Goal: Information Seeking & Learning: Learn about a topic

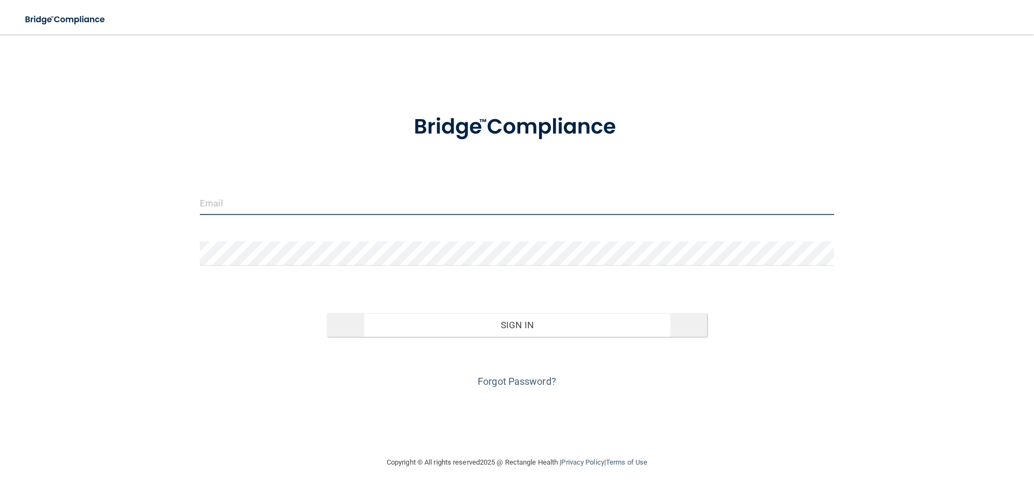
type input "[EMAIL_ADDRESS][DOMAIN_NAME]"
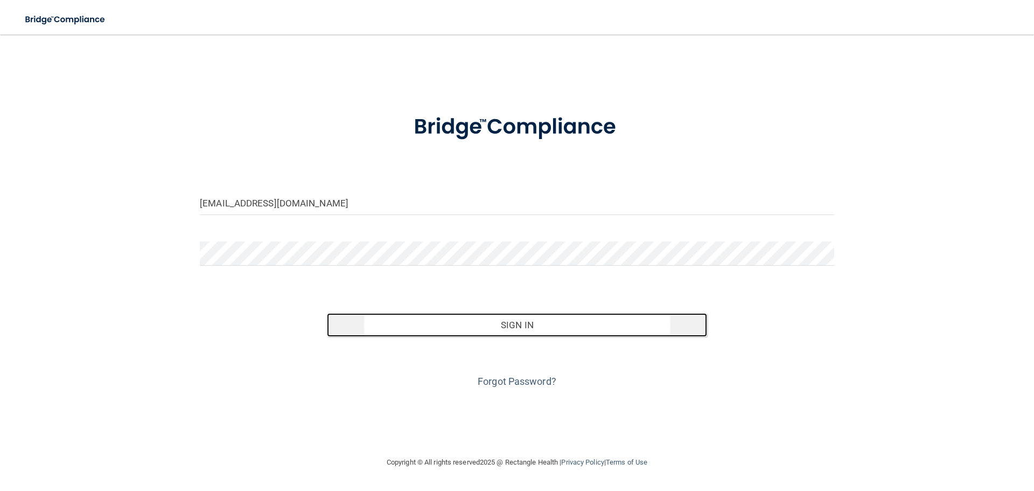
click at [506, 325] on button "Sign In" at bounding box center [517, 325] width 381 height 24
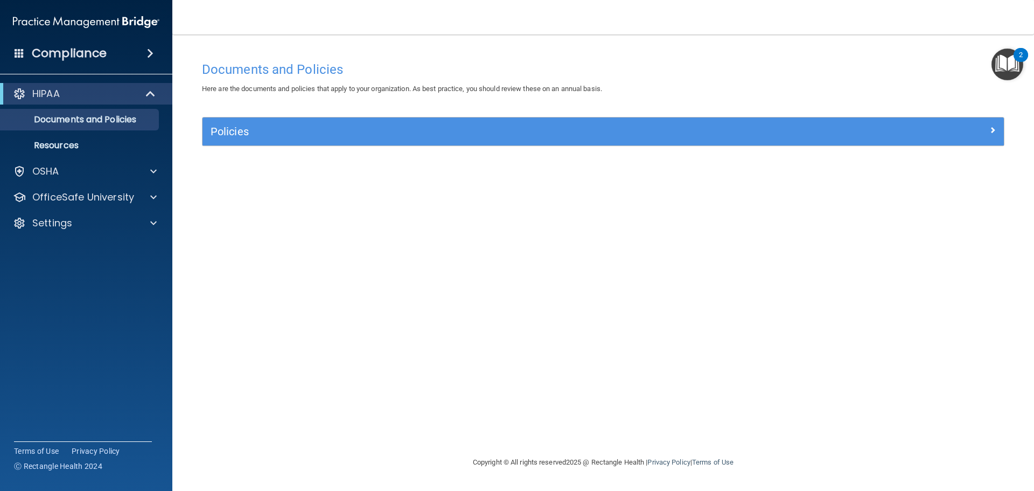
click at [73, 53] on h4 "Compliance" at bounding box center [69, 53] width 75 height 15
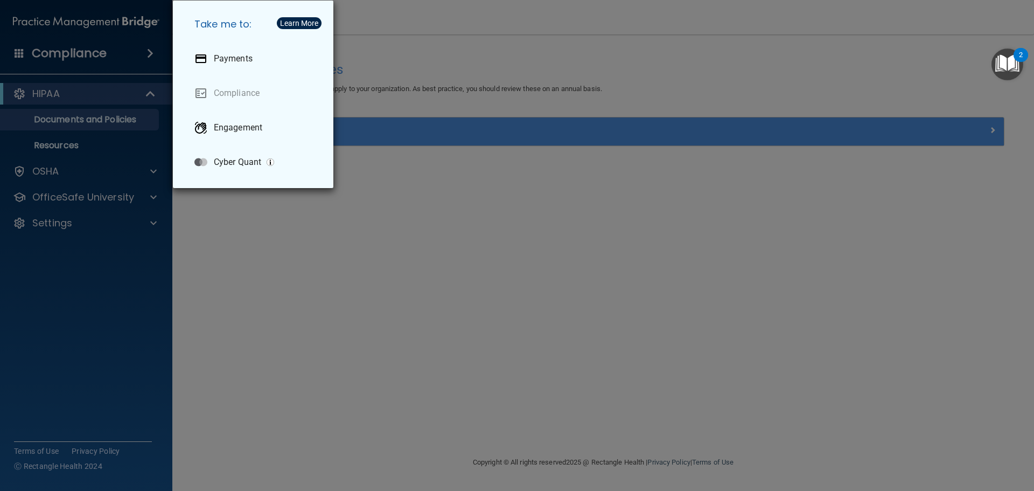
click at [80, 116] on div "Take me to: Payments Compliance Engagement Cyber Quant" at bounding box center [517, 245] width 1034 height 491
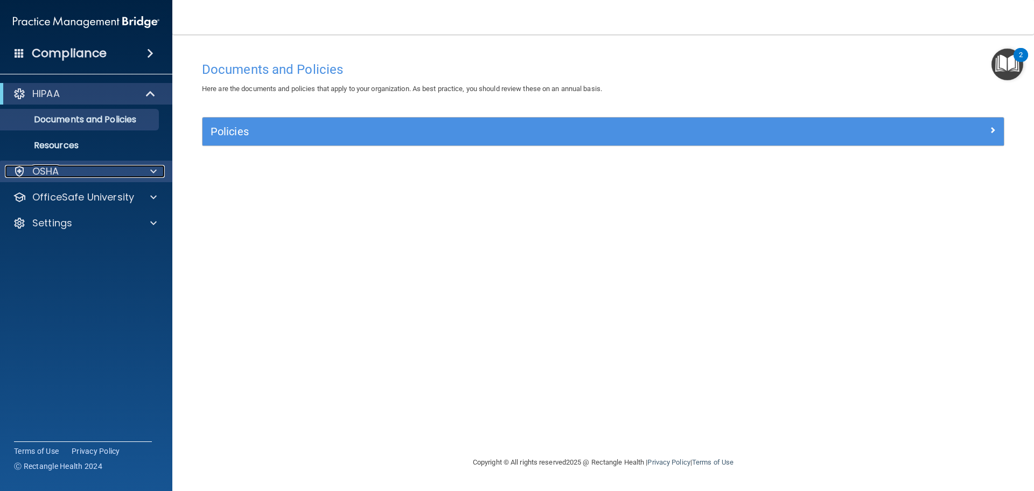
click at [58, 171] on p "OSHA" at bounding box center [45, 171] width 27 height 13
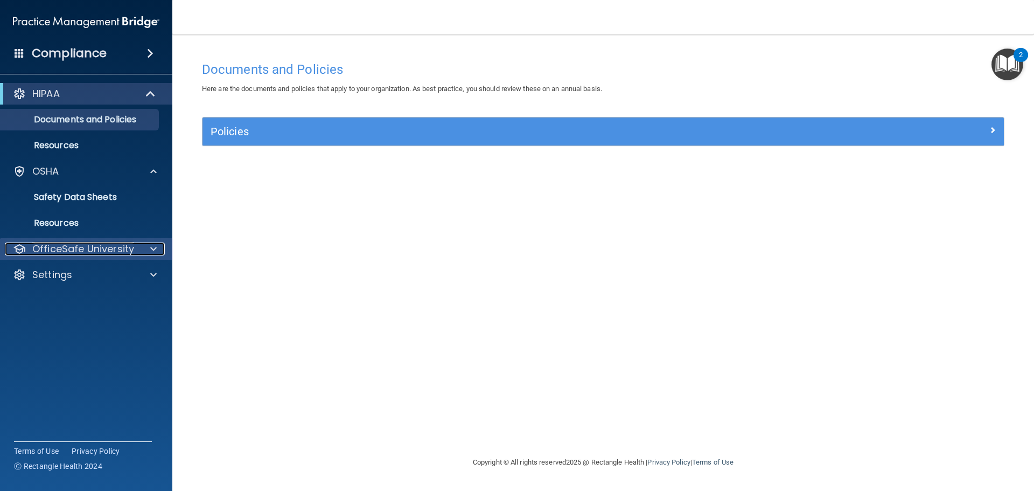
click at [80, 248] on p "OfficeSafe University" at bounding box center [83, 248] width 102 height 13
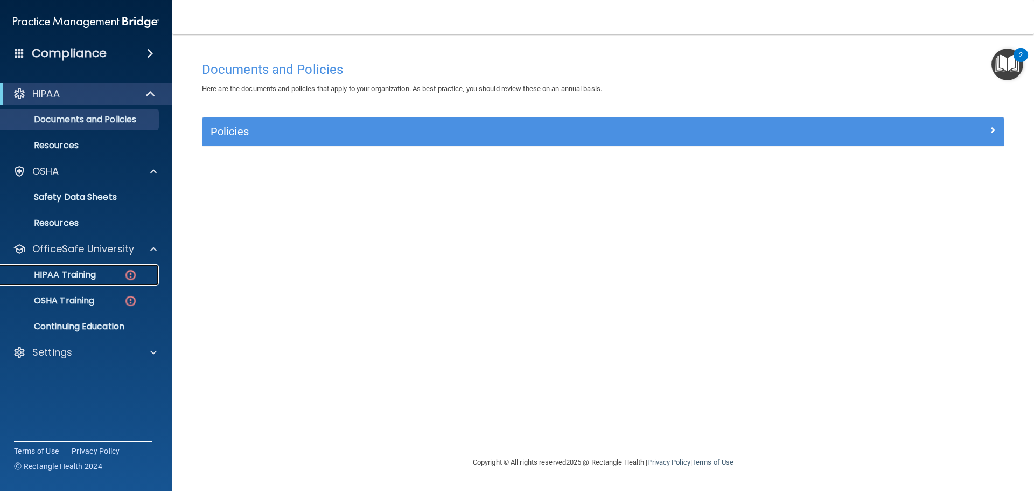
click at [81, 273] on p "HIPAA Training" at bounding box center [51, 274] width 89 height 11
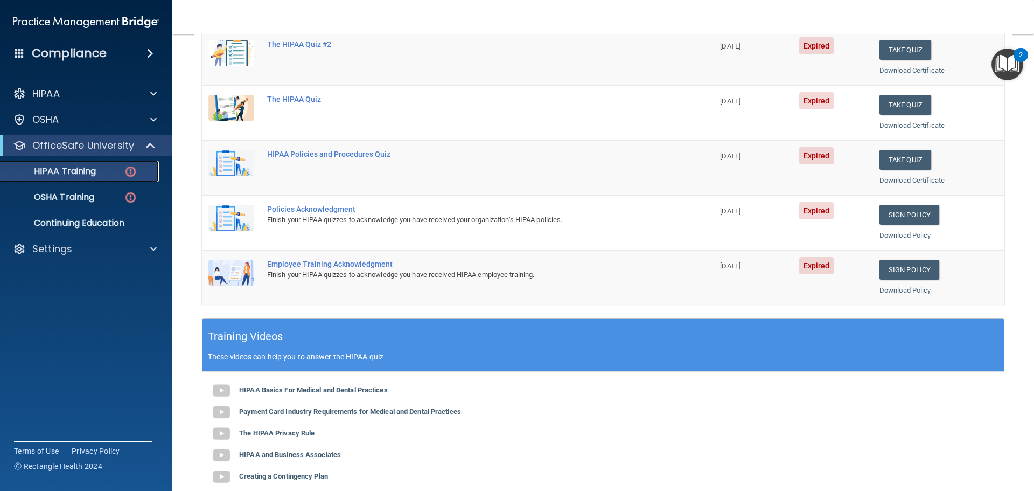
scroll to position [105, 0]
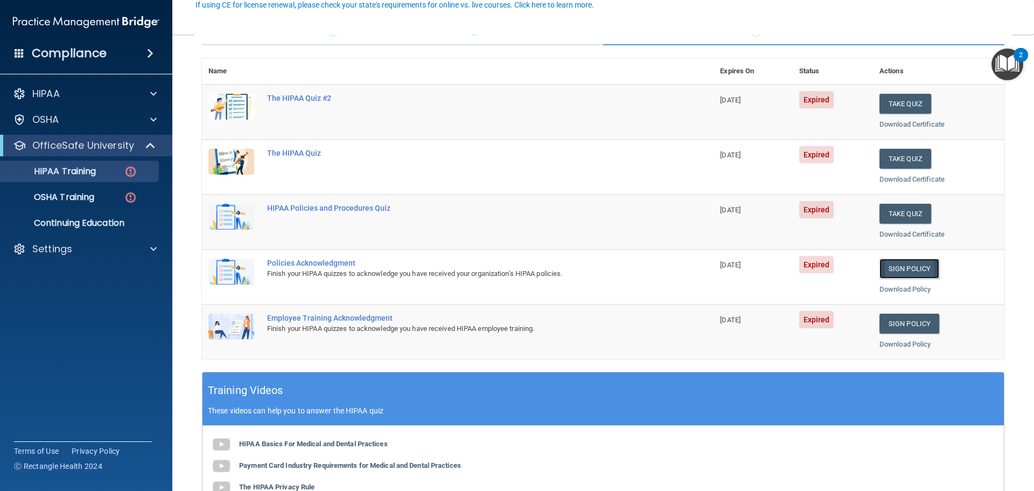
click at [899, 271] on link "Sign Policy" at bounding box center [910, 269] width 60 height 20
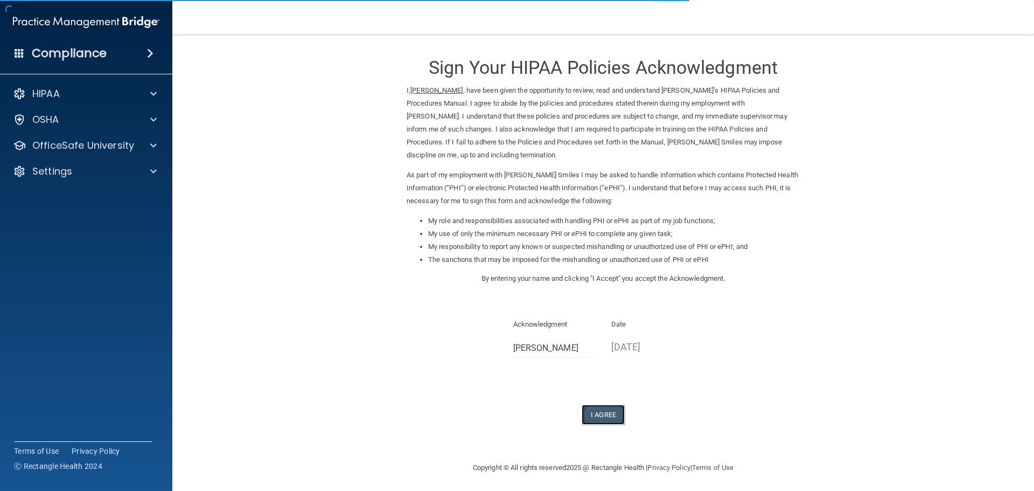
click at [615, 412] on button "I Agree" at bounding box center [603, 414] width 43 height 20
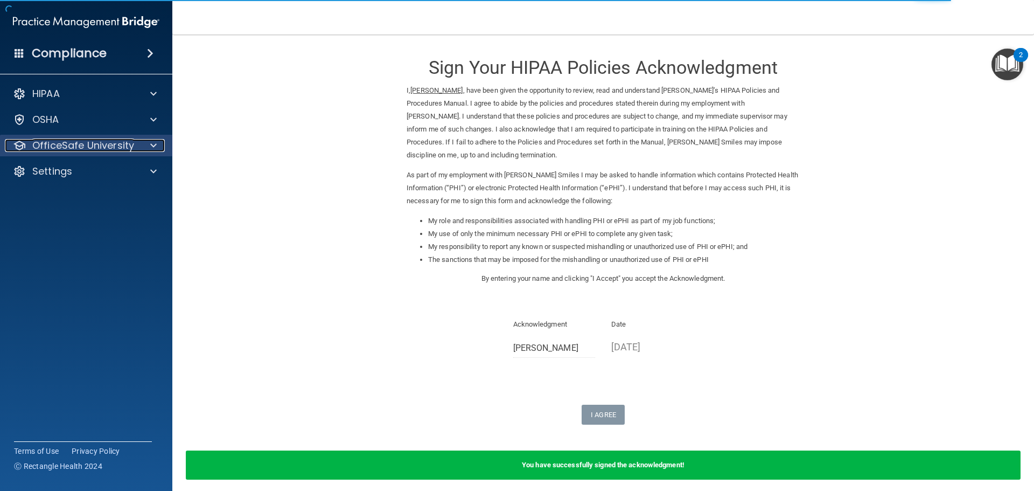
click at [97, 142] on p "OfficeSafe University" at bounding box center [83, 145] width 102 height 13
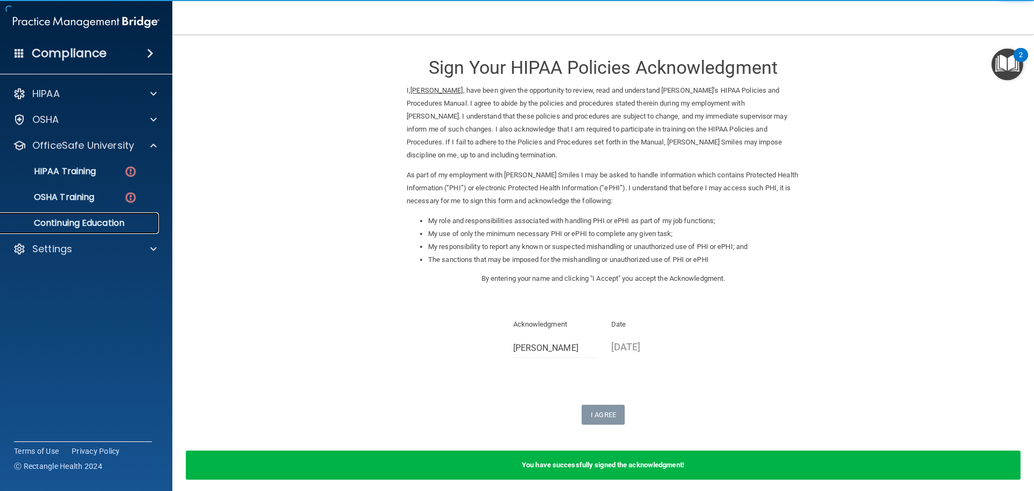
click at [100, 219] on p "Continuing Education" at bounding box center [80, 223] width 147 height 11
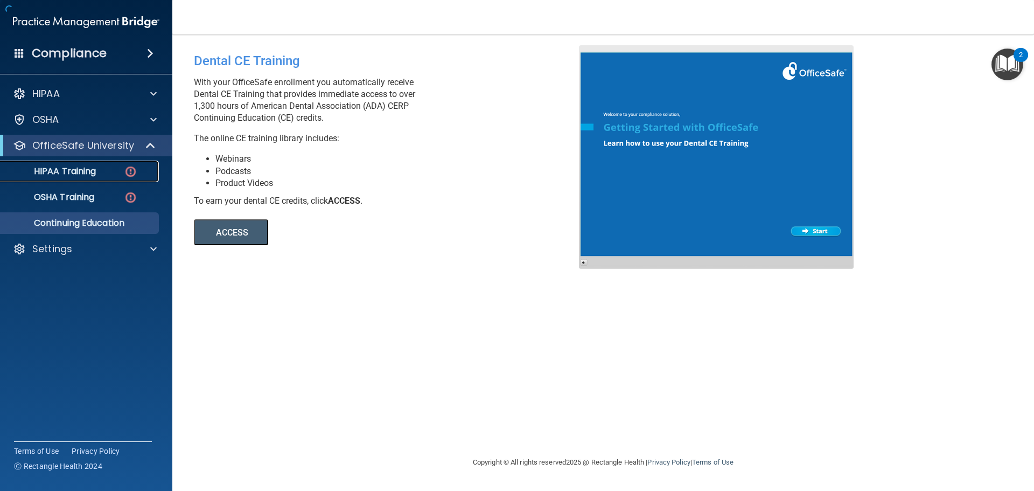
click at [106, 177] on link "HIPAA Training" at bounding box center [74, 172] width 170 height 22
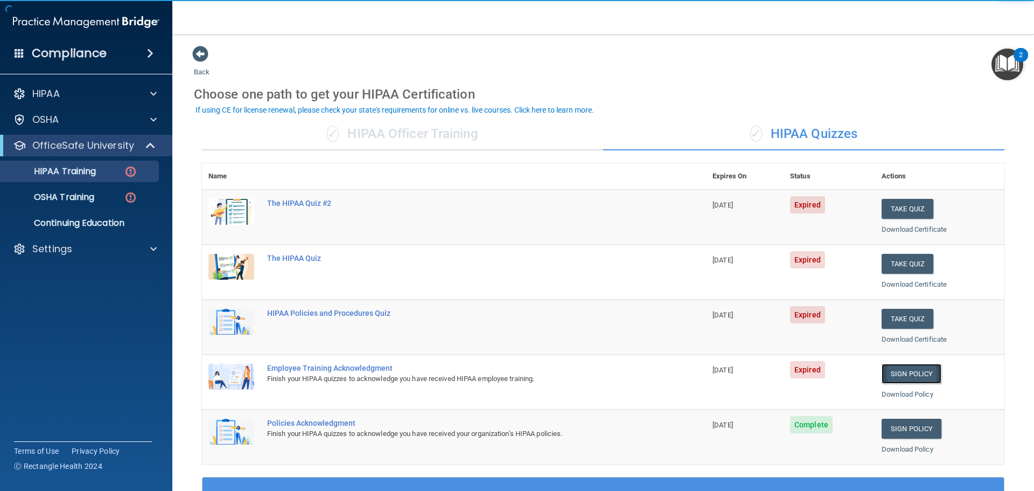
click at [894, 373] on link "Sign Policy" at bounding box center [912, 374] width 60 height 20
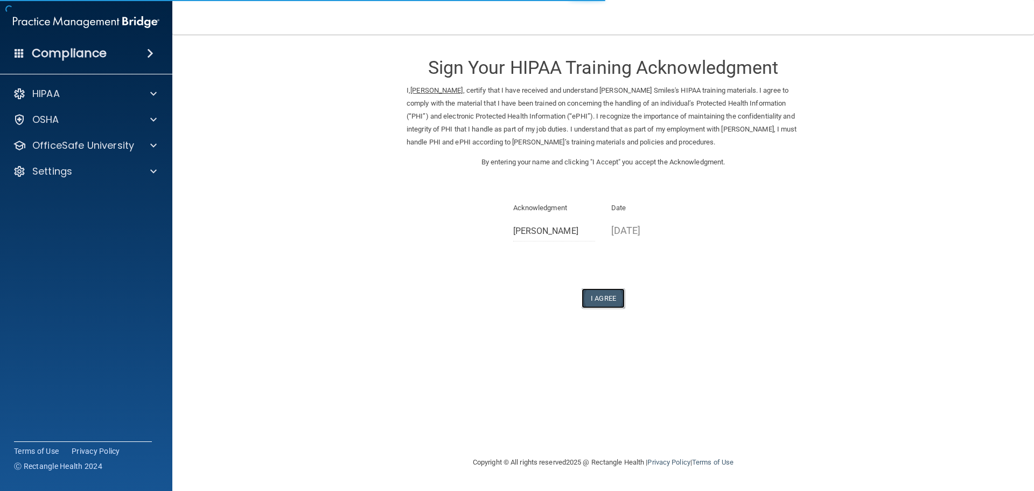
click at [612, 300] on button "I Agree" at bounding box center [603, 298] width 43 height 20
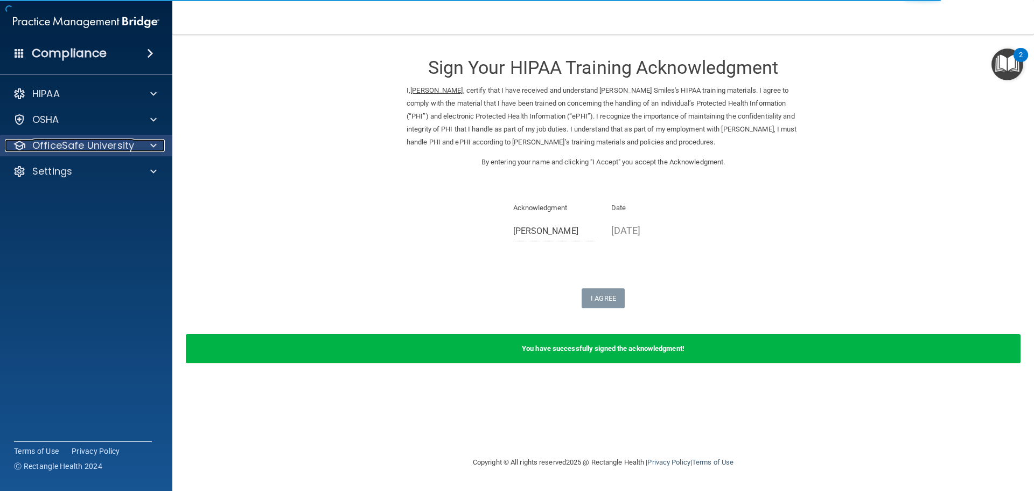
click at [51, 147] on p "OfficeSafe University" at bounding box center [83, 145] width 102 height 13
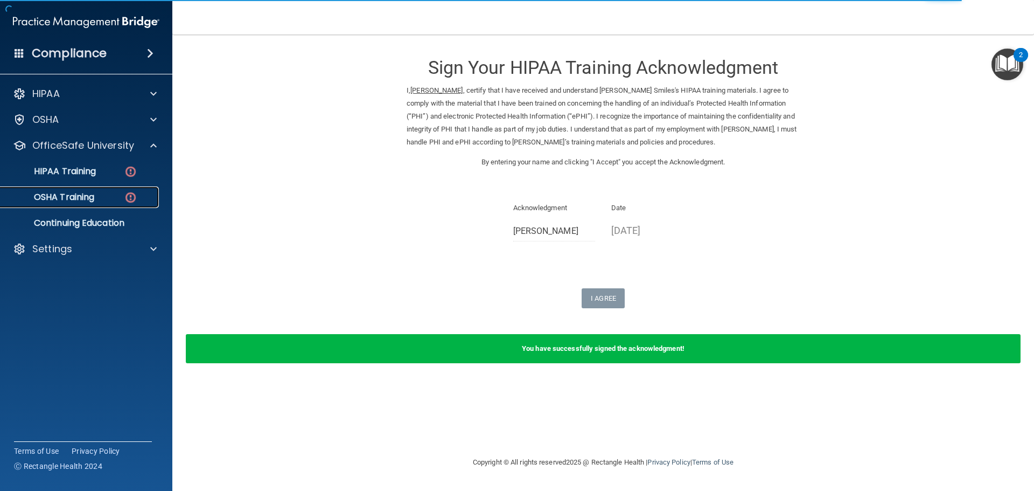
click at [71, 202] on p "OSHA Training" at bounding box center [50, 197] width 87 height 11
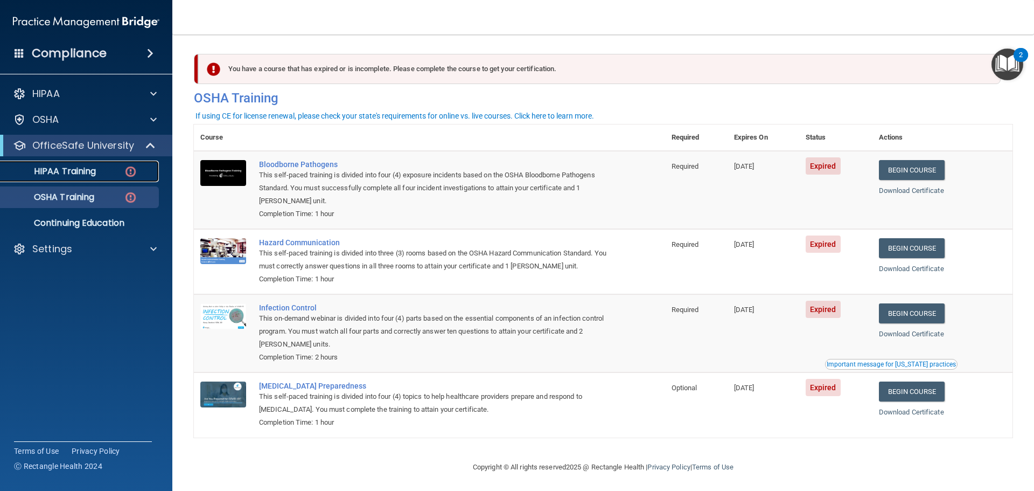
click at [88, 169] on p "HIPAA Training" at bounding box center [51, 171] width 89 height 11
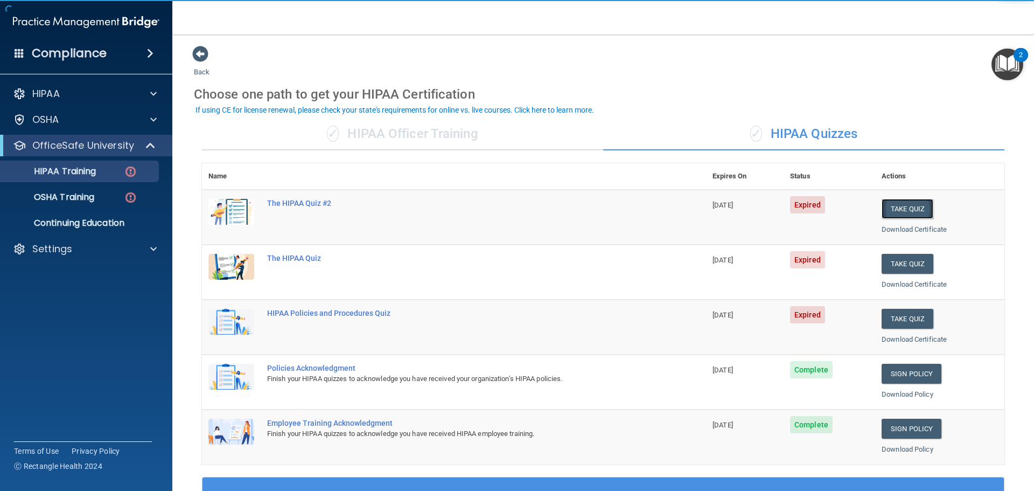
click at [884, 208] on button "Take Quiz" at bounding box center [908, 209] width 52 height 20
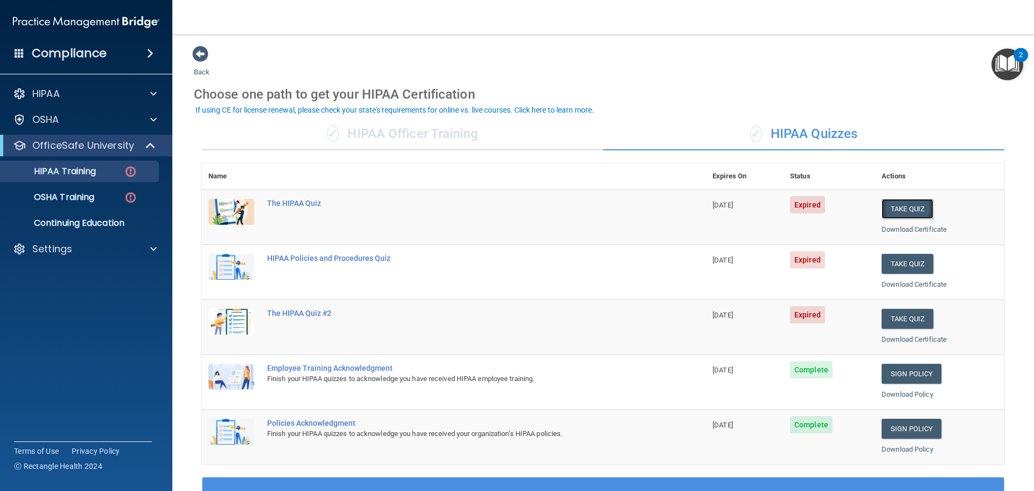
click at [911, 211] on button "Take Quiz" at bounding box center [908, 209] width 52 height 20
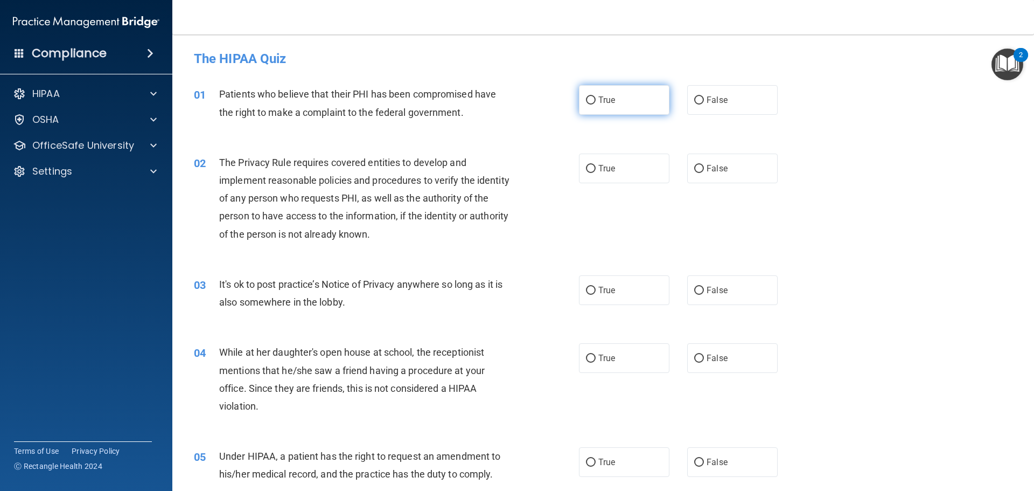
click at [628, 97] on label "True" at bounding box center [624, 100] width 90 height 30
click at [596, 97] on input "True" at bounding box center [591, 100] width 10 height 8
radio input "true"
click at [615, 166] on label "True" at bounding box center [624, 169] width 90 height 30
click at [596, 166] on input "True" at bounding box center [591, 169] width 10 height 8
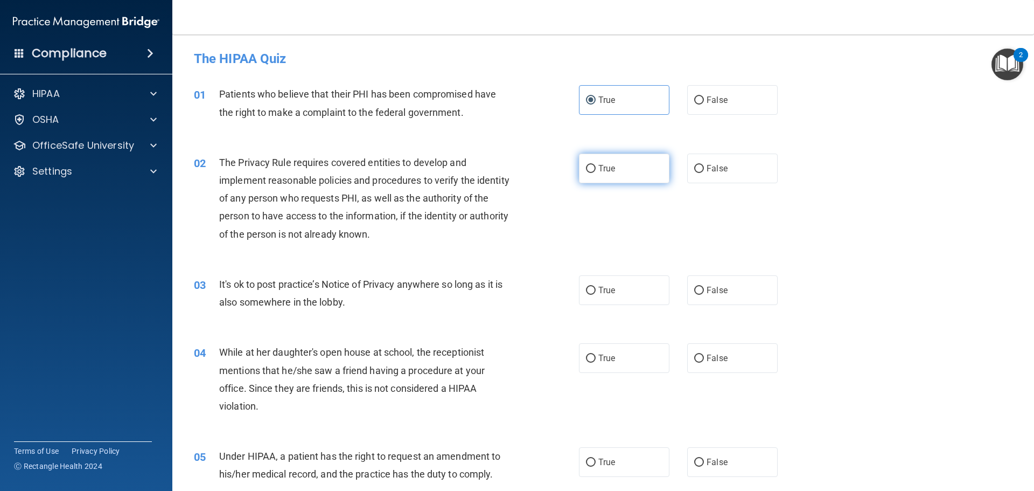
radio input "true"
click at [708, 295] on label "False" at bounding box center [732, 290] width 90 height 30
click at [704, 295] on input "False" at bounding box center [699, 291] width 10 height 8
radio input "true"
click at [707, 360] on span "False" at bounding box center [717, 358] width 21 height 10
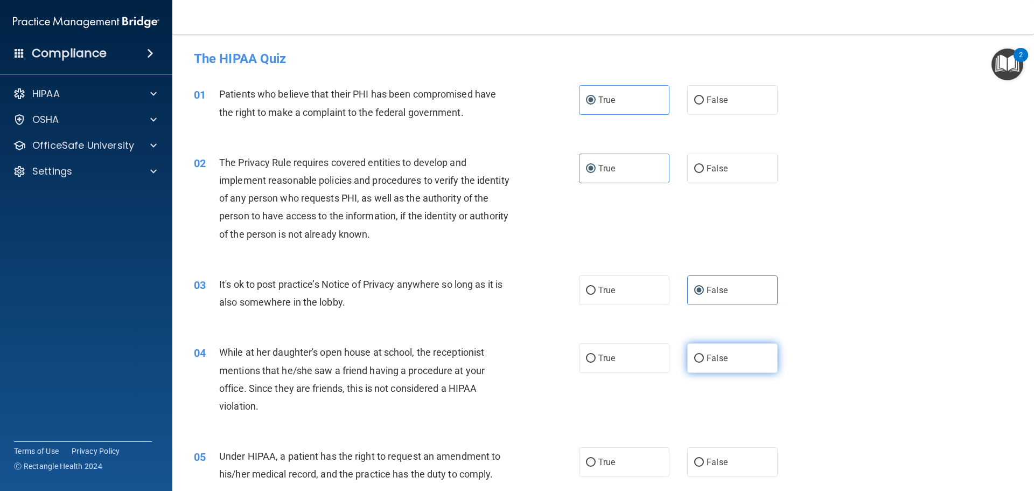
click at [704, 360] on input "False" at bounding box center [699, 358] width 10 height 8
radio input "true"
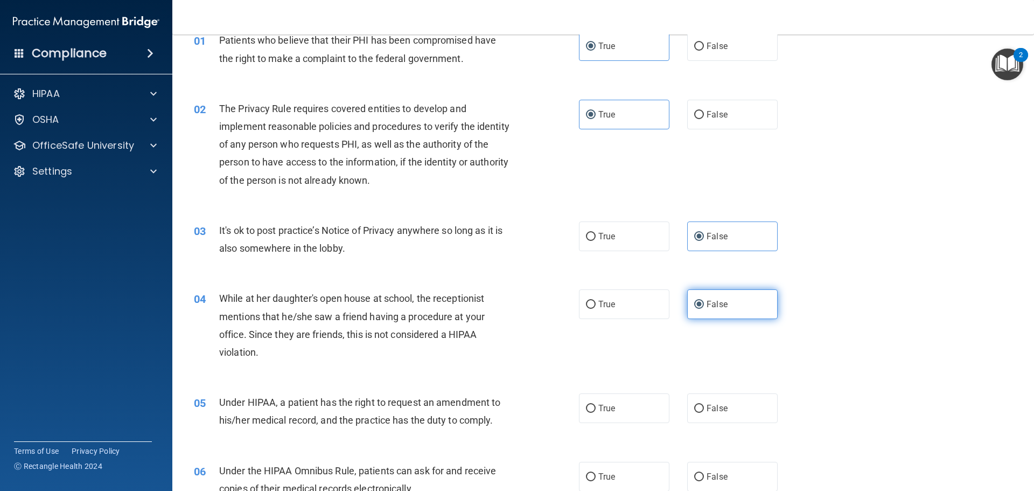
scroll to position [108, 0]
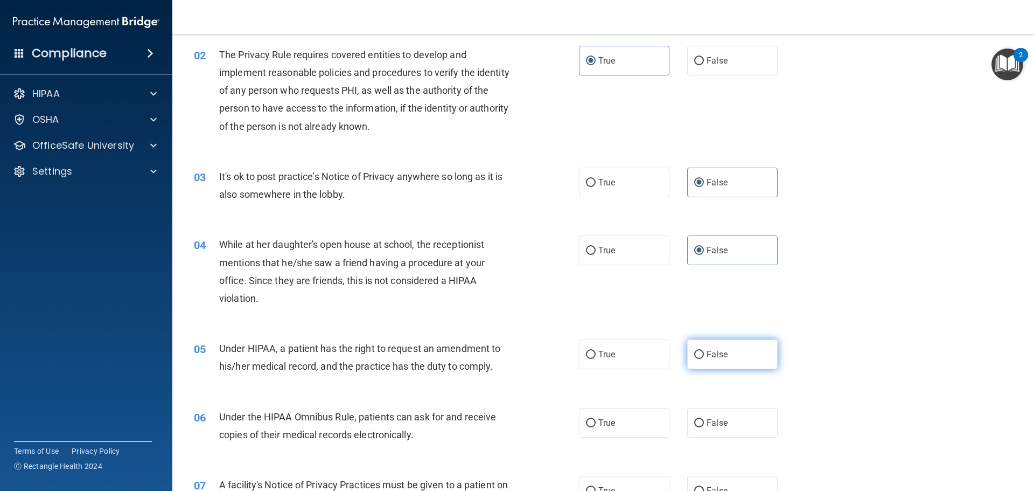
click at [707, 356] on span "False" at bounding box center [717, 354] width 21 height 10
click at [704, 356] on input "False" at bounding box center [699, 355] width 10 height 8
radio input "true"
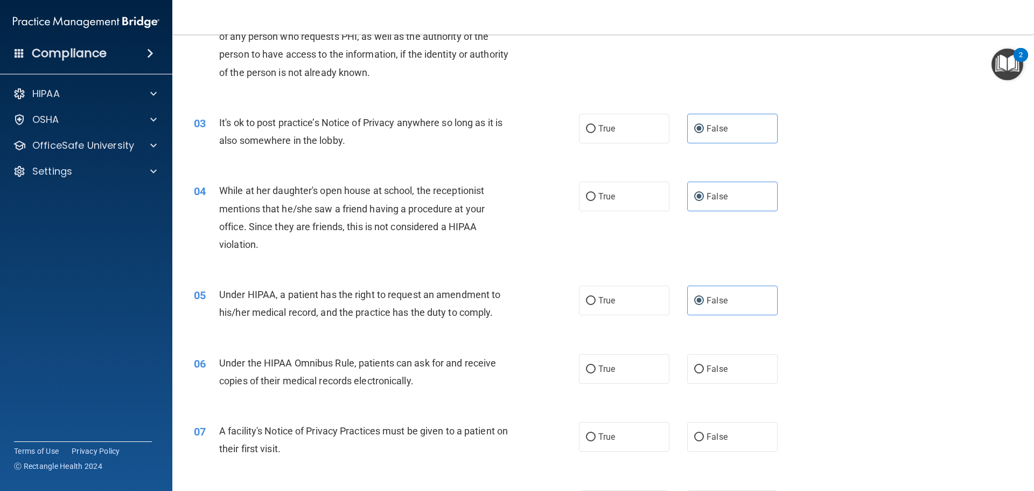
scroll to position [215, 0]
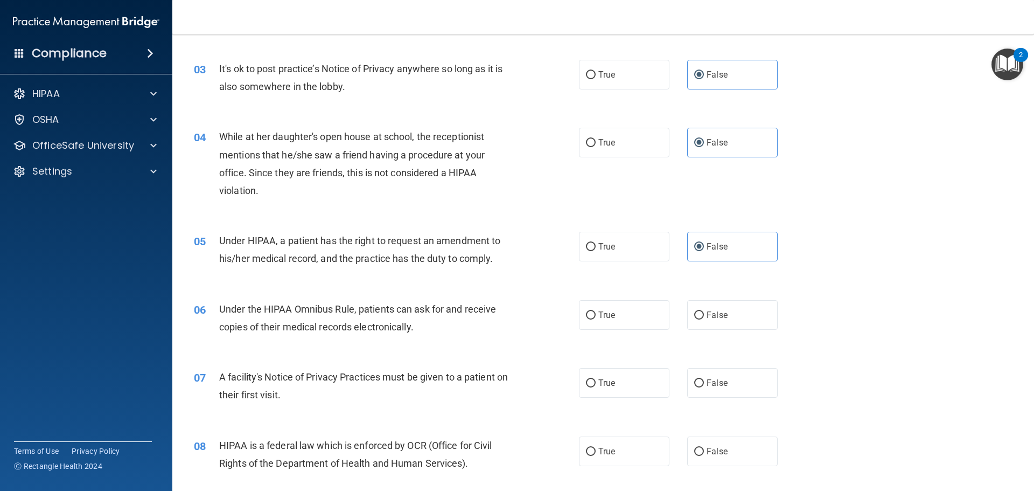
click at [643, 333] on div "06 Under the HIPAA Omnibus Rule, patients can ask for and receive copies of the…" at bounding box center [603, 321] width 835 height 68
click at [641, 327] on label "True" at bounding box center [624, 315] width 90 height 30
click at [596, 319] on input "True" at bounding box center [591, 315] width 10 height 8
radio input "true"
click at [627, 381] on label "True" at bounding box center [624, 383] width 90 height 30
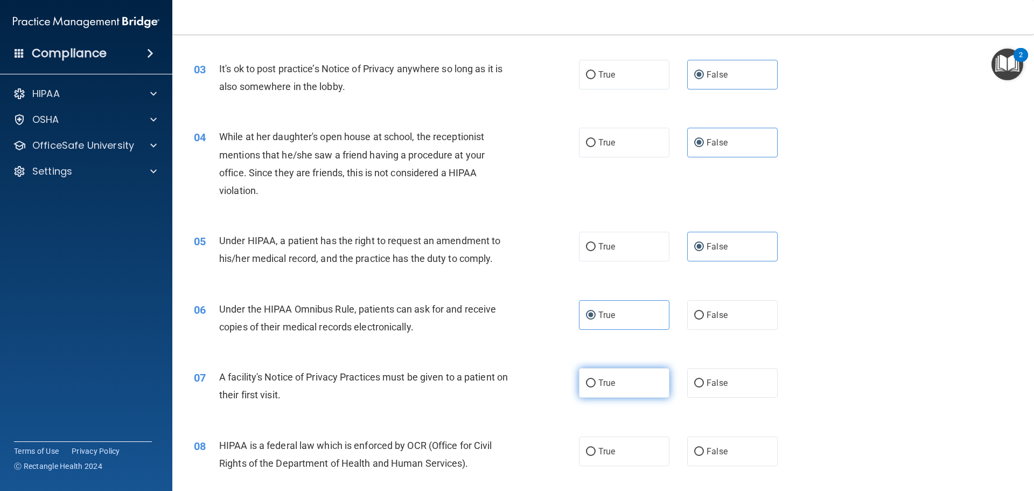
click at [596, 381] on input "True" at bounding box center [591, 383] width 10 height 8
radio input "true"
click at [627, 444] on label "True" at bounding box center [624, 451] width 90 height 30
click at [596, 448] on input "True" at bounding box center [591, 452] width 10 height 8
radio input "true"
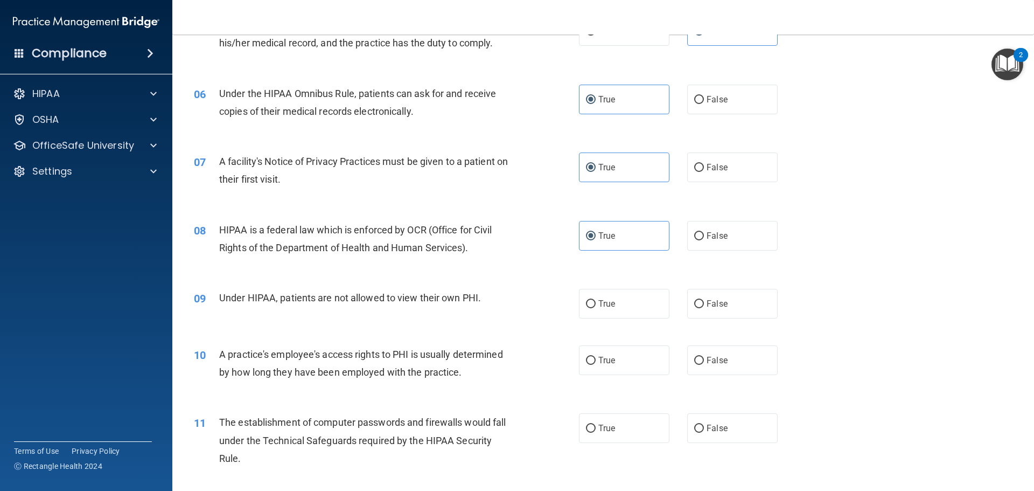
scroll to position [485, 0]
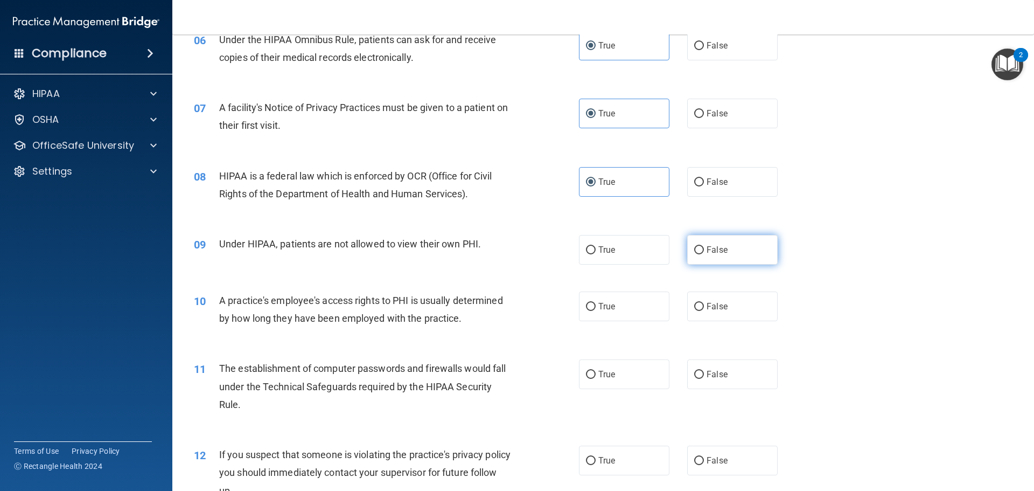
click at [715, 245] on span "False" at bounding box center [717, 250] width 21 height 10
click at [704, 246] on input "False" at bounding box center [699, 250] width 10 height 8
radio input "true"
click at [713, 309] on span "False" at bounding box center [717, 306] width 21 height 10
click at [704, 309] on input "False" at bounding box center [699, 307] width 10 height 8
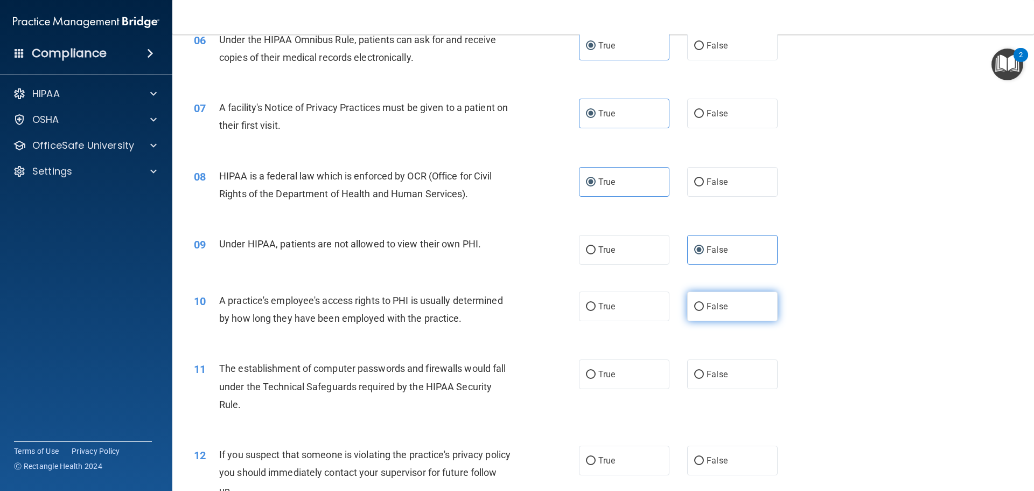
radio input "true"
click at [637, 362] on label "True" at bounding box center [624, 374] width 90 height 30
click at [596, 371] on input "True" at bounding box center [591, 375] width 10 height 8
radio input "true"
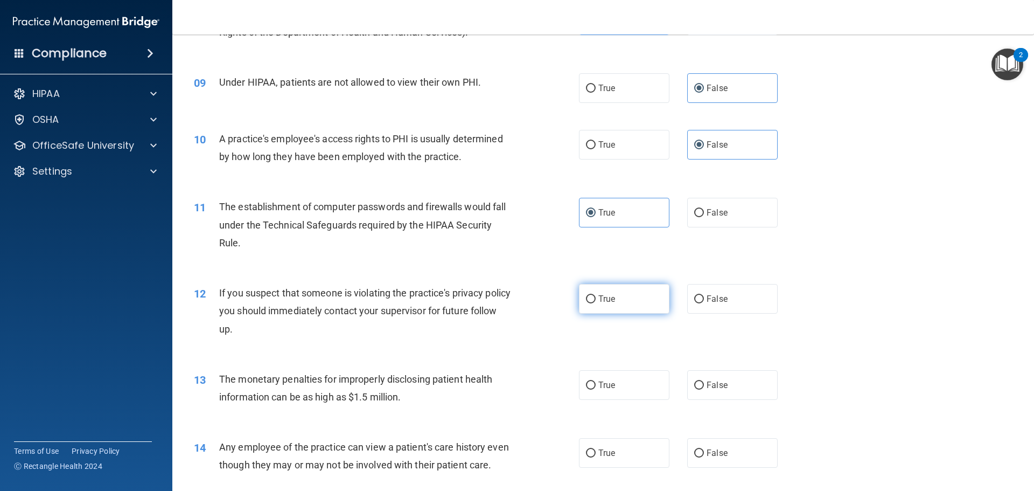
click at [624, 306] on label "True" at bounding box center [624, 299] width 90 height 30
click at [596, 303] on input "True" at bounding box center [591, 299] width 10 height 8
radio input "true"
click at [610, 383] on span "True" at bounding box center [606, 385] width 17 height 10
click at [596, 383] on input "True" at bounding box center [591, 385] width 10 height 8
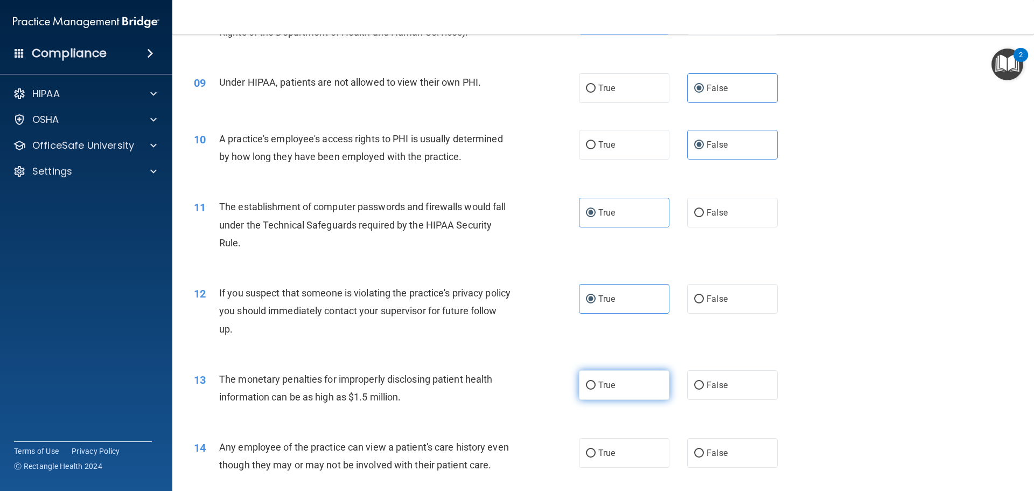
radio input "true"
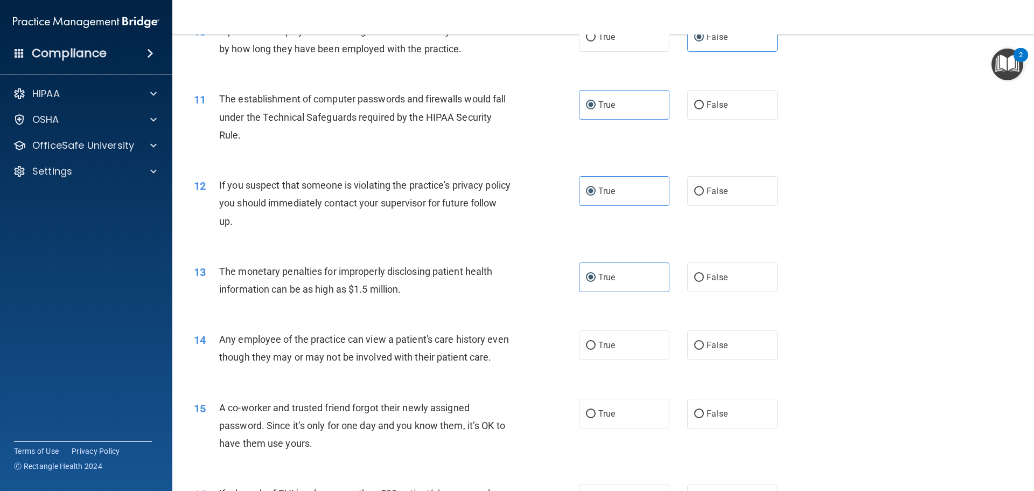
scroll to position [808, 0]
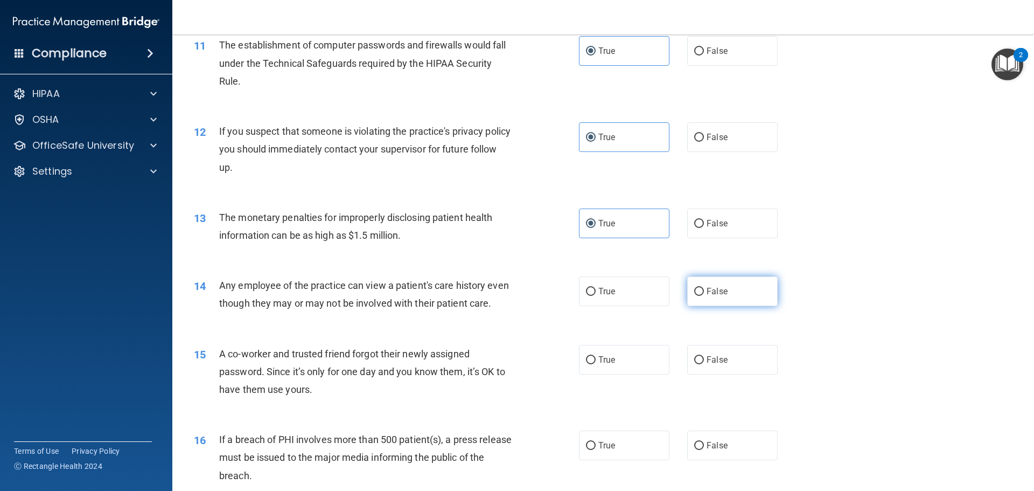
click at [700, 284] on label "False" at bounding box center [732, 291] width 90 height 30
click at [700, 288] on input "False" at bounding box center [699, 292] width 10 height 8
radio input "true"
click at [701, 374] on label "False" at bounding box center [732, 360] width 90 height 30
click at [701, 364] on input "False" at bounding box center [699, 360] width 10 height 8
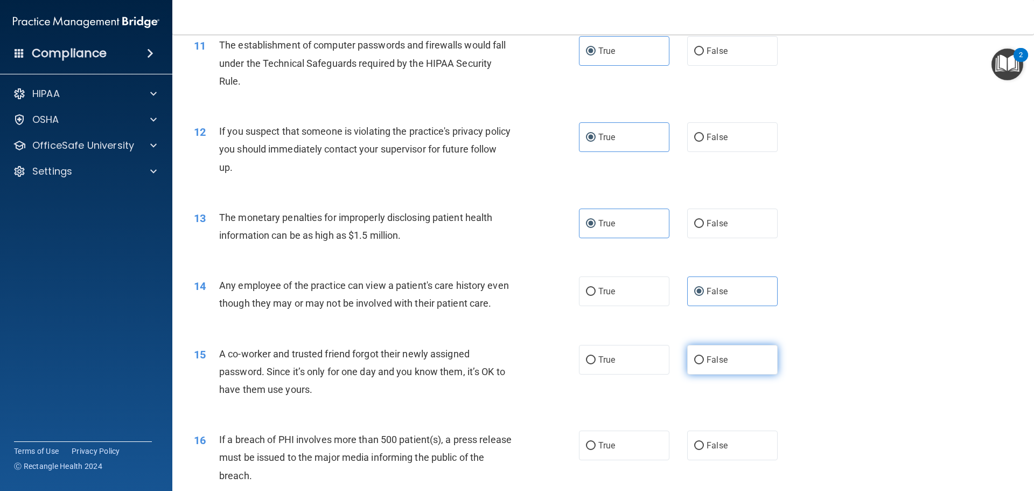
radio input "true"
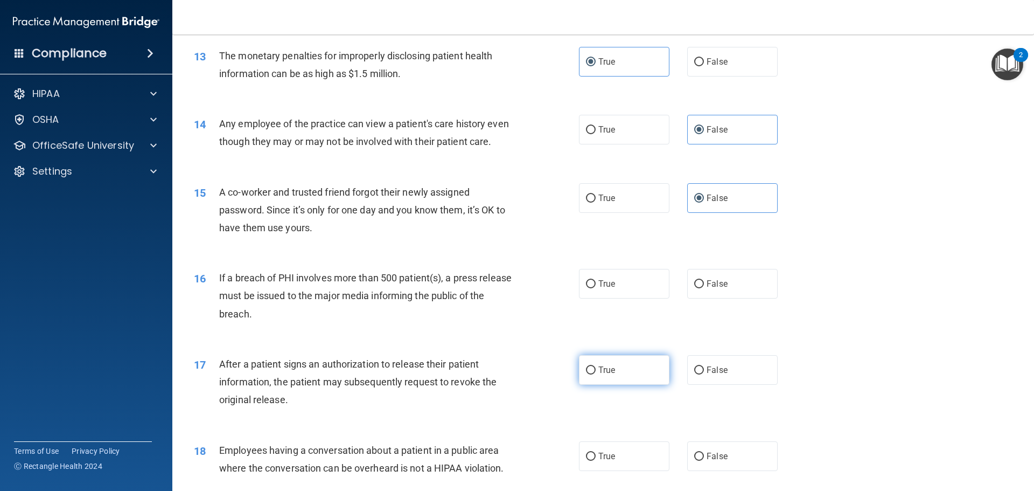
scroll to position [1023, 0]
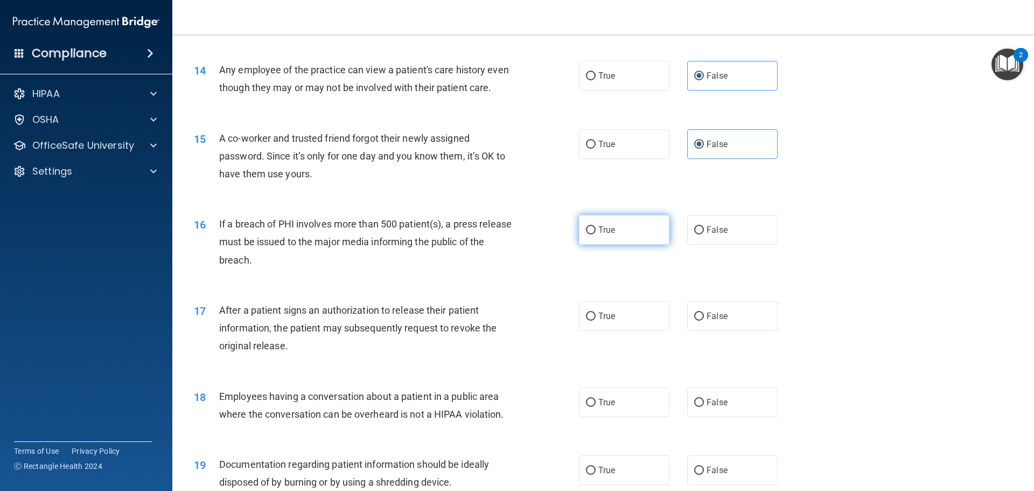
click at [638, 245] on label "True" at bounding box center [624, 230] width 90 height 30
click at [596, 234] on input "True" at bounding box center [591, 230] width 10 height 8
radio input "true"
click at [612, 321] on label "True" at bounding box center [624, 316] width 90 height 30
click at [596, 320] on input "True" at bounding box center [591, 316] width 10 height 8
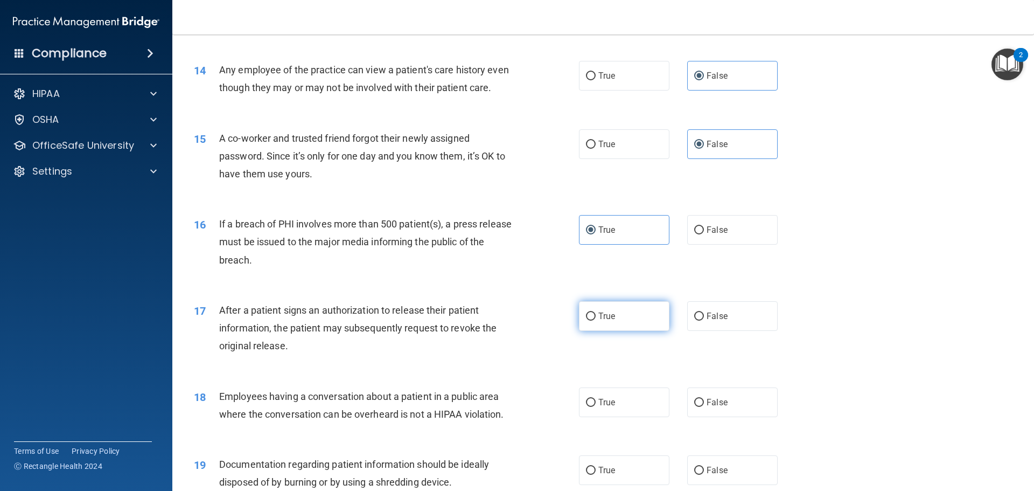
radio input "true"
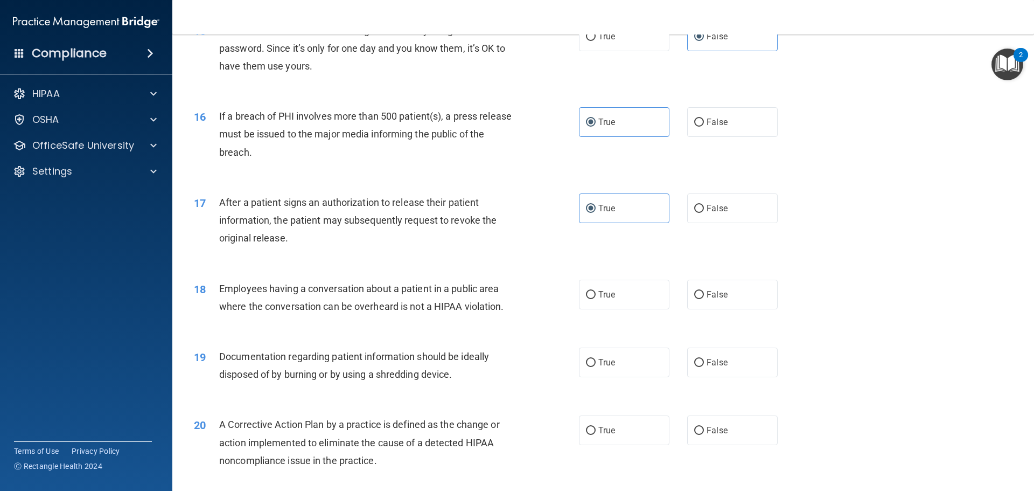
scroll to position [1185, 0]
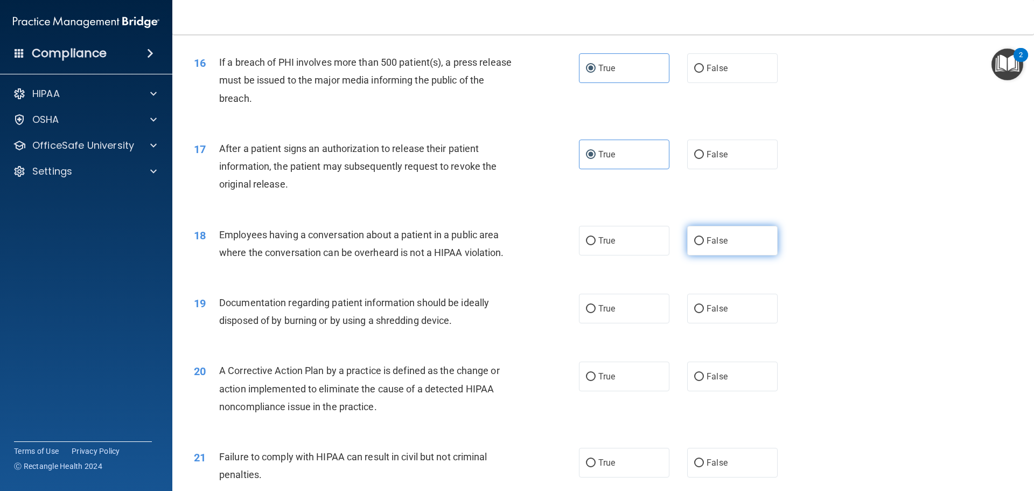
click at [742, 255] on label "False" at bounding box center [732, 241] width 90 height 30
click at [704, 245] on input "False" at bounding box center [699, 241] width 10 height 8
radio input "true"
click at [593, 323] on label "True" at bounding box center [624, 309] width 90 height 30
click at [593, 313] on input "True" at bounding box center [591, 309] width 10 height 8
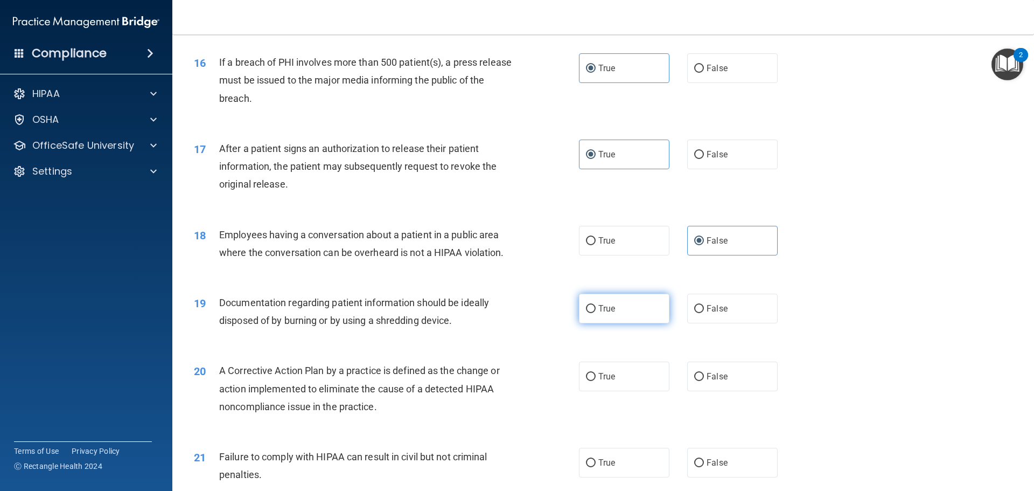
radio input "true"
click at [604, 387] on label "True" at bounding box center [624, 376] width 90 height 30
click at [596, 381] on input "True" at bounding box center [591, 377] width 10 height 8
radio input "true"
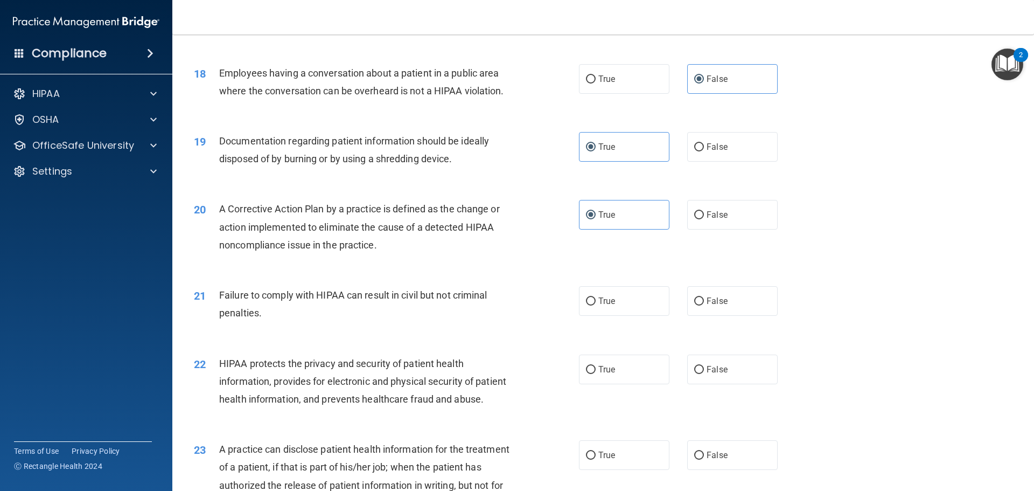
scroll to position [1400, 0]
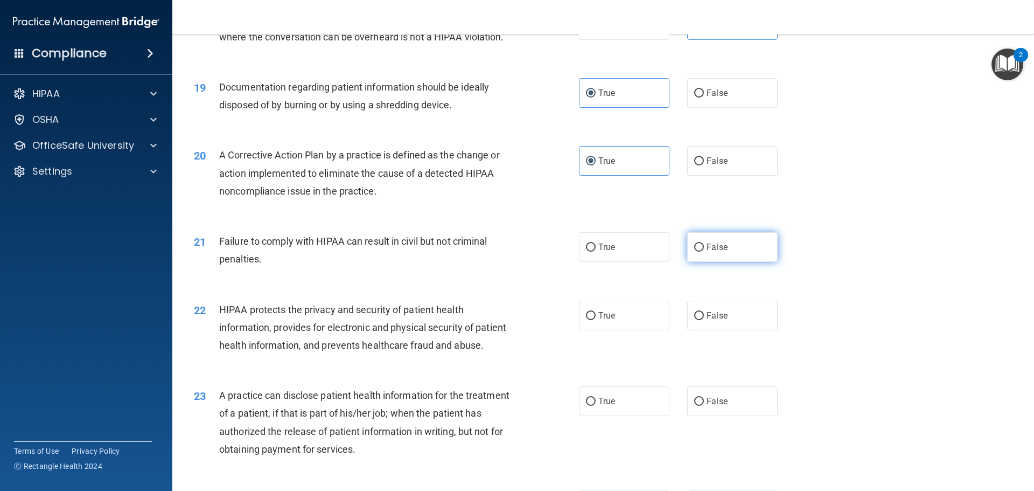
click at [720, 262] on label "False" at bounding box center [732, 247] width 90 height 30
click at [704, 252] on input "False" at bounding box center [699, 247] width 10 height 8
radio input "true"
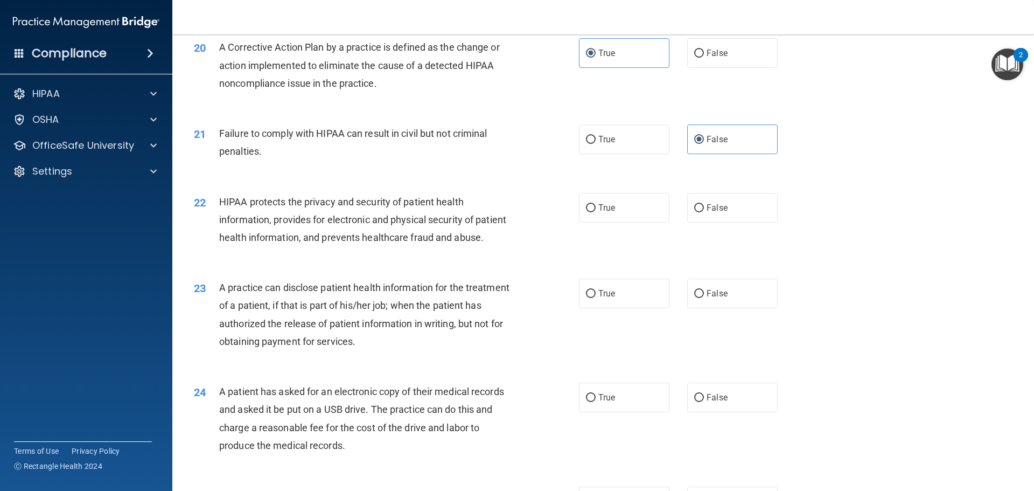
scroll to position [1562, 0]
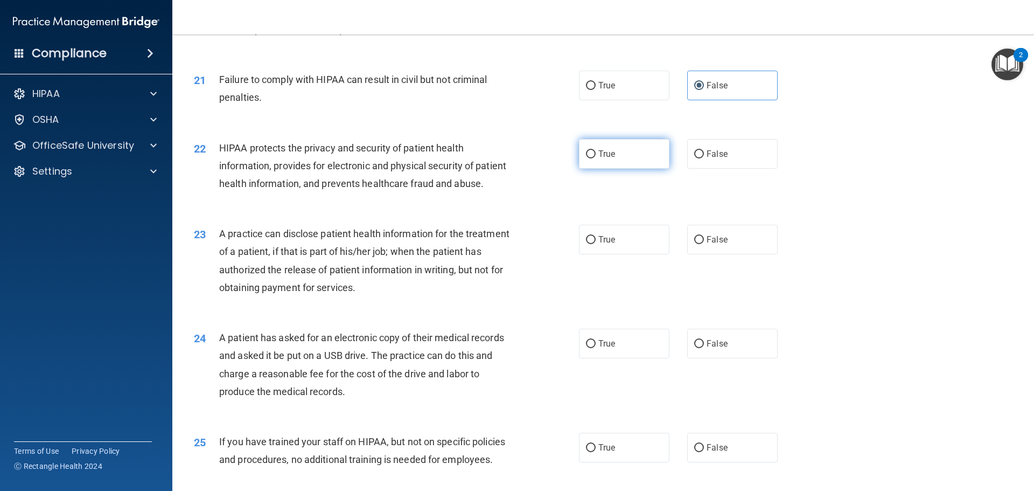
click at [624, 169] on label "True" at bounding box center [624, 154] width 90 height 30
click at [596, 158] on input "True" at bounding box center [591, 154] width 10 height 8
radio input "true"
click at [705, 254] on label "False" at bounding box center [732, 240] width 90 height 30
click at [704, 244] on input "False" at bounding box center [699, 240] width 10 height 8
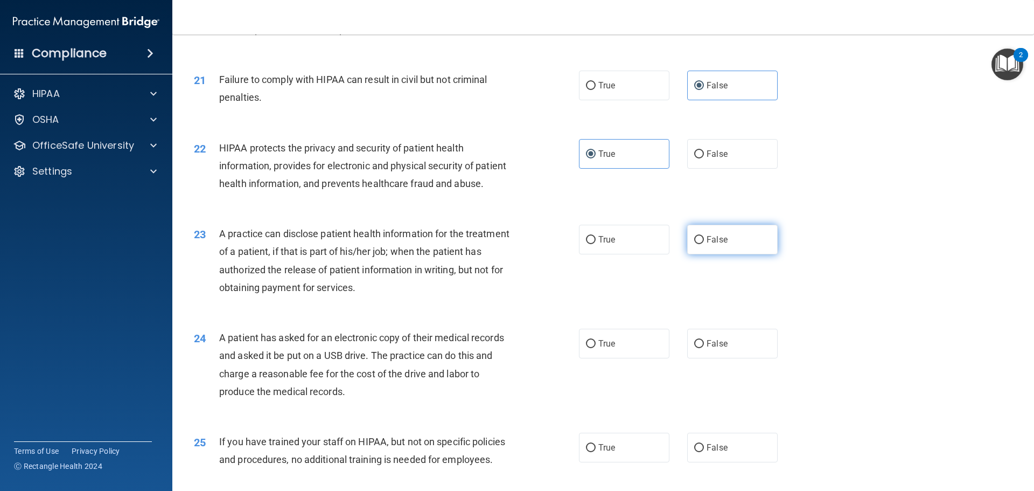
radio input "true"
click at [600, 348] on span "True" at bounding box center [606, 343] width 17 height 10
click at [596, 348] on input "True" at bounding box center [591, 344] width 10 height 8
radio input "true"
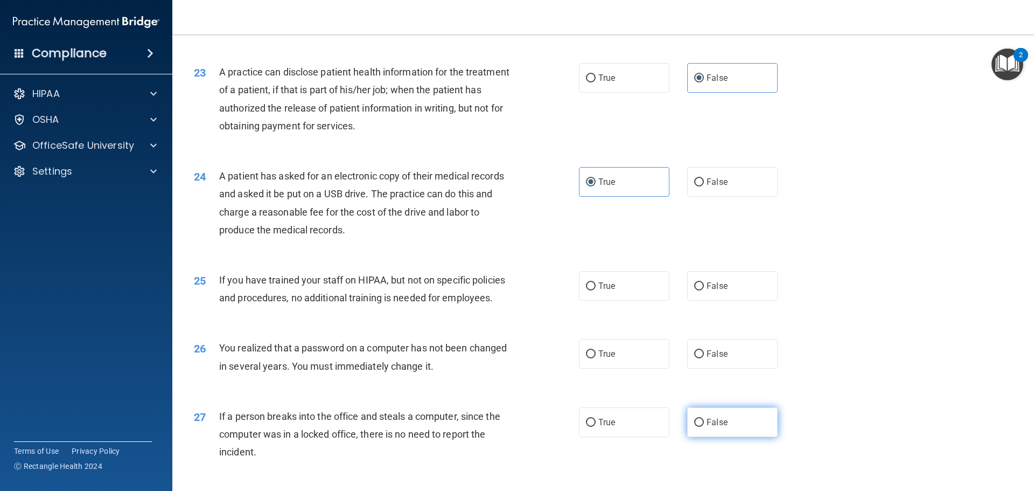
scroll to position [1777, 0]
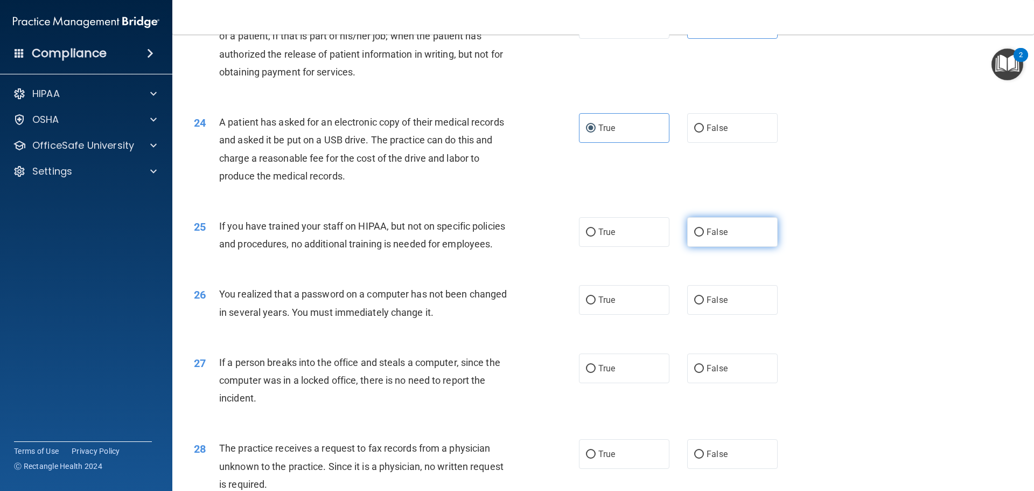
click at [719, 247] on label "False" at bounding box center [732, 232] width 90 height 30
click at [704, 236] on input "False" at bounding box center [699, 232] width 10 height 8
radio input "true"
click at [639, 315] on label "True" at bounding box center [624, 300] width 90 height 30
click at [596, 304] on input "True" at bounding box center [591, 300] width 10 height 8
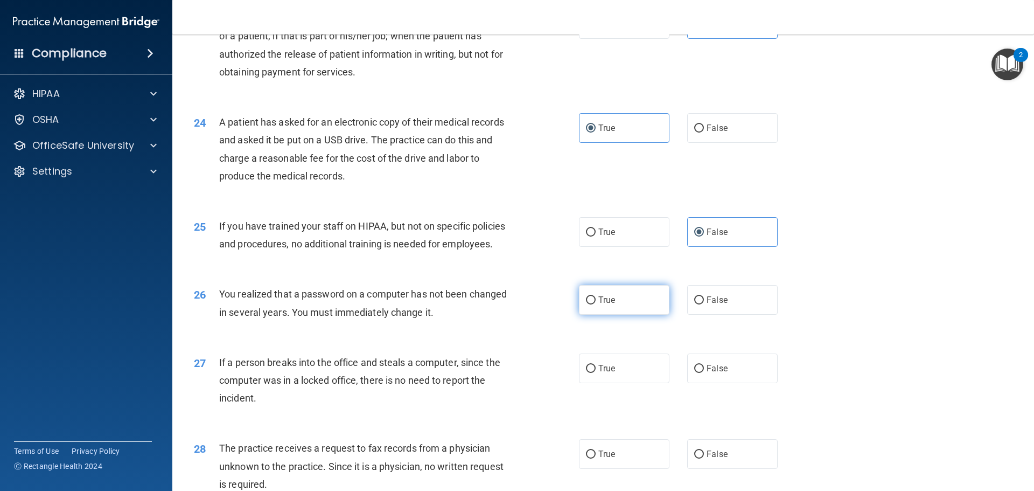
radio input "true"
click at [694, 383] on label "False" at bounding box center [732, 368] width 90 height 30
click at [694, 373] on input "False" at bounding box center [699, 369] width 10 height 8
radio input "true"
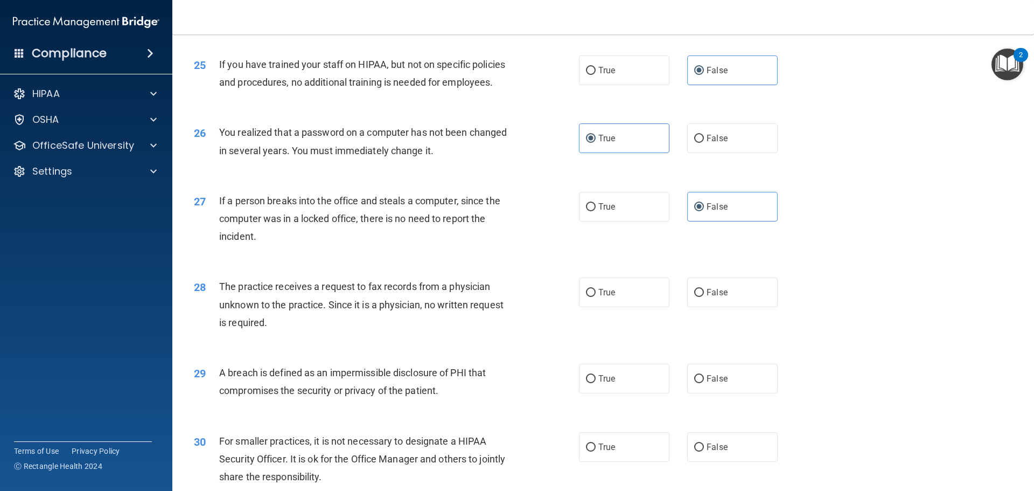
scroll to position [1993, 0]
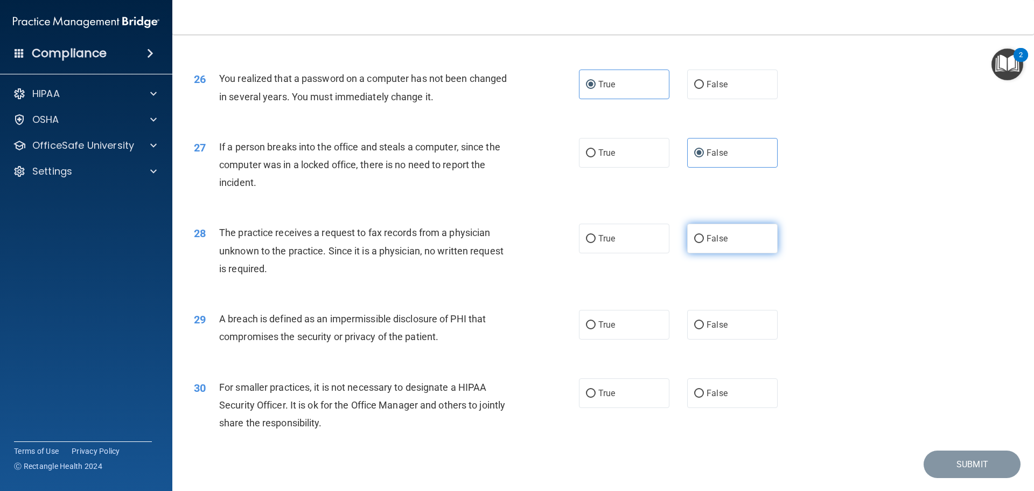
click at [721, 243] on span "False" at bounding box center [717, 238] width 21 height 10
click at [704, 243] on input "False" at bounding box center [699, 239] width 10 height 8
radio input "true"
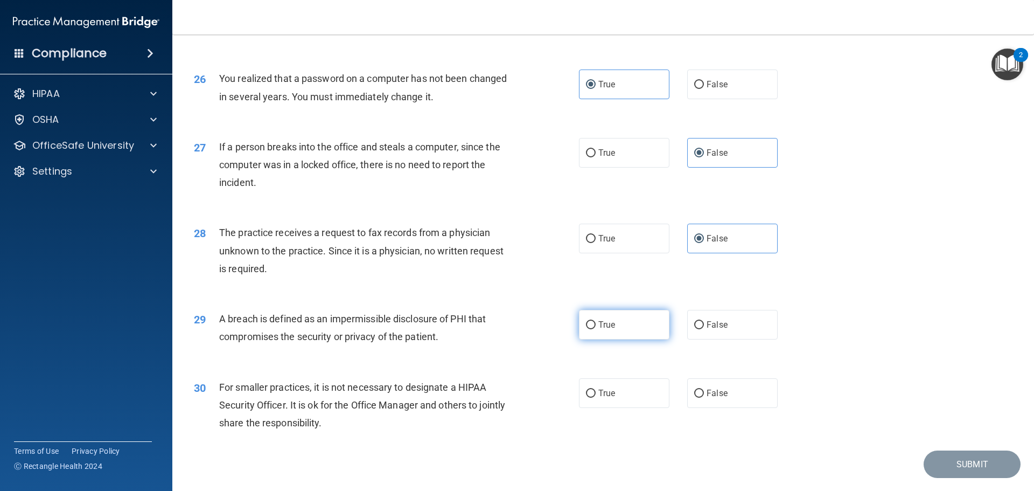
click at [647, 339] on label "True" at bounding box center [624, 325] width 90 height 30
click at [596, 329] on input "True" at bounding box center [591, 325] width 10 height 8
radio input "true"
click at [731, 408] on label "False" at bounding box center [732, 393] width 90 height 30
click at [704, 397] on input "False" at bounding box center [699, 393] width 10 height 8
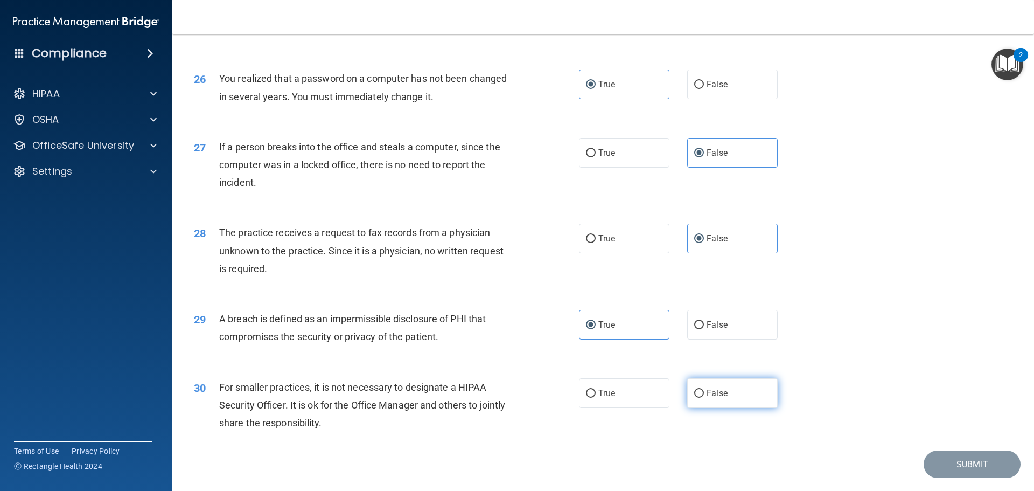
radio input "true"
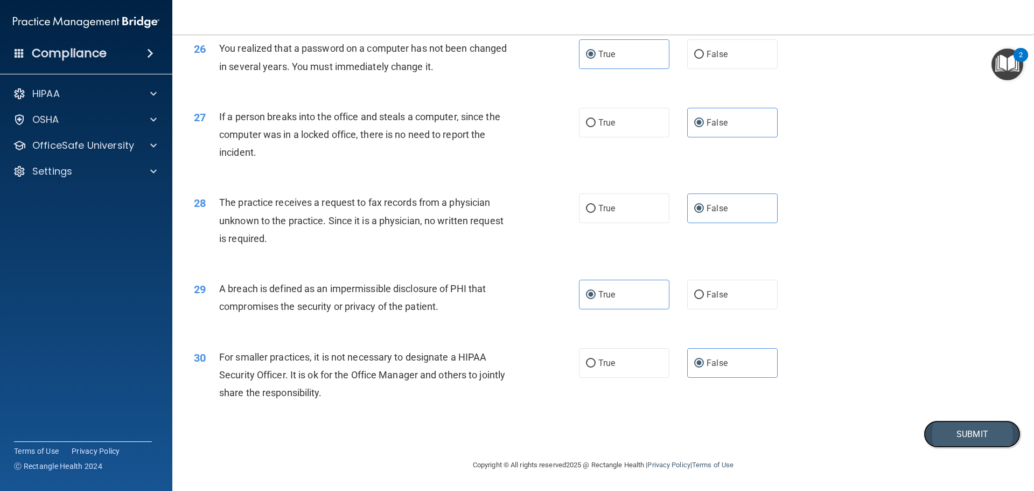
click at [976, 439] on button "Submit" at bounding box center [972, 433] width 97 height 27
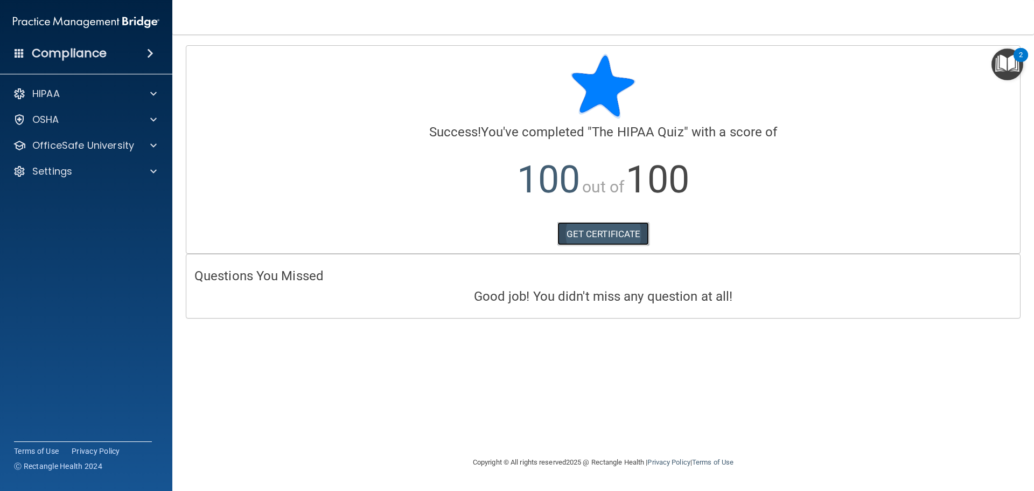
click at [587, 232] on link "GET CERTIFICATE" at bounding box center [603, 234] width 92 height 24
click at [101, 117] on div "OSHA" at bounding box center [72, 119] width 134 height 13
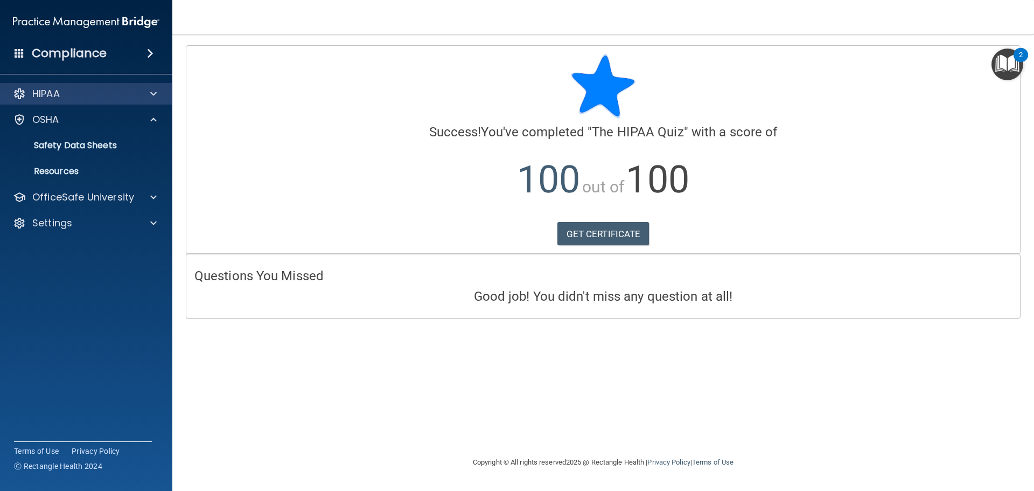
click at [41, 84] on div "HIPAA" at bounding box center [86, 94] width 173 height 22
click at [46, 90] on p "HIPAA" at bounding box center [45, 93] width 27 height 13
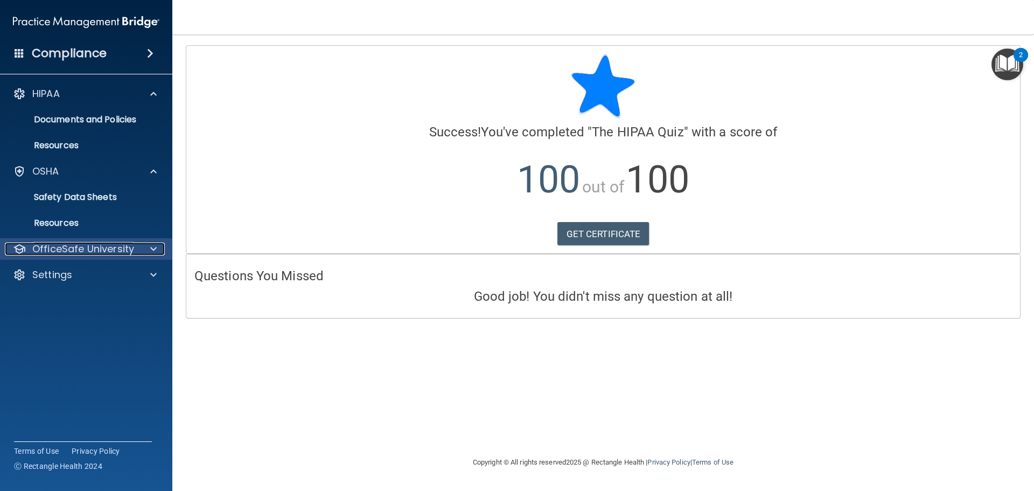
click at [128, 243] on p "OfficeSafe University" at bounding box center [83, 248] width 102 height 13
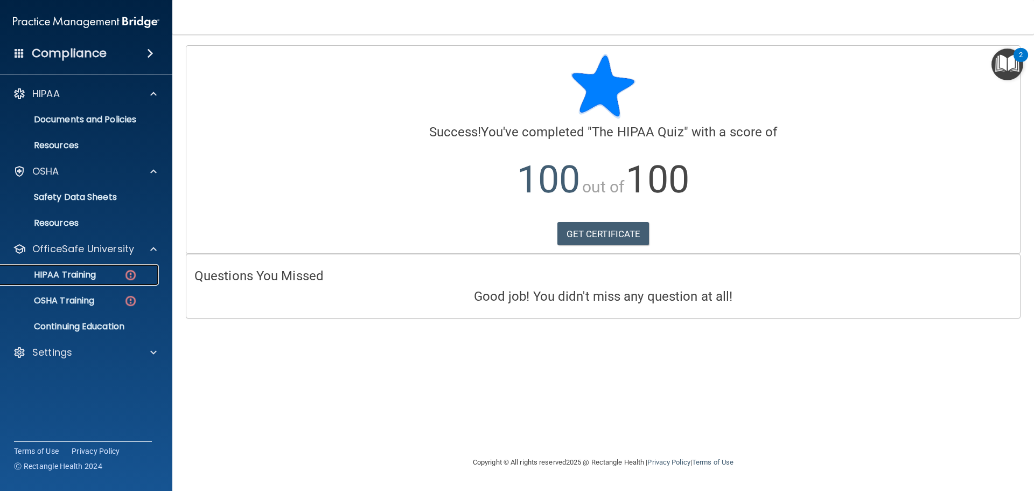
click at [103, 276] on div "HIPAA Training" at bounding box center [80, 274] width 147 height 11
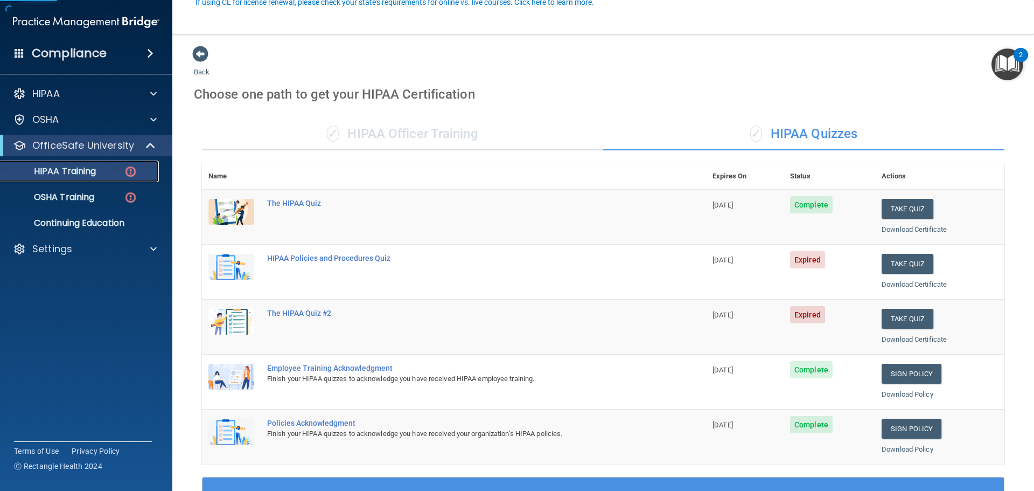
scroll to position [108, 0]
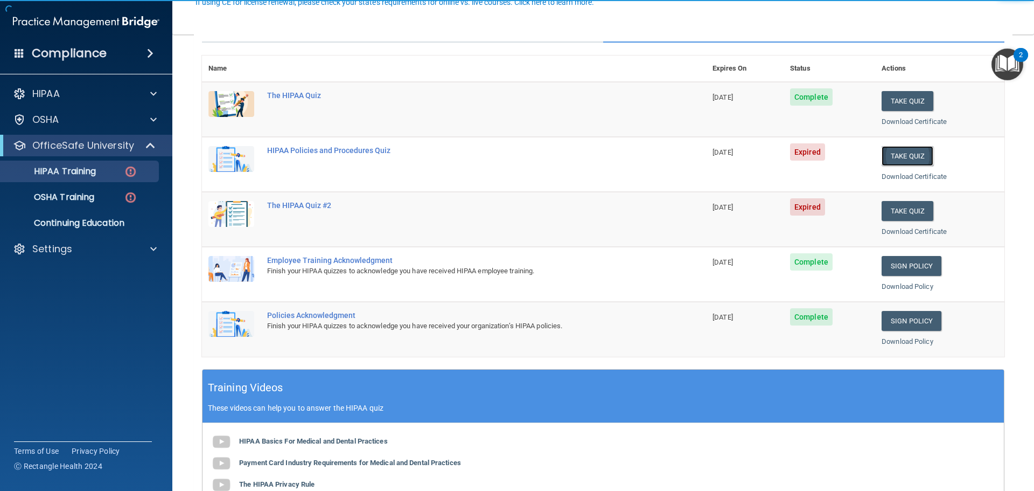
click at [911, 156] on button "Take Quiz" at bounding box center [908, 156] width 52 height 20
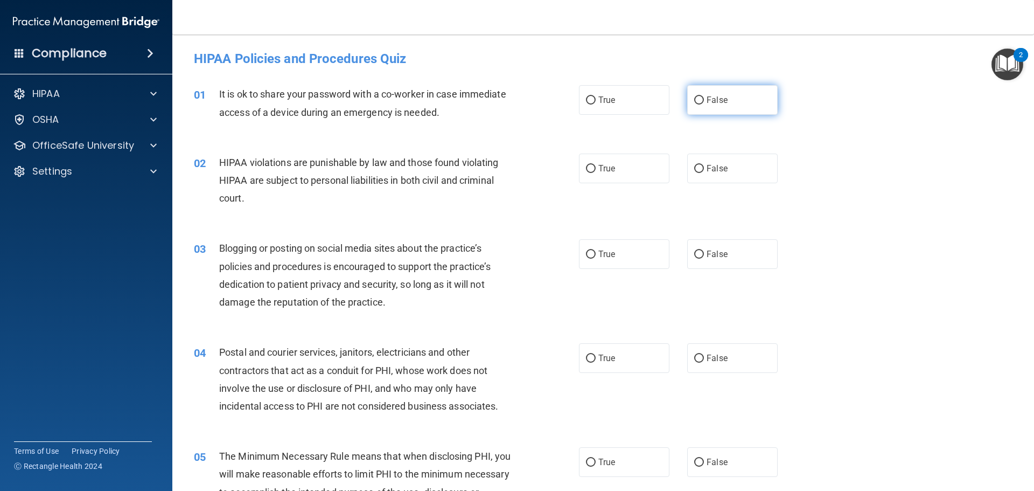
click at [699, 108] on label "False" at bounding box center [732, 100] width 90 height 30
click at [699, 104] on input "False" at bounding box center [699, 100] width 10 height 8
radio input "true"
click at [632, 163] on label "True" at bounding box center [624, 169] width 90 height 30
click at [596, 165] on input "True" at bounding box center [591, 169] width 10 height 8
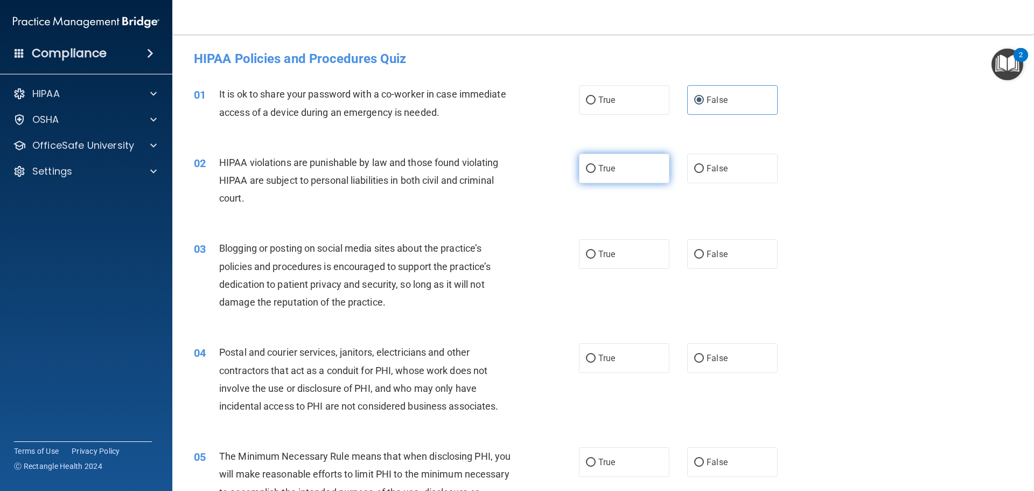
radio input "true"
click at [738, 241] on label "False" at bounding box center [732, 254] width 90 height 30
click at [704, 250] on input "False" at bounding box center [699, 254] width 10 height 8
radio input "true"
click at [654, 353] on label "True" at bounding box center [624, 358] width 90 height 30
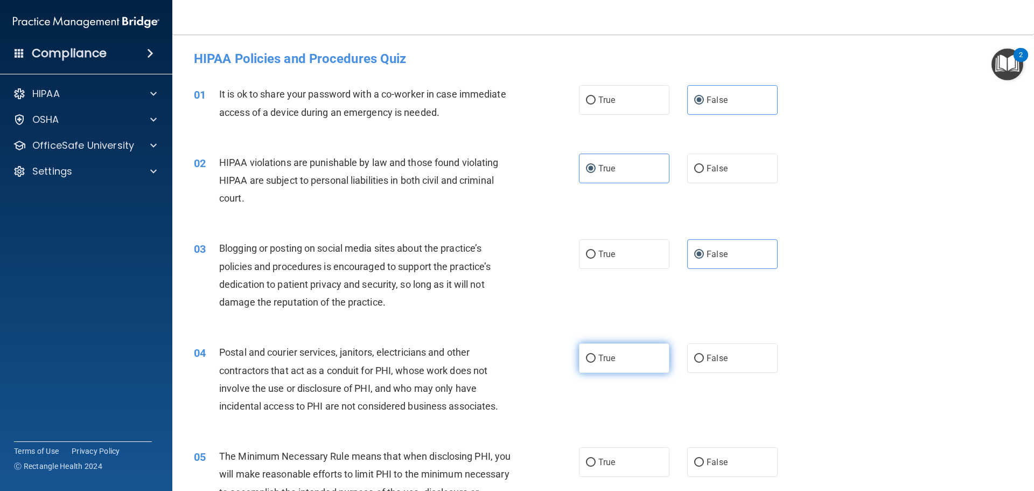
click at [596, 354] on input "True" at bounding box center [591, 358] width 10 height 8
radio input "true"
click at [624, 450] on label "True" at bounding box center [624, 462] width 90 height 30
click at [596, 458] on input "True" at bounding box center [591, 462] width 10 height 8
radio input "true"
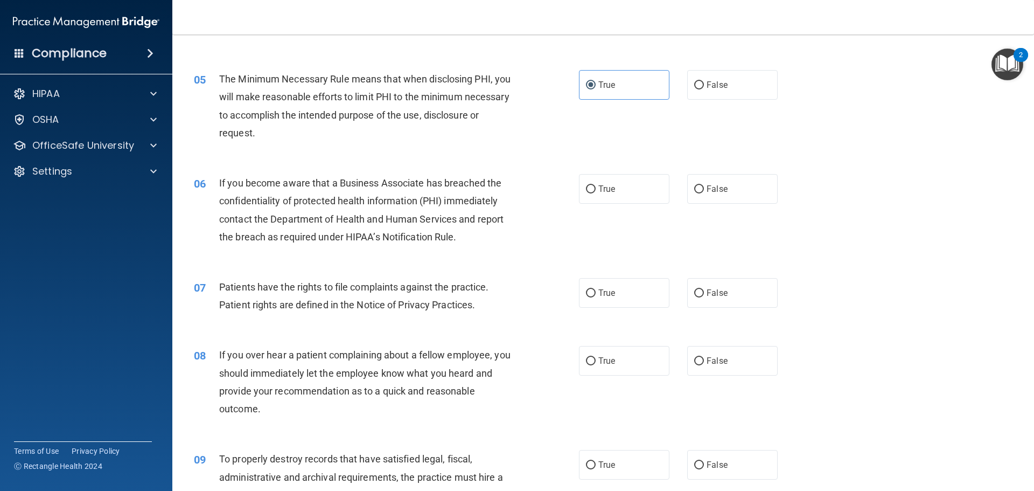
scroll to position [431, 0]
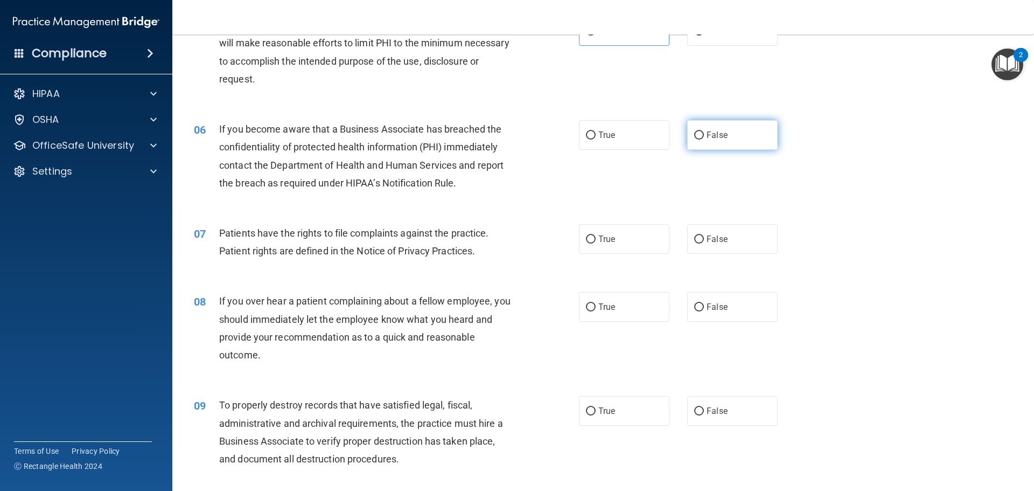
click at [721, 130] on span "False" at bounding box center [717, 135] width 21 height 10
click at [704, 131] on input "False" at bounding box center [699, 135] width 10 height 8
radio input "true"
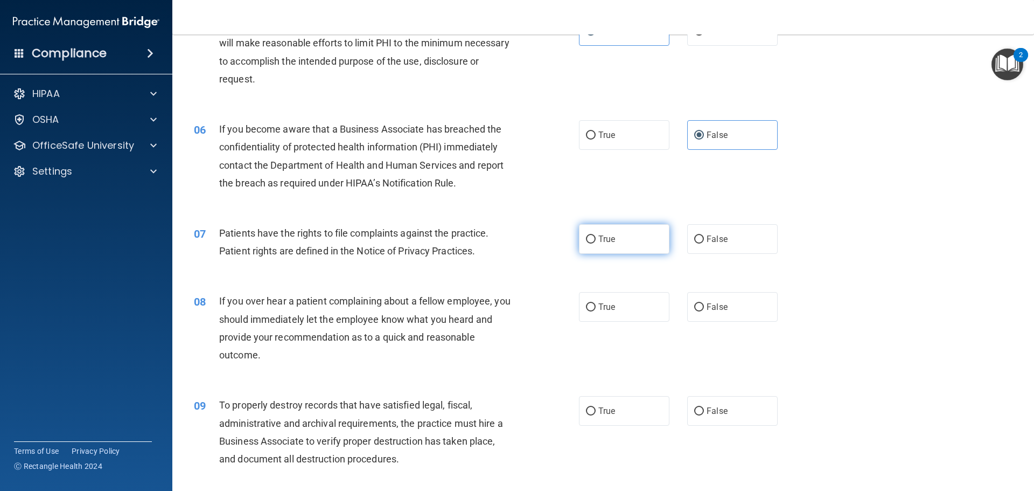
click at [630, 238] on label "True" at bounding box center [624, 239] width 90 height 30
click at [596, 238] on input "True" at bounding box center [591, 239] width 10 height 8
radio input "true"
click at [731, 297] on label "False" at bounding box center [732, 307] width 90 height 30
click at [704, 303] on input "False" at bounding box center [699, 307] width 10 height 8
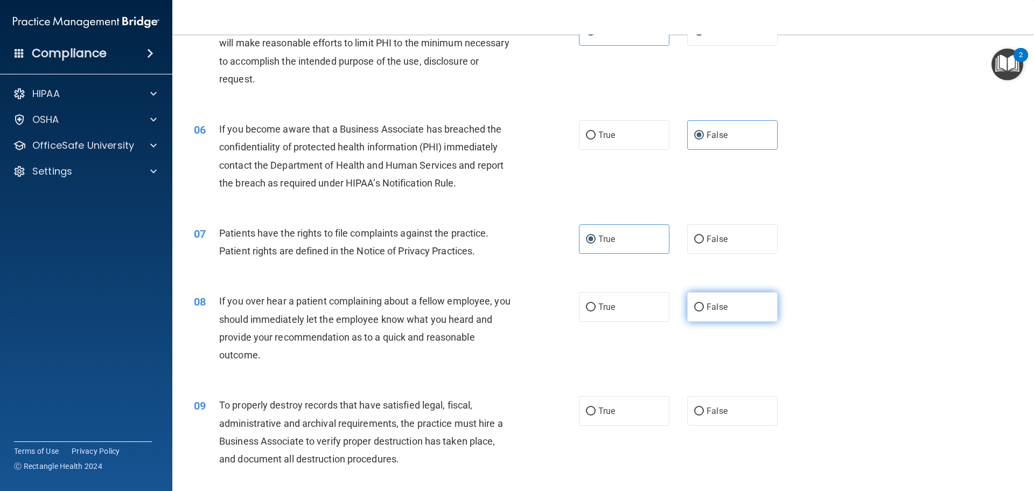
radio input "true"
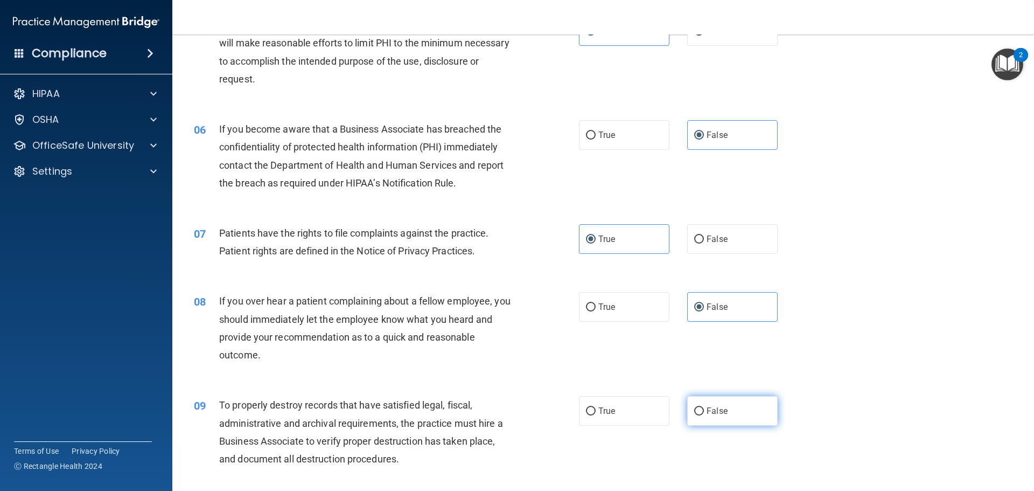
click at [728, 399] on label "False" at bounding box center [732, 411] width 90 height 30
click at [704, 407] on input "False" at bounding box center [699, 411] width 10 height 8
radio input "true"
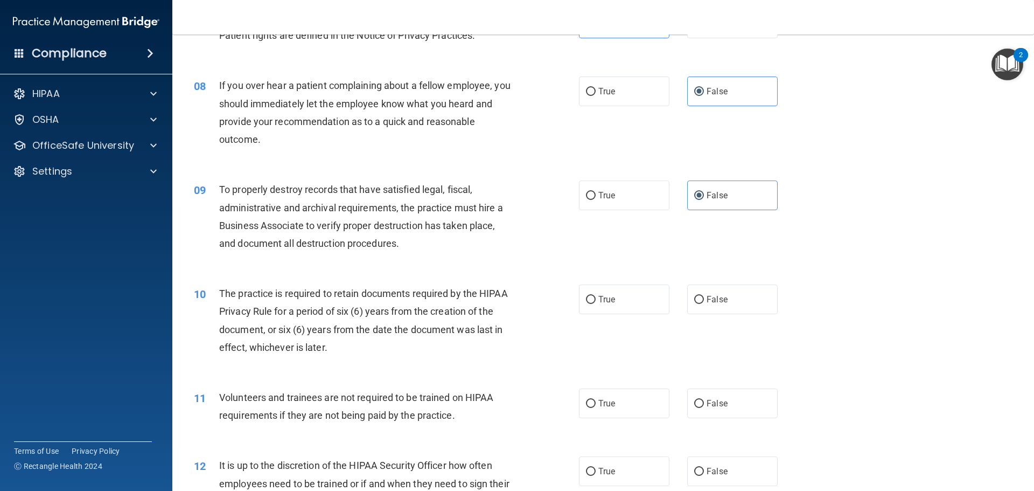
scroll to position [700, 0]
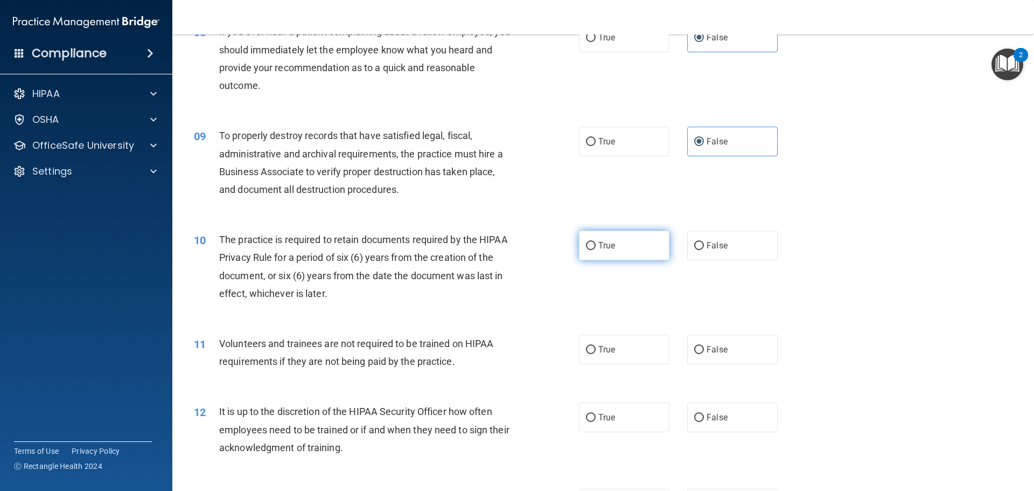
click at [630, 254] on label "True" at bounding box center [624, 246] width 90 height 30
click at [596, 250] on input "True" at bounding box center [591, 246] width 10 height 8
radio input "true"
click at [754, 367] on div "11 Volunteers and trainees are not required to be trained on HIPAA requirements…" at bounding box center [603, 355] width 835 height 68
click at [717, 347] on span "False" at bounding box center [717, 349] width 21 height 10
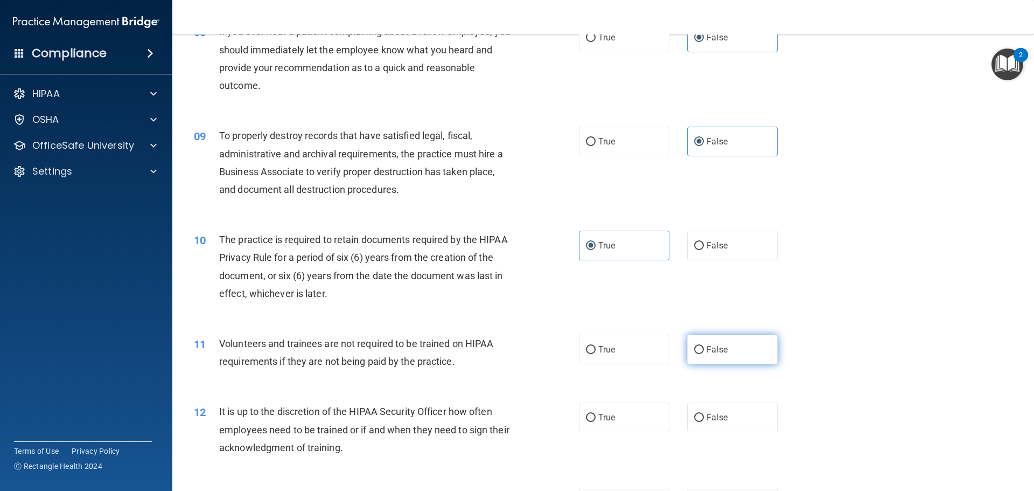
click at [704, 347] on input "False" at bounding box center [699, 350] width 10 height 8
radio input "true"
click at [738, 418] on label "False" at bounding box center [732, 417] width 90 height 30
click at [704, 418] on input "False" at bounding box center [699, 418] width 10 height 8
radio input "true"
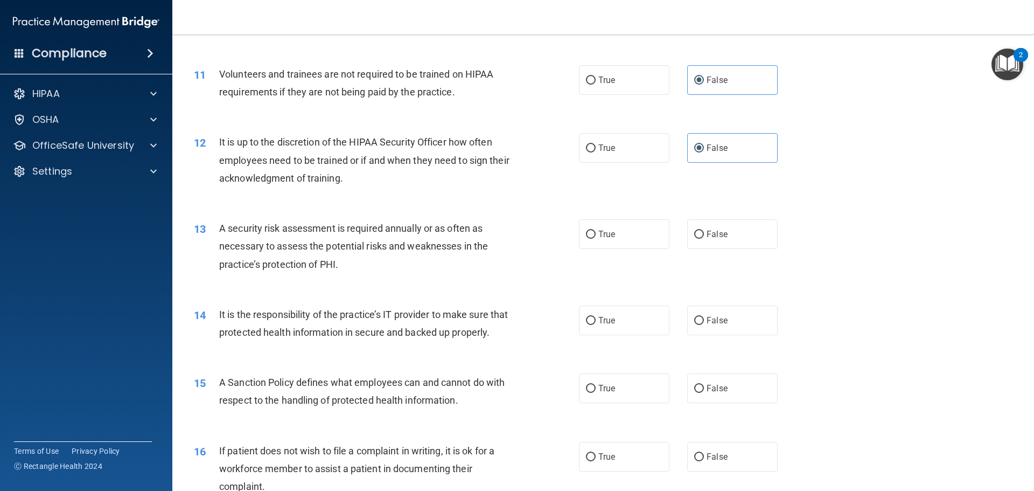
scroll to position [1077, 0]
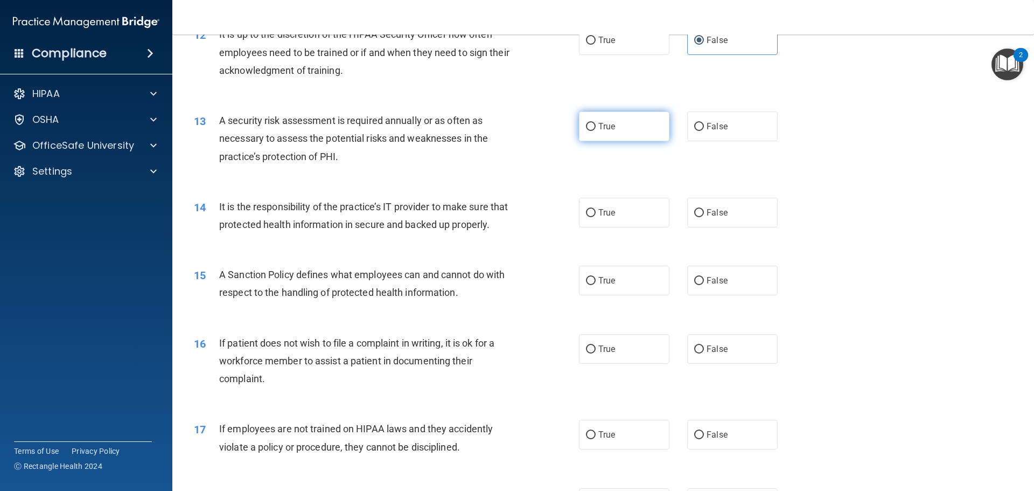
click at [613, 140] on label "True" at bounding box center [624, 126] width 90 height 30
click at [596, 131] on input "True" at bounding box center [591, 127] width 10 height 8
radio input "true"
click at [758, 221] on label "False" at bounding box center [732, 213] width 90 height 30
click at [704, 217] on input "False" at bounding box center [699, 213] width 10 height 8
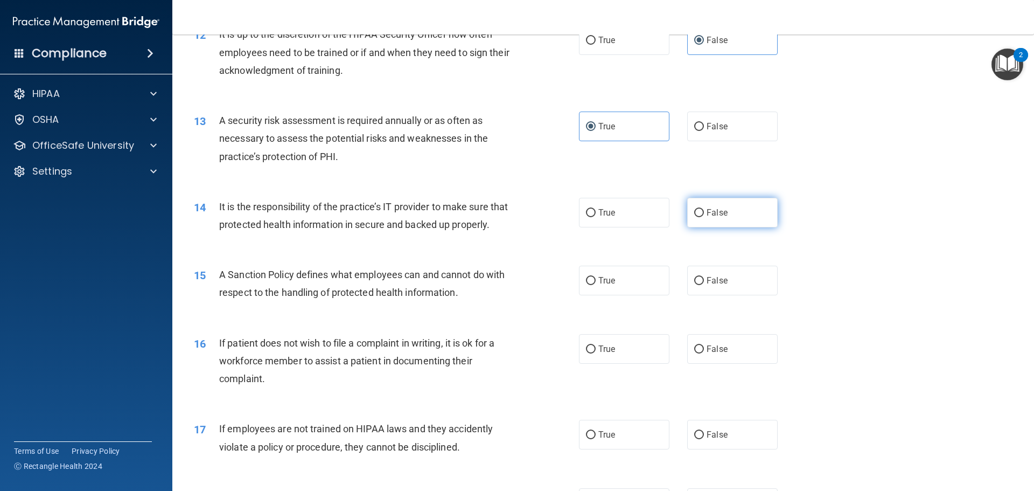
radio input "true"
click at [741, 295] on label "False" at bounding box center [732, 281] width 90 height 30
click at [704, 285] on input "False" at bounding box center [699, 281] width 10 height 8
radio input "true"
click at [640, 364] on label "True" at bounding box center [624, 349] width 90 height 30
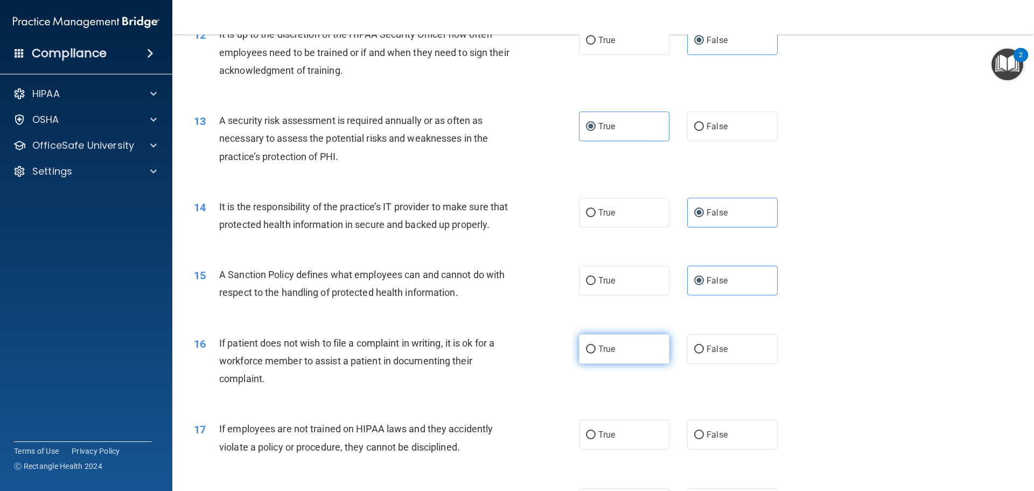
click at [596, 353] on input "True" at bounding box center [591, 349] width 10 height 8
radio input "true"
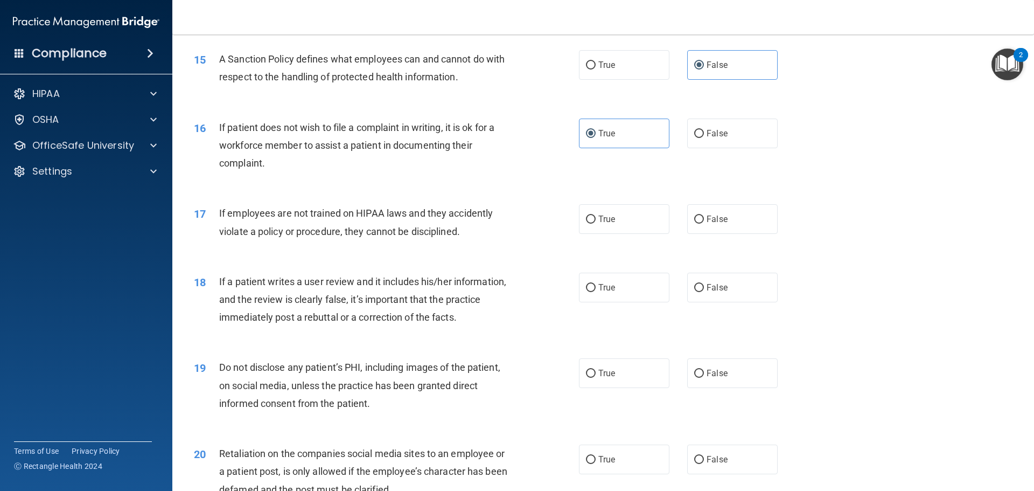
scroll to position [1347, 0]
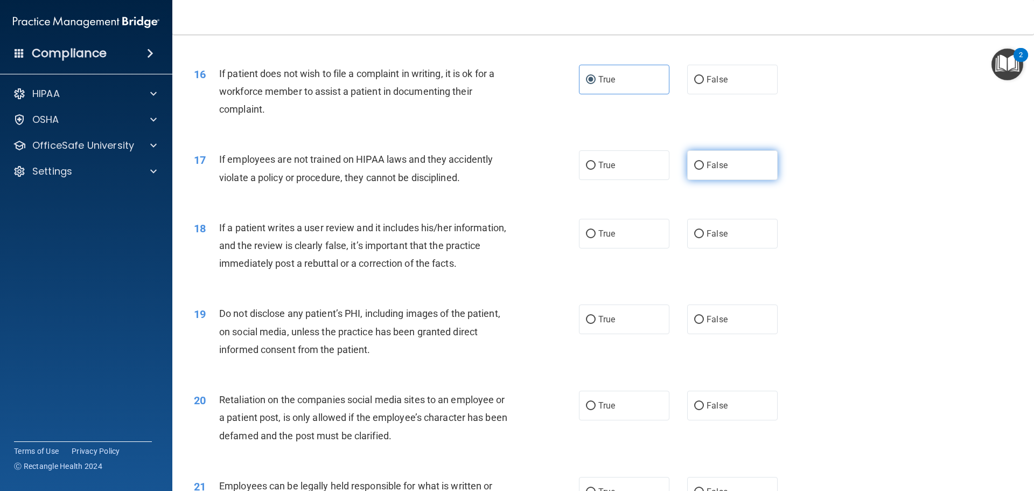
click at [707, 180] on label "False" at bounding box center [732, 165] width 90 height 30
click at [704, 170] on input "False" at bounding box center [699, 166] width 10 height 8
radio input "true"
click at [707, 239] on span "False" at bounding box center [717, 233] width 21 height 10
click at [704, 238] on input "False" at bounding box center [699, 234] width 10 height 8
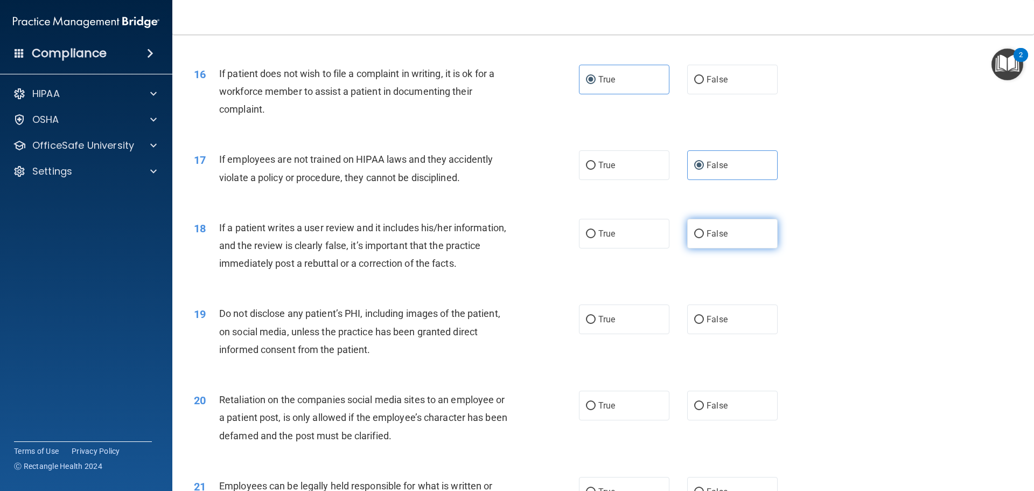
radio input "true"
click at [637, 334] on label "True" at bounding box center [624, 319] width 90 height 30
click at [596, 324] on input "True" at bounding box center [591, 320] width 10 height 8
radio input "true"
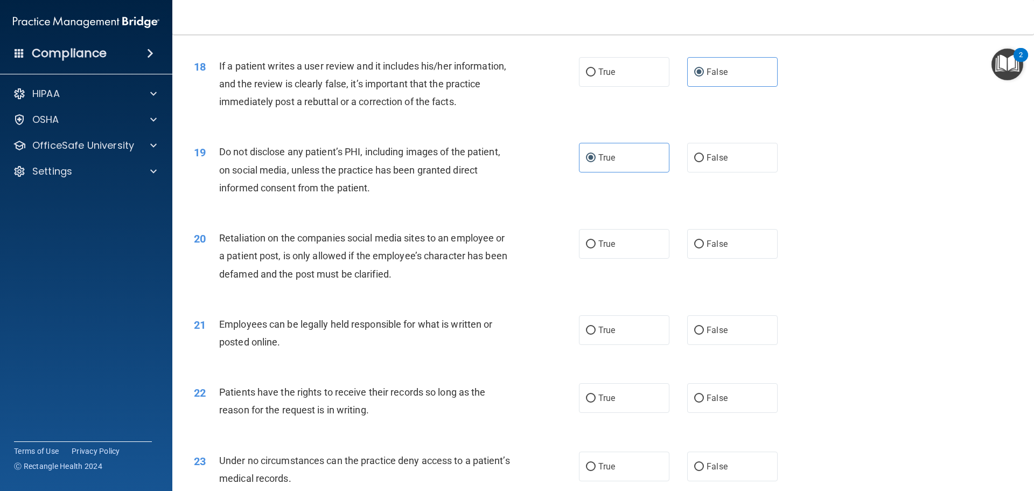
scroll to position [1562, 0]
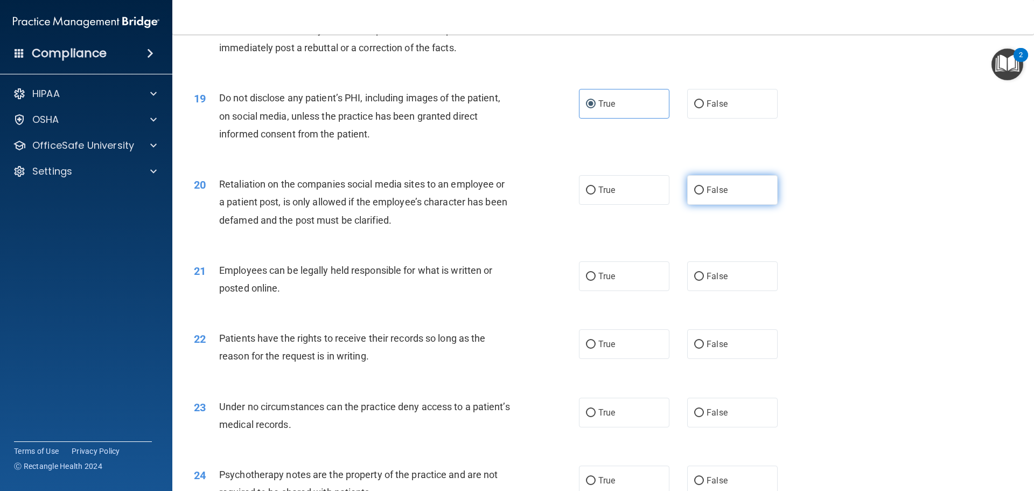
click at [752, 205] on label "False" at bounding box center [732, 190] width 90 height 30
click at [704, 194] on input "False" at bounding box center [699, 190] width 10 height 8
radio input "true"
click at [639, 288] on label "True" at bounding box center [624, 276] width 90 height 30
click at [596, 281] on input "True" at bounding box center [591, 277] width 10 height 8
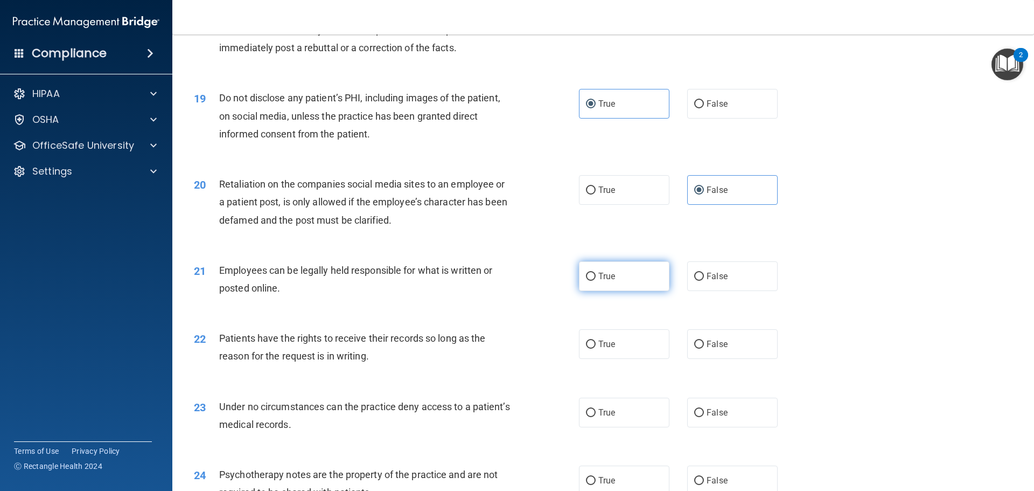
radio input "true"
click at [709, 349] on span "False" at bounding box center [717, 344] width 21 height 10
click at [704, 348] on input "False" at bounding box center [699, 344] width 10 height 8
radio input "true"
click at [728, 427] on label "False" at bounding box center [732, 412] width 90 height 30
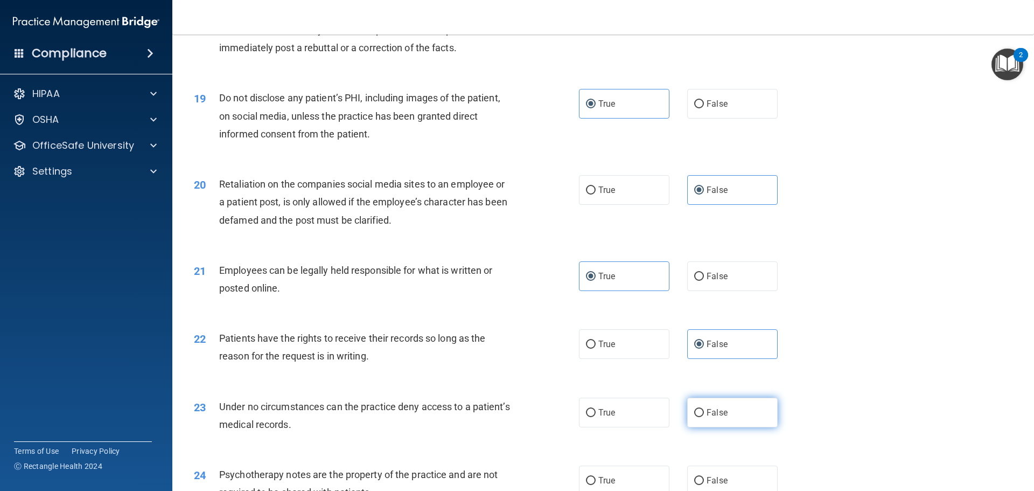
click at [704, 417] on input "False" at bounding box center [699, 413] width 10 height 8
radio input "true"
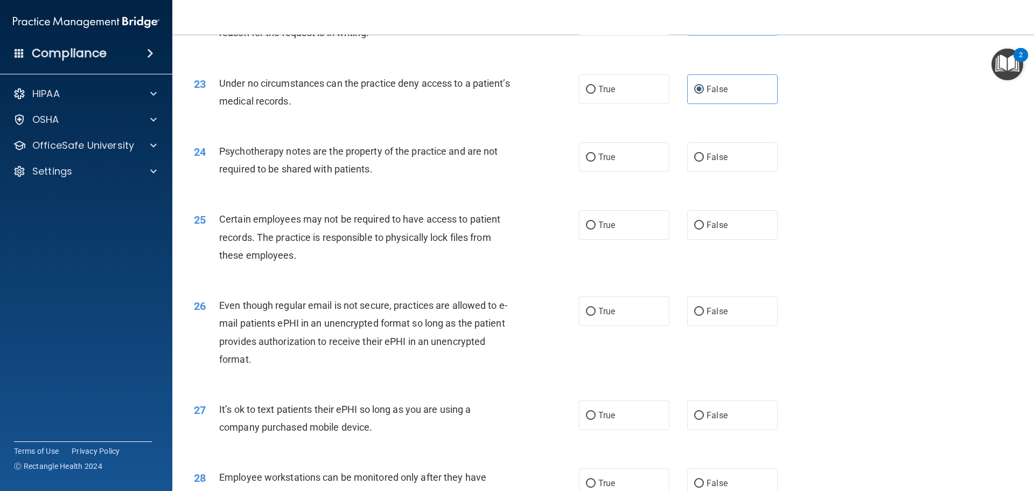
scroll to position [1939, 0]
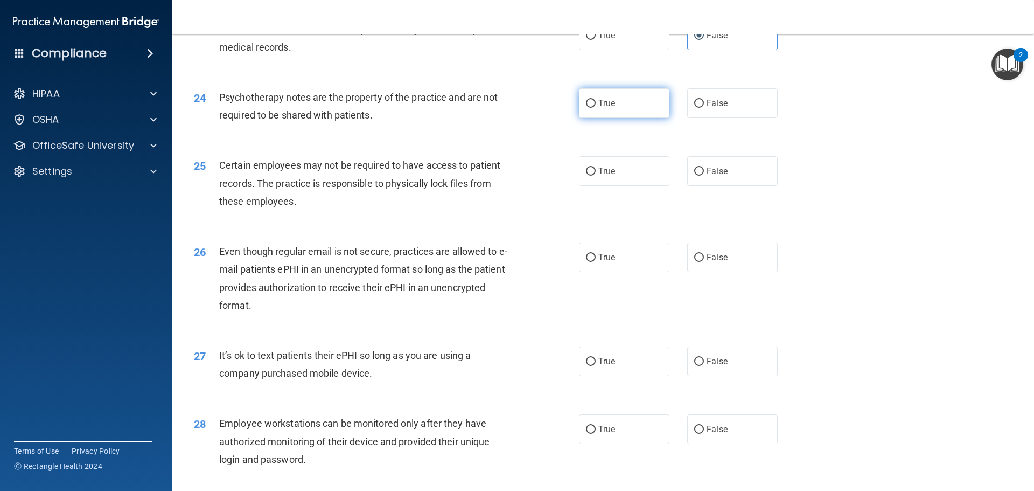
click at [631, 118] on label "True" at bounding box center [624, 103] width 90 height 30
click at [596, 108] on input "True" at bounding box center [591, 104] width 10 height 8
radio input "true"
click at [605, 186] on label "True" at bounding box center [624, 171] width 90 height 30
click at [596, 176] on input "True" at bounding box center [591, 172] width 10 height 8
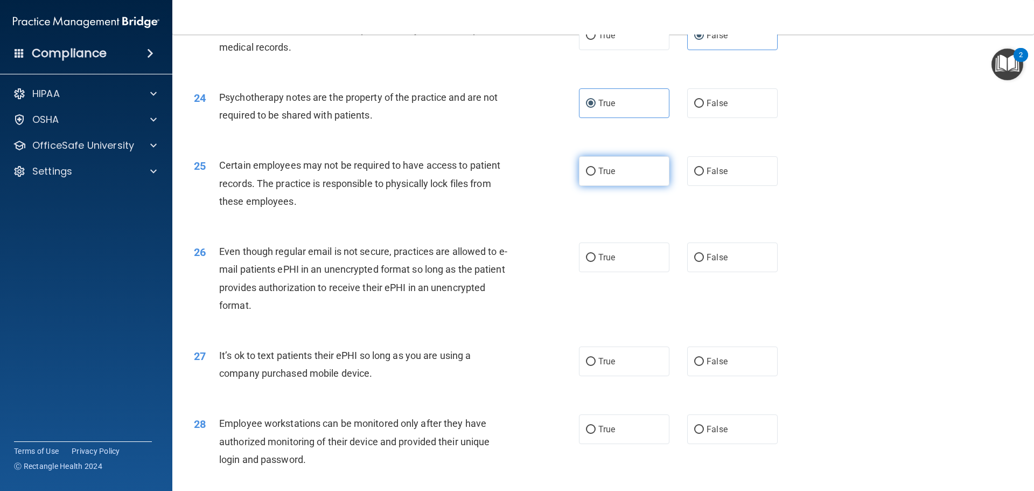
radio input "true"
click at [605, 262] on span "True" at bounding box center [606, 257] width 17 height 10
click at [596, 262] on input "True" at bounding box center [591, 258] width 10 height 8
radio input "true"
click at [712, 376] on label "False" at bounding box center [732, 361] width 90 height 30
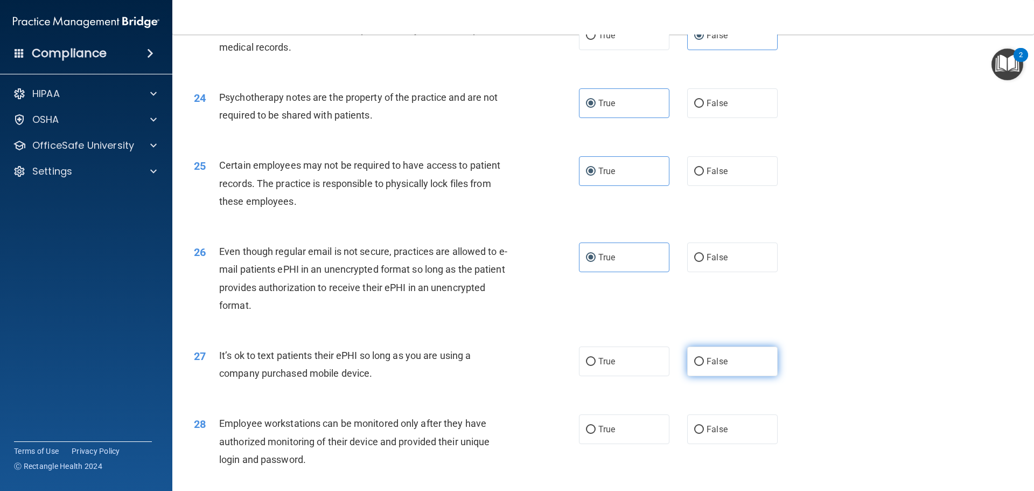
click at [704, 366] on input "False" at bounding box center [699, 362] width 10 height 8
radio input "true"
drag, startPoint x: 723, startPoint y: 448, endPoint x: 714, endPoint y: 428, distance: 22.2
click at [723, 444] on label "False" at bounding box center [732, 429] width 90 height 30
click at [704, 434] on input "False" at bounding box center [699, 430] width 10 height 8
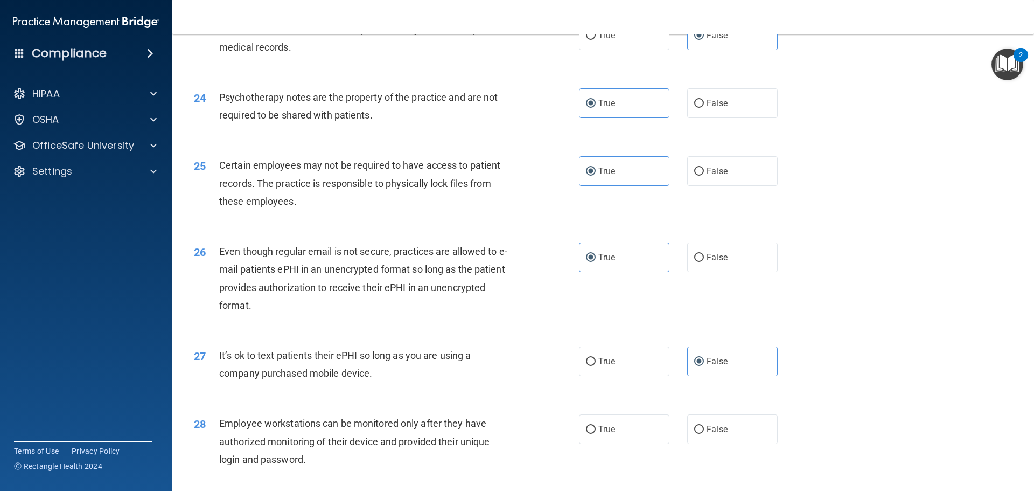
radio input "true"
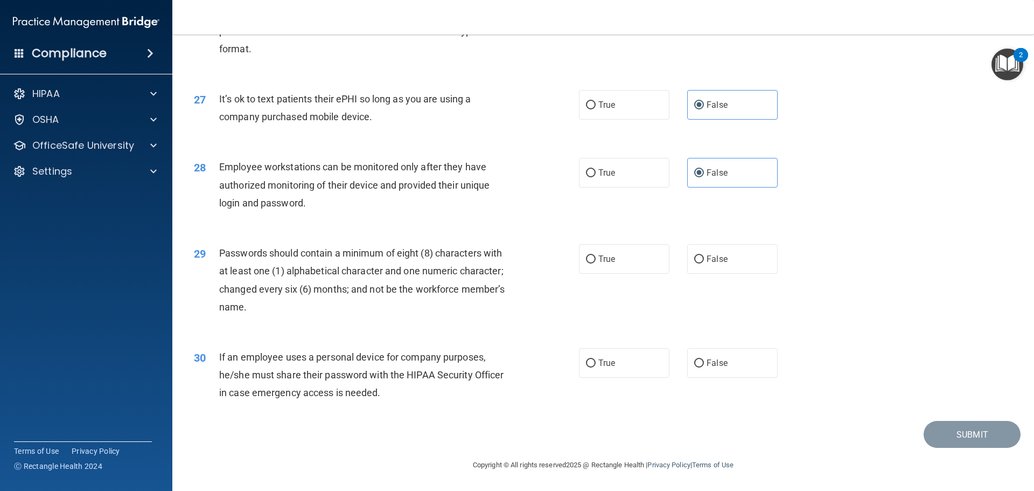
scroll to position [2213, 0]
click at [621, 250] on label "True" at bounding box center [624, 259] width 90 height 30
click at [596, 255] on input "True" at bounding box center [591, 259] width 10 height 8
radio input "true"
click at [713, 370] on label "False" at bounding box center [732, 363] width 90 height 30
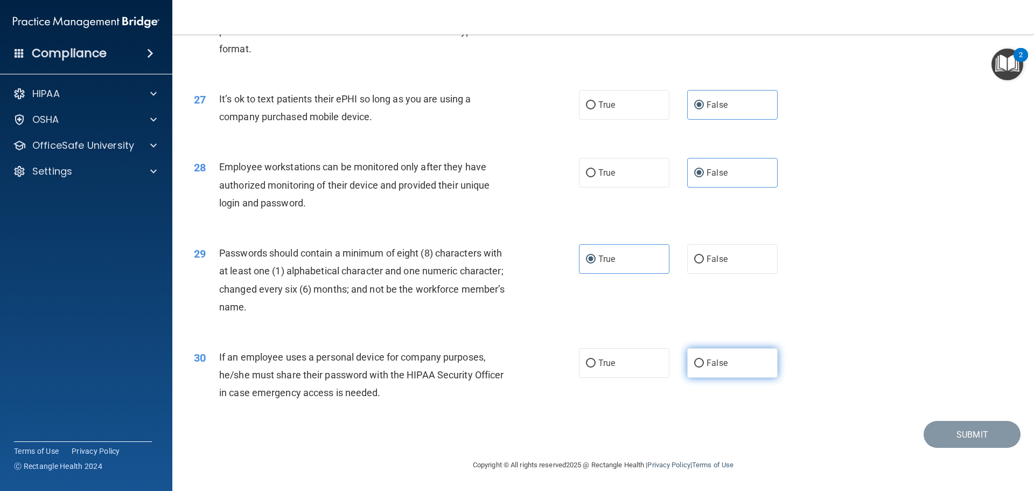
click at [704, 367] on input "False" at bounding box center [699, 363] width 10 height 8
radio input "true"
click at [927, 439] on button "Submit" at bounding box center [972, 434] width 97 height 27
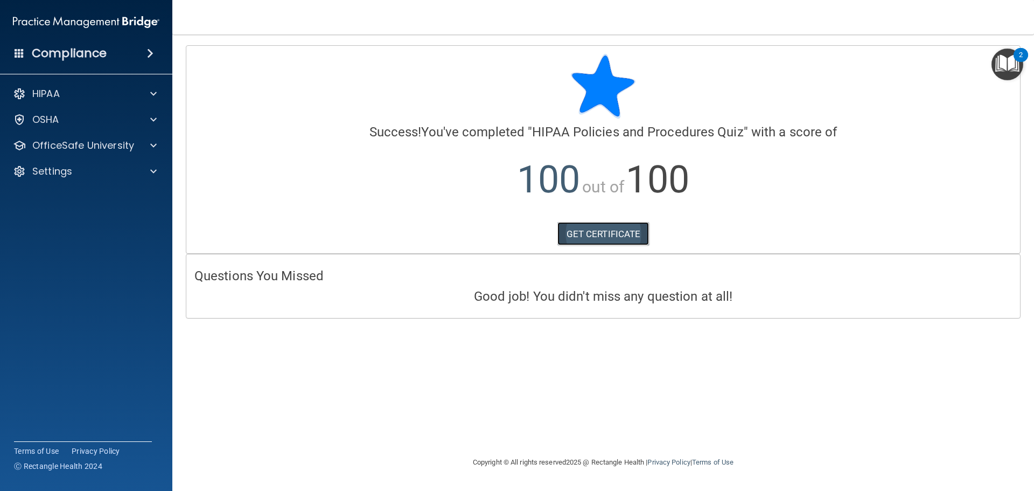
click at [622, 240] on link "GET CERTIFICATE" at bounding box center [603, 234] width 92 height 24
click at [133, 85] on div "HIPAA" at bounding box center [86, 94] width 173 height 22
click at [152, 94] on span at bounding box center [153, 93] width 6 height 13
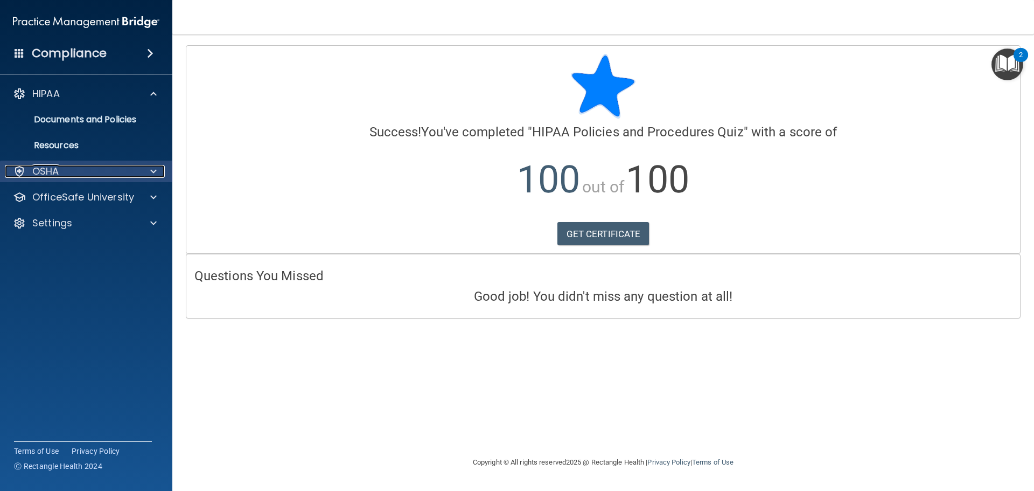
click at [111, 165] on div "OSHA" at bounding box center [72, 171] width 134 height 13
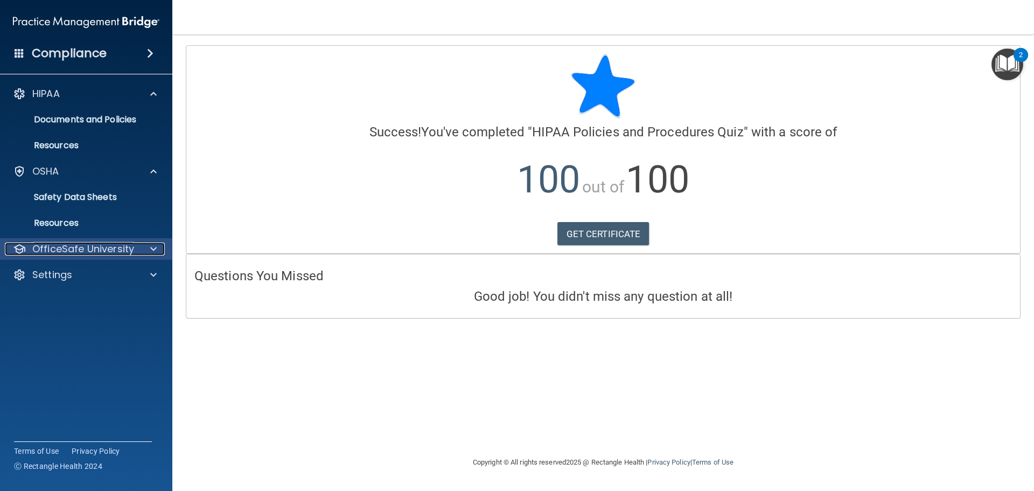
click at [131, 252] on p "OfficeSafe University" at bounding box center [83, 248] width 102 height 13
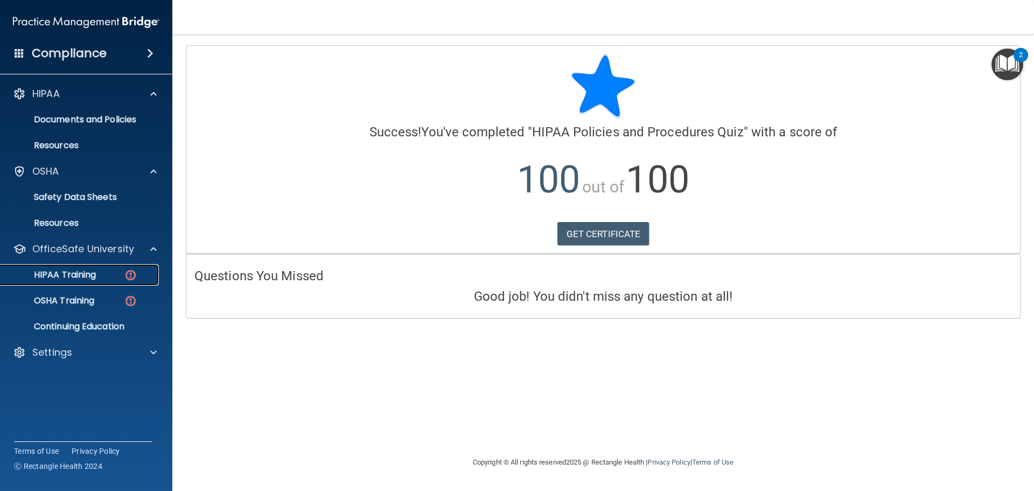
click at [129, 276] on img at bounding box center [130, 274] width 13 height 13
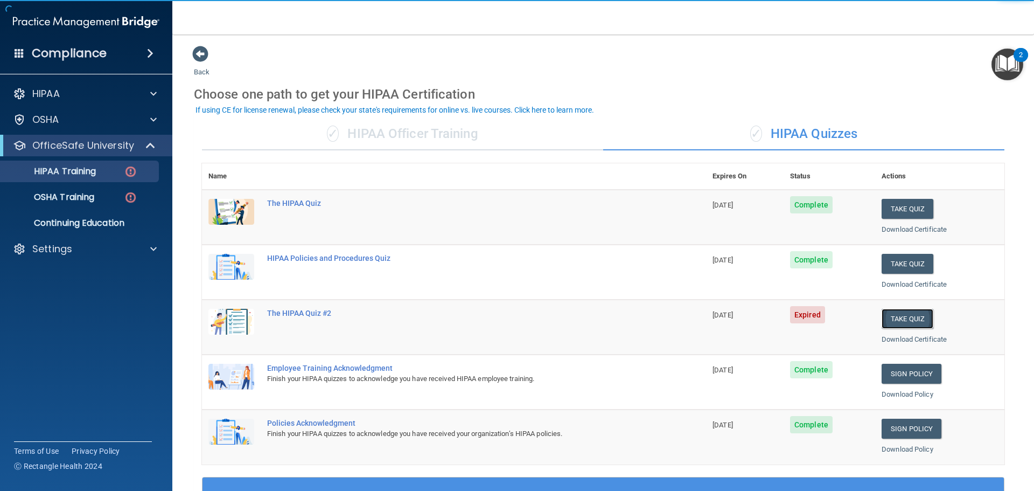
click at [918, 325] on button "Take Quiz" at bounding box center [908, 319] width 52 height 20
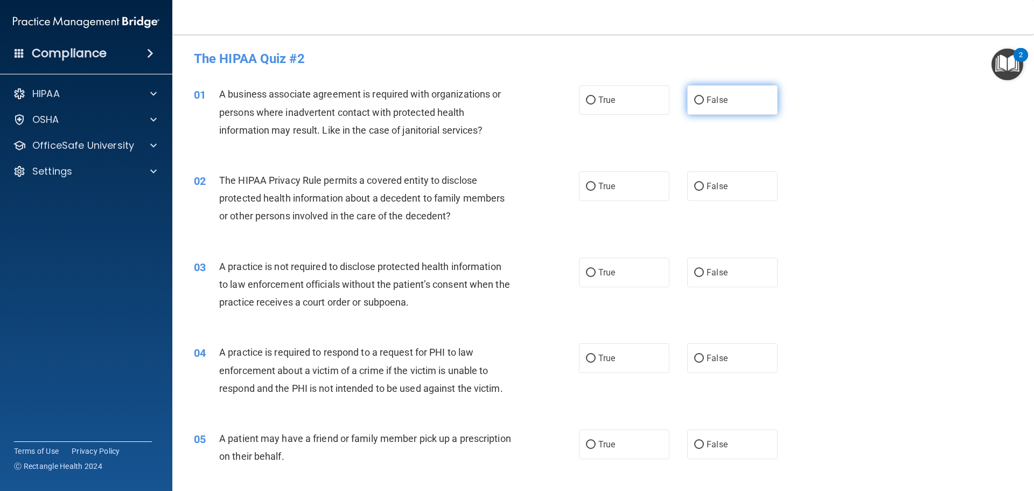
click at [751, 89] on label "False" at bounding box center [732, 100] width 90 height 30
click at [704, 96] on input "False" at bounding box center [699, 100] width 10 height 8
radio input "true"
click at [645, 183] on label "True" at bounding box center [624, 186] width 90 height 30
click at [596, 183] on input "True" at bounding box center [591, 187] width 10 height 8
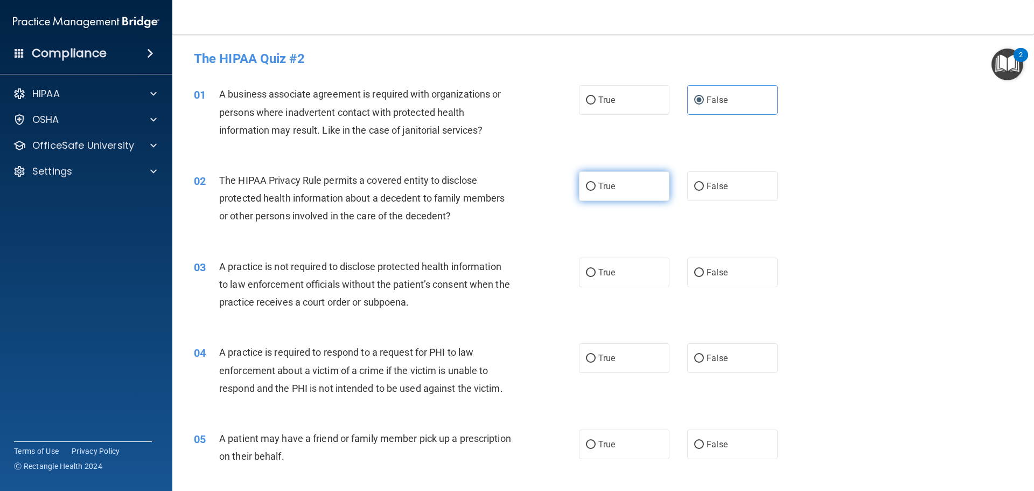
radio input "true"
click at [745, 267] on label "False" at bounding box center [732, 272] width 90 height 30
click at [704, 269] on input "False" at bounding box center [699, 273] width 10 height 8
radio input "true"
click at [665, 351] on div "True False" at bounding box center [687, 358] width 217 height 30
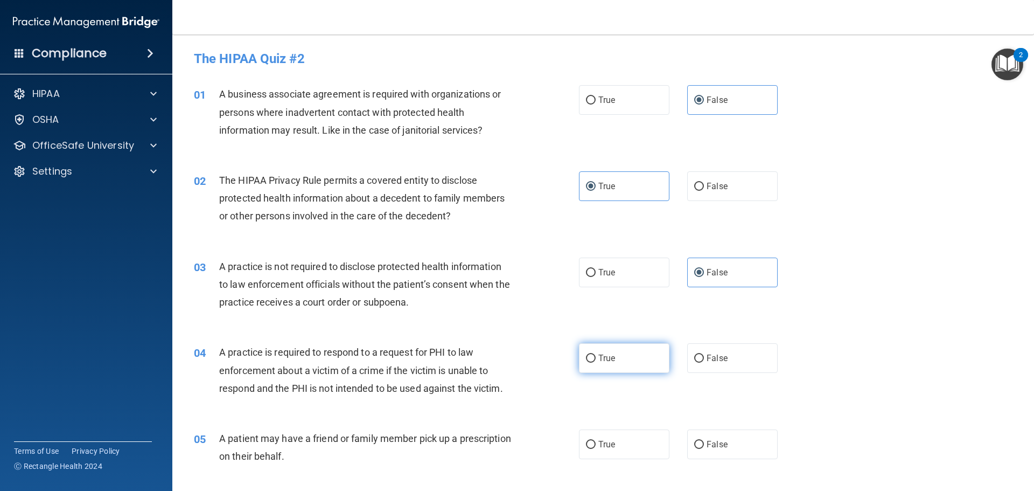
click at [662, 357] on label "True" at bounding box center [624, 358] width 90 height 30
click at [596, 357] on input "True" at bounding box center [591, 358] width 10 height 8
radio input "true"
click at [647, 440] on label "True" at bounding box center [624, 444] width 90 height 30
click at [596, 441] on input "True" at bounding box center [591, 445] width 10 height 8
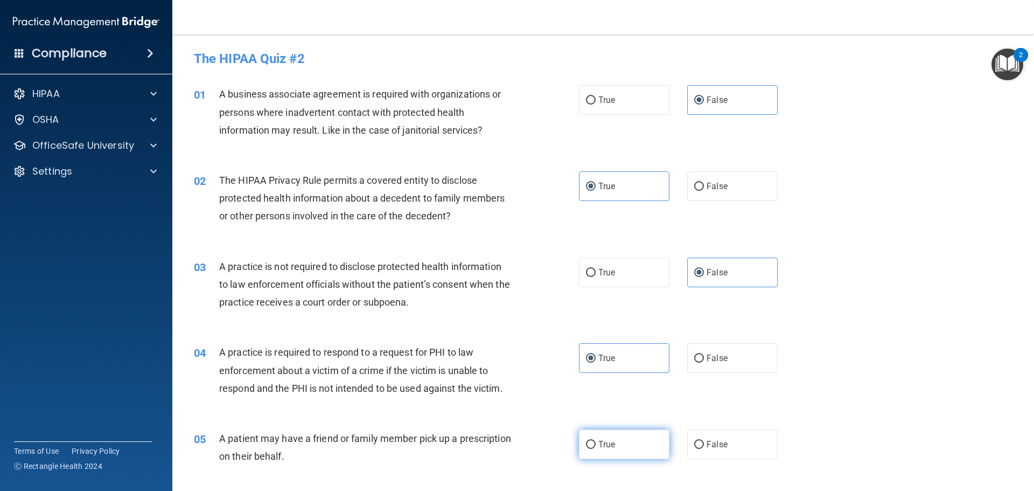
radio input "true"
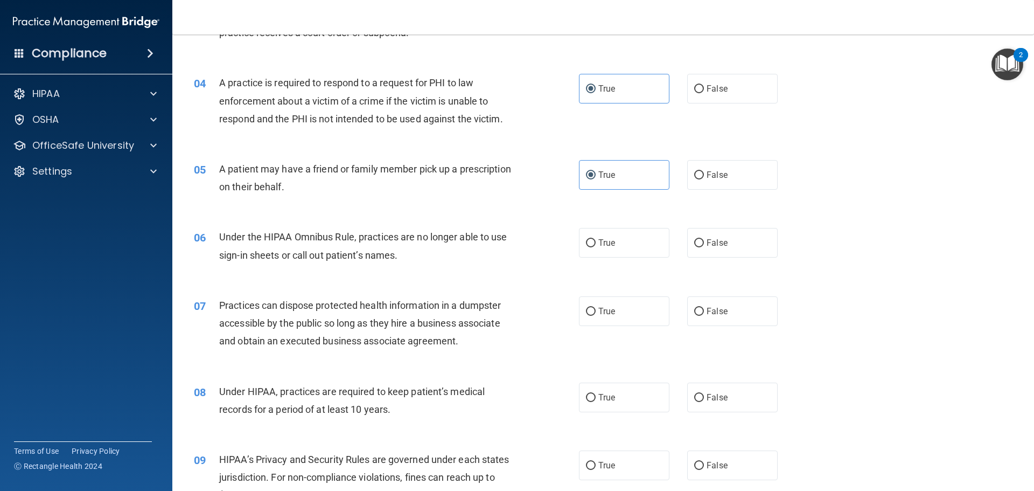
scroll to position [377, 0]
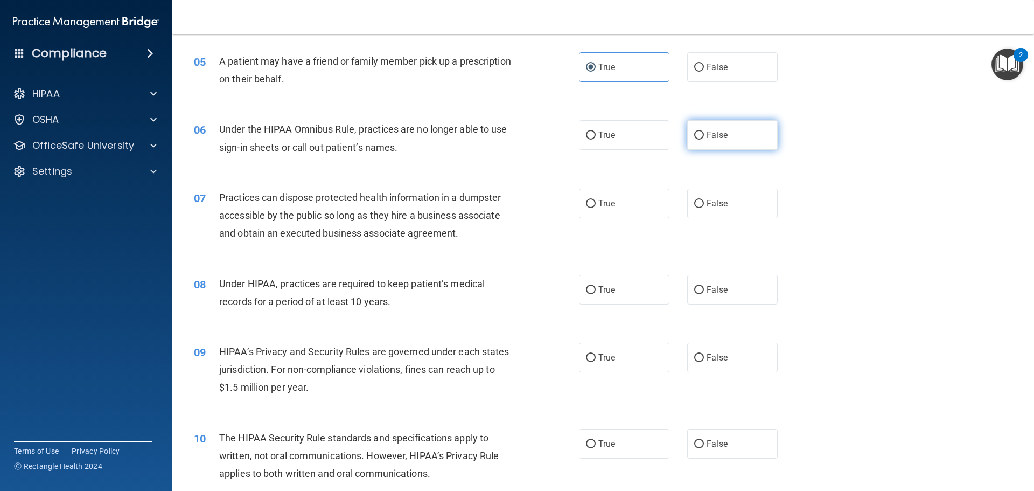
click at [719, 134] on span "False" at bounding box center [717, 135] width 21 height 10
click at [704, 134] on input "False" at bounding box center [699, 135] width 10 height 8
radio input "true"
click at [713, 198] on label "False" at bounding box center [732, 204] width 90 height 30
click at [704, 200] on input "False" at bounding box center [699, 204] width 10 height 8
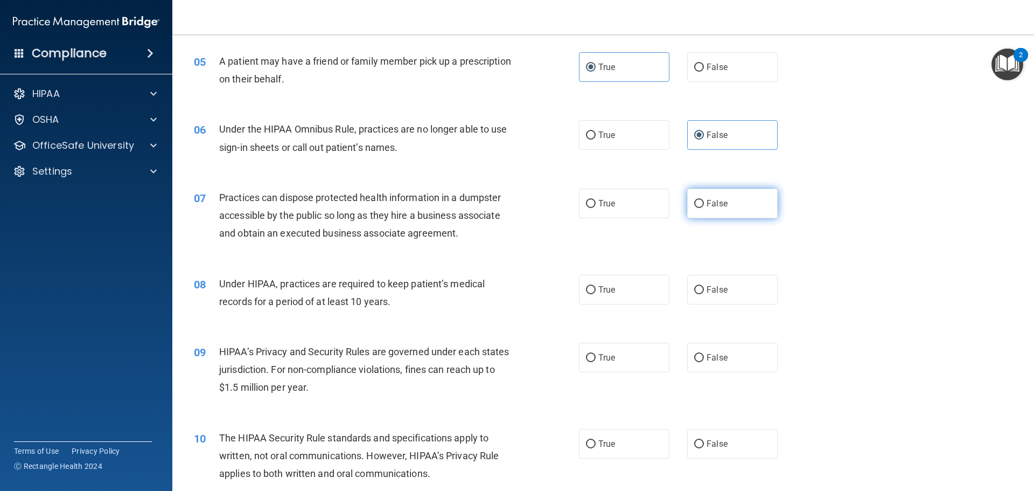
radio input "true"
click at [717, 298] on label "False" at bounding box center [732, 290] width 90 height 30
click at [704, 294] on input "False" at bounding box center [699, 290] width 10 height 8
radio input "true"
click at [719, 354] on span "False" at bounding box center [717, 357] width 21 height 10
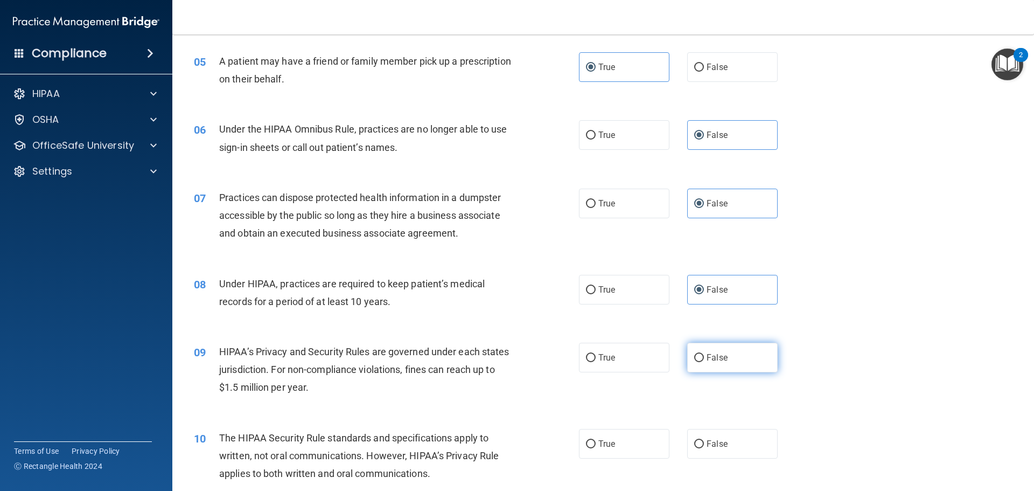
click at [704, 354] on input "False" at bounding box center [699, 358] width 10 height 8
radio input "true"
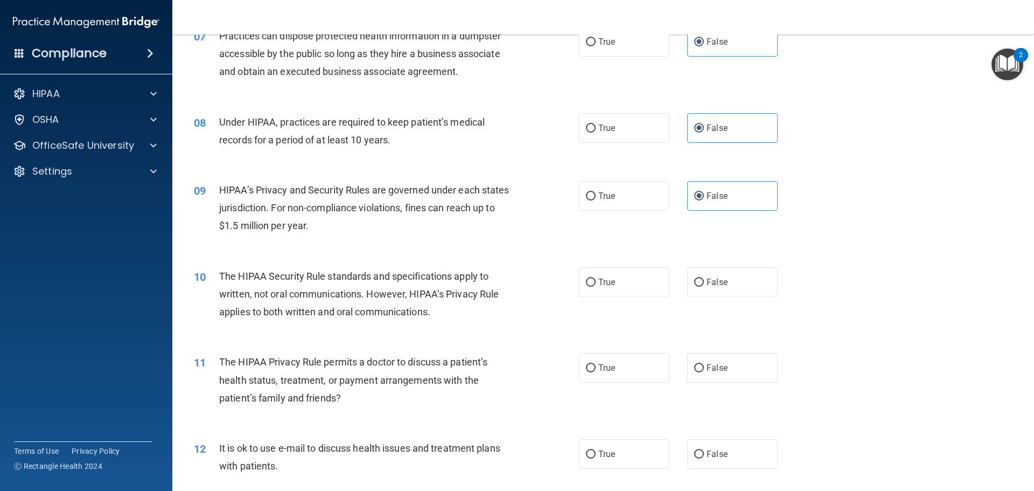
scroll to position [592, 0]
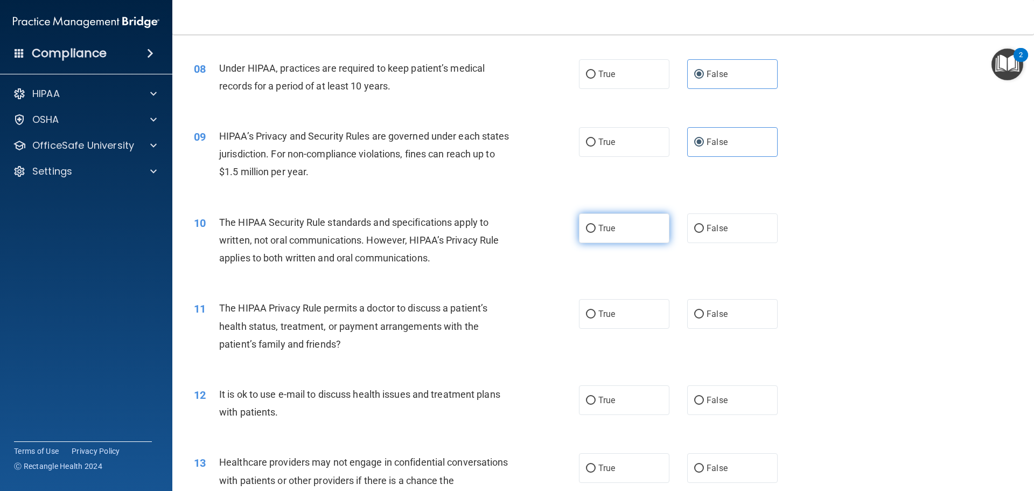
click at [632, 234] on label "True" at bounding box center [624, 228] width 90 height 30
click at [596, 233] on input "True" at bounding box center [591, 229] width 10 height 8
radio input "true"
click at [627, 296] on div "11 The HIPAA Privacy Rule permits a doctor to discuss a patient’s health status…" at bounding box center [603, 328] width 835 height 86
click at [627, 313] on label "True" at bounding box center [624, 314] width 90 height 30
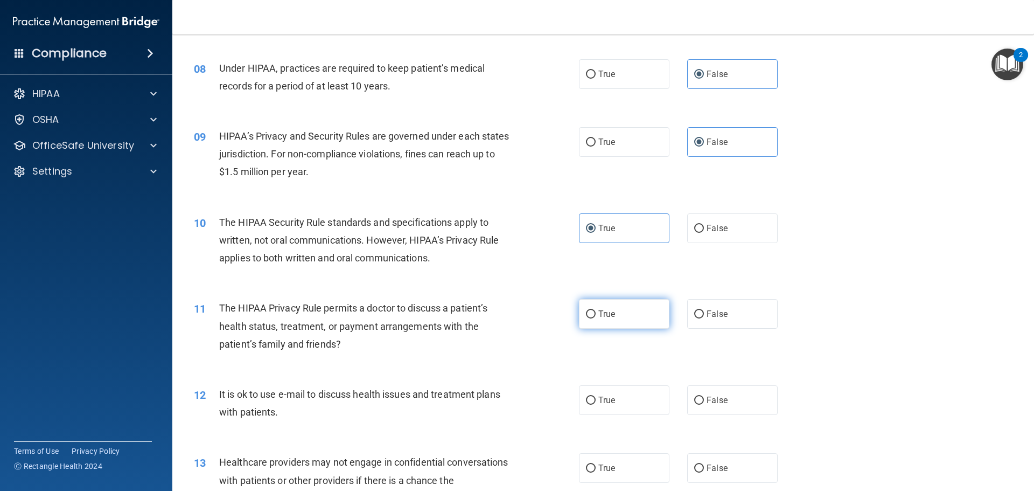
click at [596, 313] on input "True" at bounding box center [591, 314] width 10 height 8
radio input "true"
click at [624, 405] on label "True" at bounding box center [624, 400] width 90 height 30
click at [596, 404] on input "True" at bounding box center [591, 400] width 10 height 8
radio input "true"
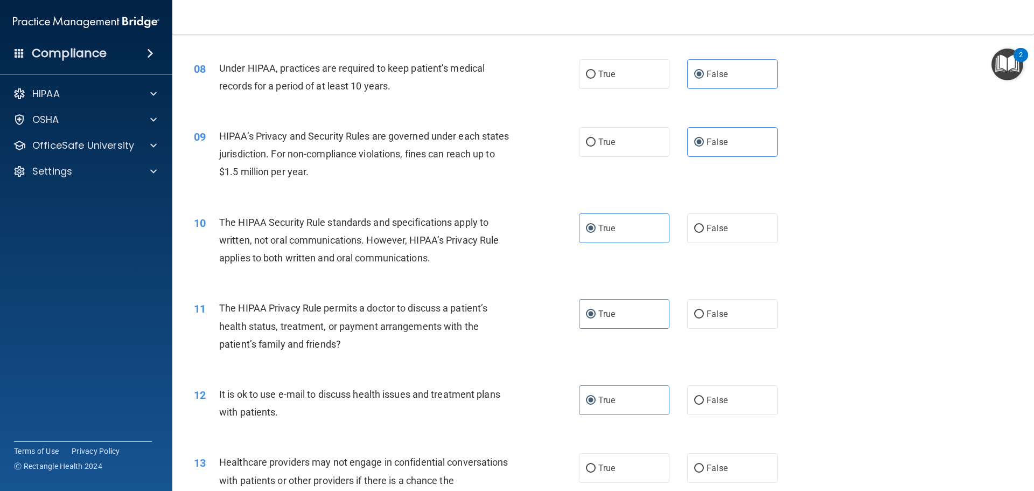
scroll to position [754, 0]
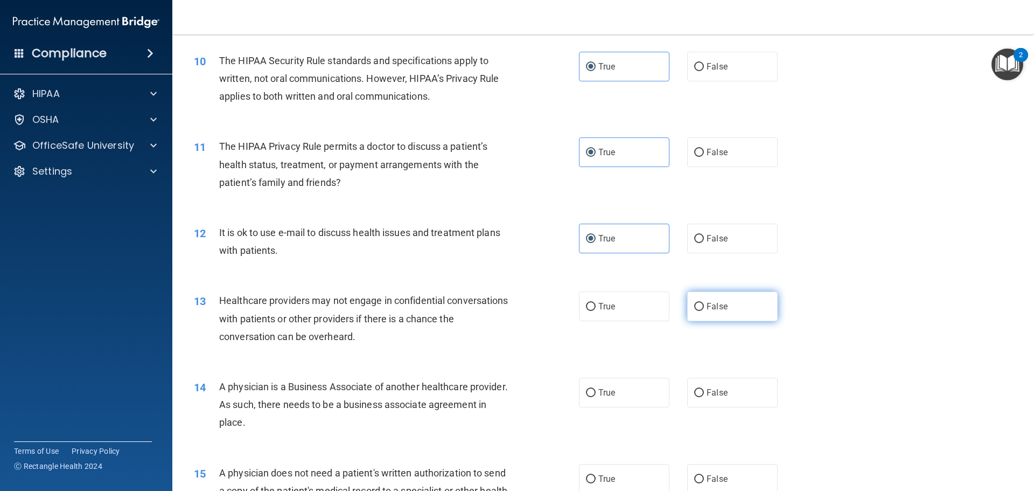
click at [727, 297] on label "False" at bounding box center [732, 306] width 90 height 30
click at [704, 303] on input "False" at bounding box center [699, 307] width 10 height 8
radio input "true"
click at [728, 397] on label "False" at bounding box center [732, 393] width 90 height 30
click at [704, 397] on input "False" at bounding box center [699, 393] width 10 height 8
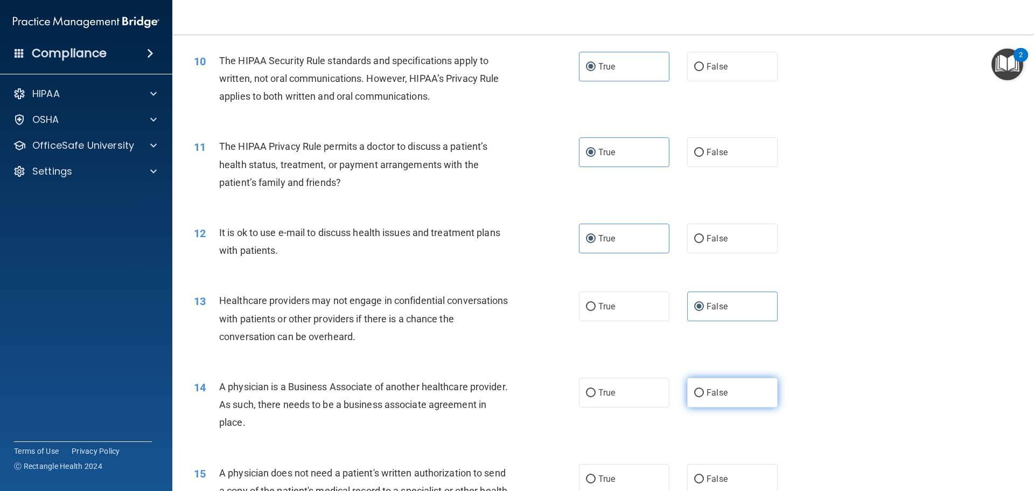
radio input "true"
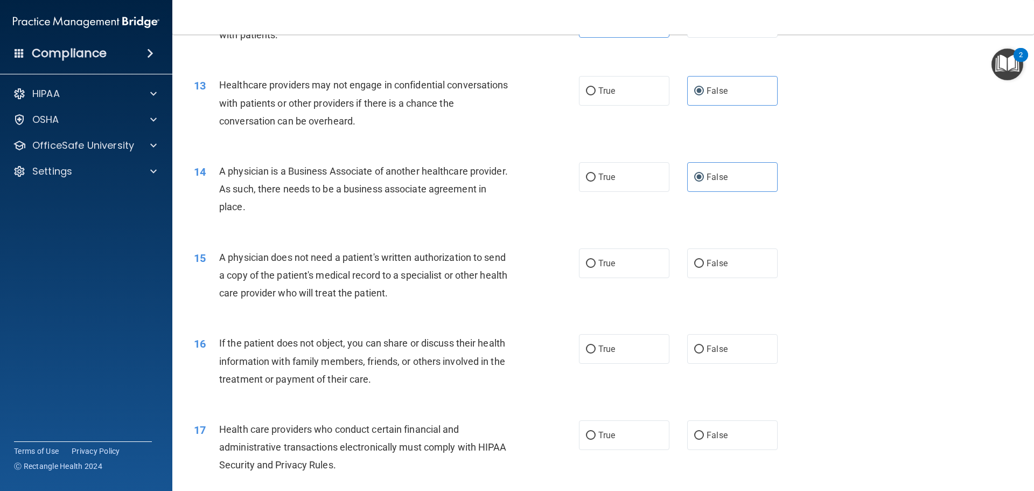
scroll to position [1023, 0]
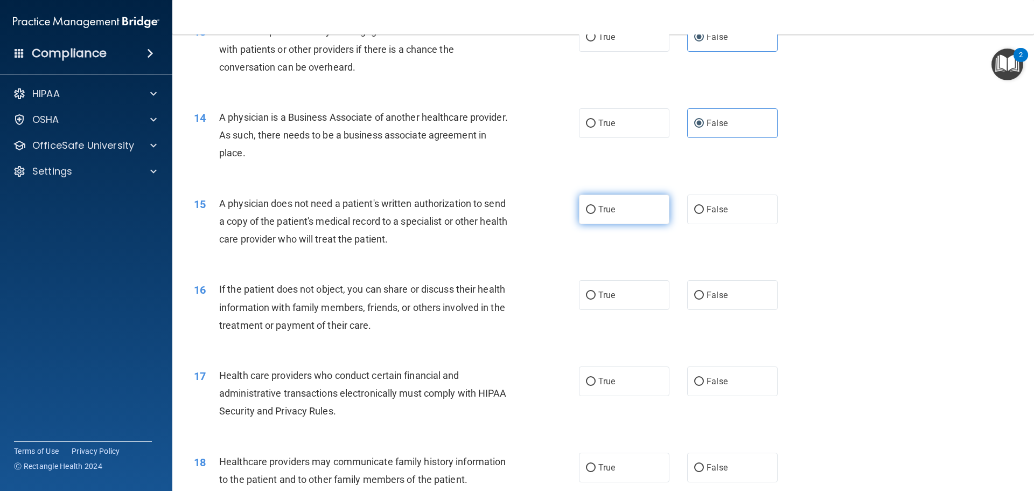
click at [626, 215] on label "True" at bounding box center [624, 209] width 90 height 30
click at [596, 214] on input "True" at bounding box center [591, 210] width 10 height 8
radio input "true"
click at [611, 301] on label "True" at bounding box center [624, 295] width 90 height 30
click at [596, 299] on input "True" at bounding box center [591, 295] width 10 height 8
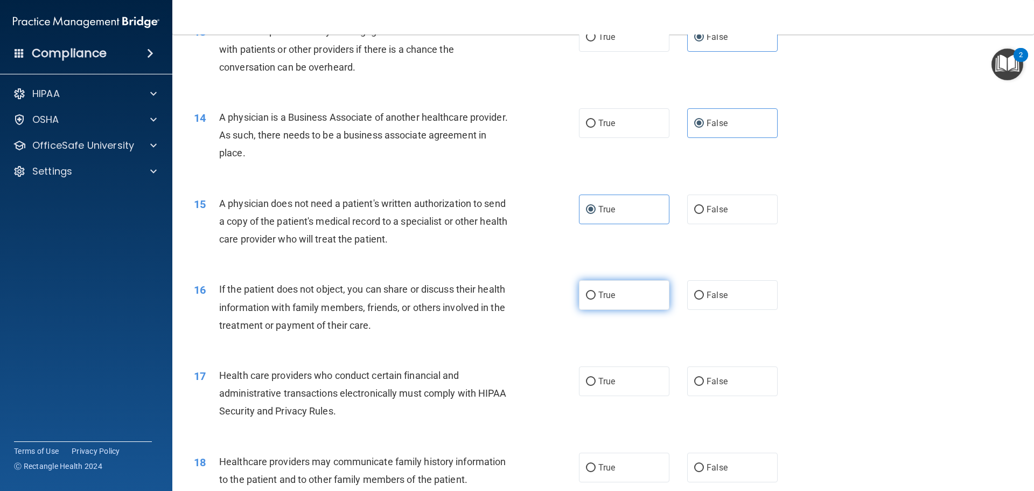
radio input "true"
click at [609, 373] on label "True" at bounding box center [624, 381] width 90 height 30
click at [596, 378] on input "True" at bounding box center [591, 382] width 10 height 8
radio input "true"
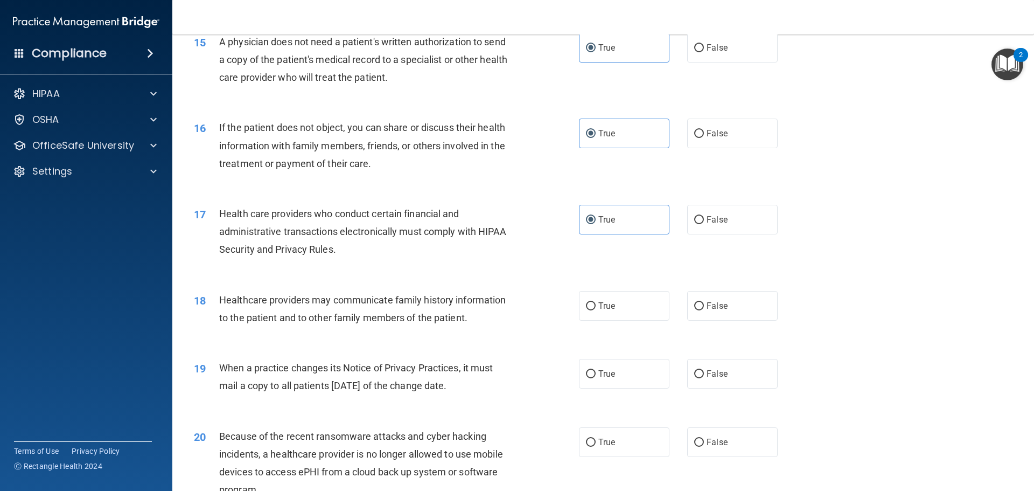
scroll to position [1239, 0]
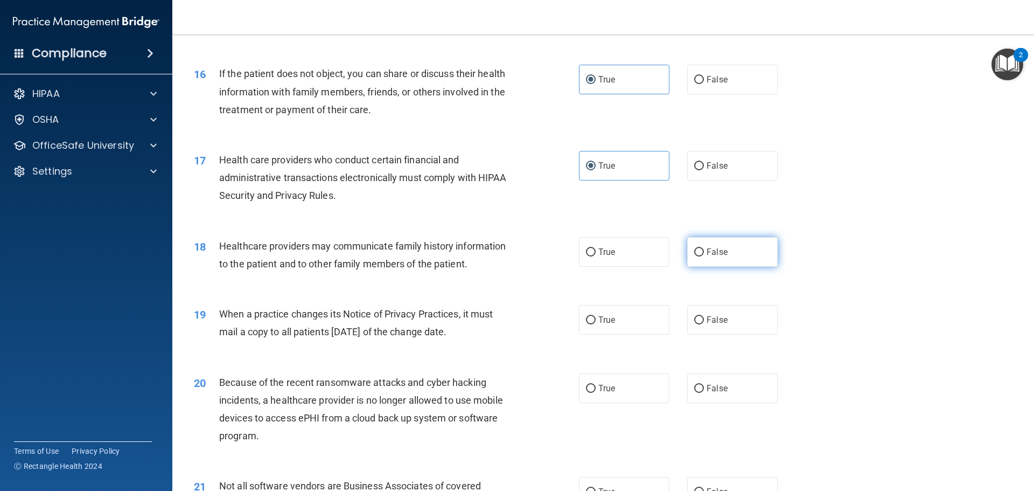
click at [717, 260] on label "False" at bounding box center [732, 252] width 90 height 30
click at [704, 256] on input "False" at bounding box center [699, 252] width 10 height 8
radio input "true"
click at [717, 323] on span "False" at bounding box center [717, 320] width 21 height 10
click at [704, 323] on input "False" at bounding box center [699, 320] width 10 height 8
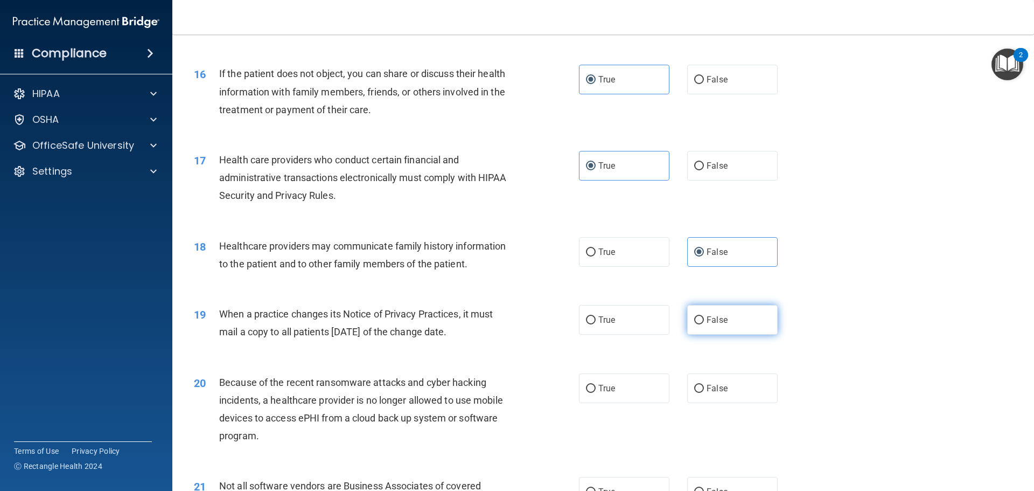
radio input "true"
click at [725, 399] on label "False" at bounding box center [732, 388] width 90 height 30
click at [704, 393] on input "False" at bounding box center [699, 389] width 10 height 8
radio input "true"
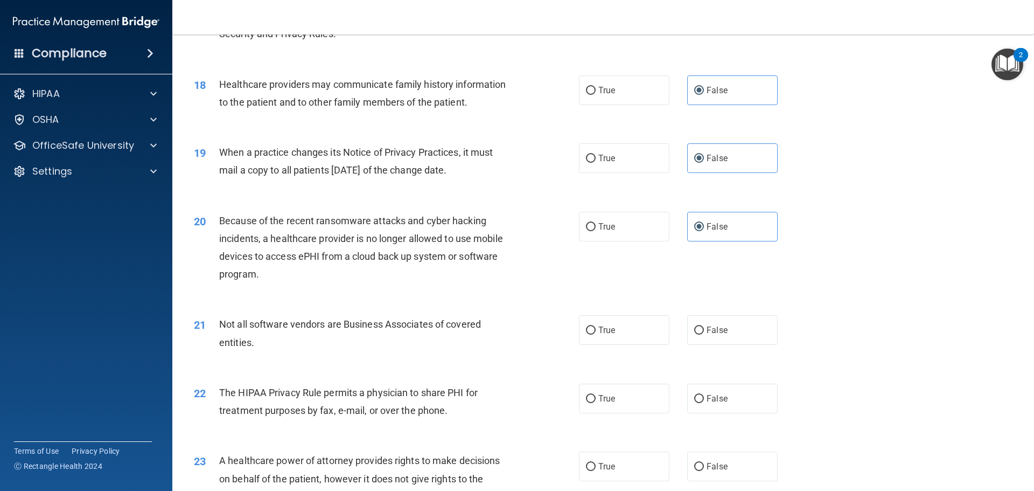
scroll to position [1454, 0]
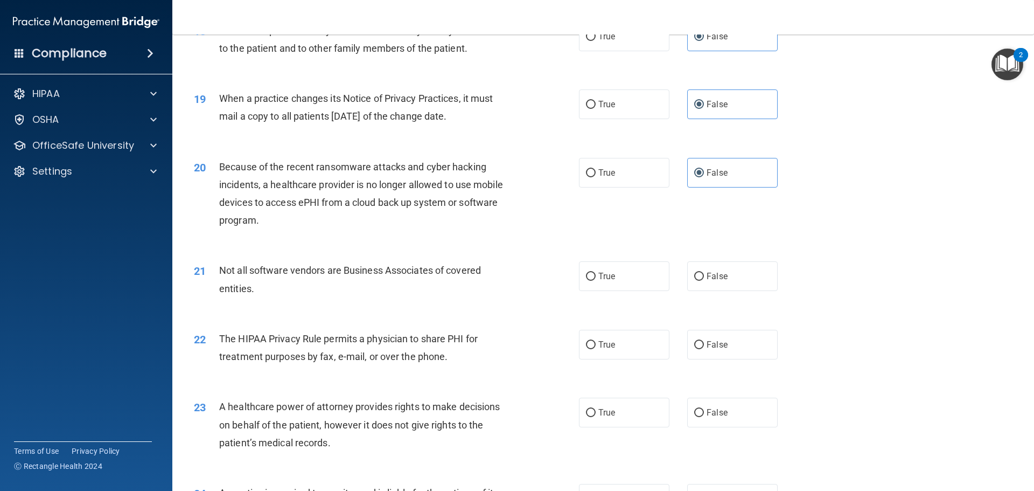
click at [596, 292] on div "21 Not all software vendors are Business Associates of covered entities. True F…" at bounding box center [603, 282] width 835 height 68
click at [606, 282] on label "True" at bounding box center [624, 276] width 90 height 30
click at [596, 281] on input "True" at bounding box center [591, 277] width 10 height 8
radio input "true"
click at [602, 349] on span "True" at bounding box center [606, 344] width 17 height 10
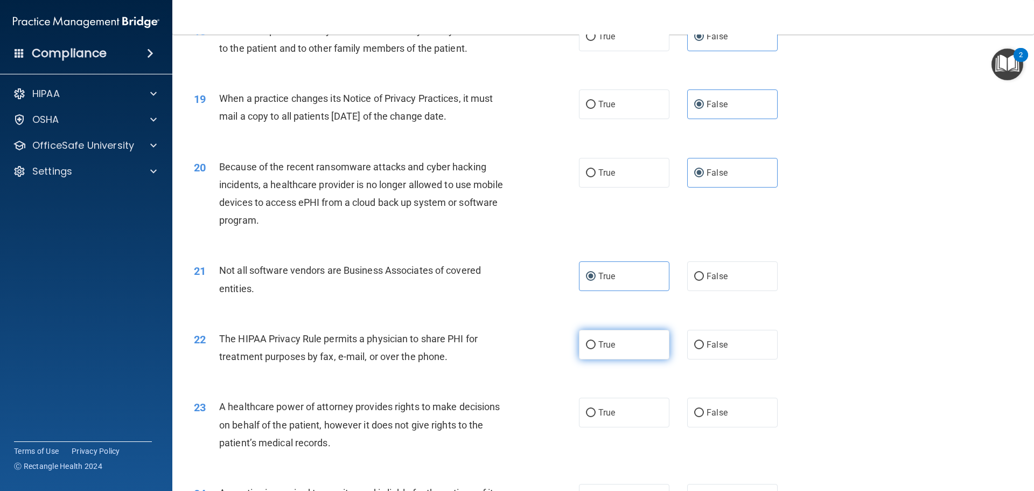
click at [596, 349] on input "True" at bounding box center [591, 345] width 10 height 8
radio input "true"
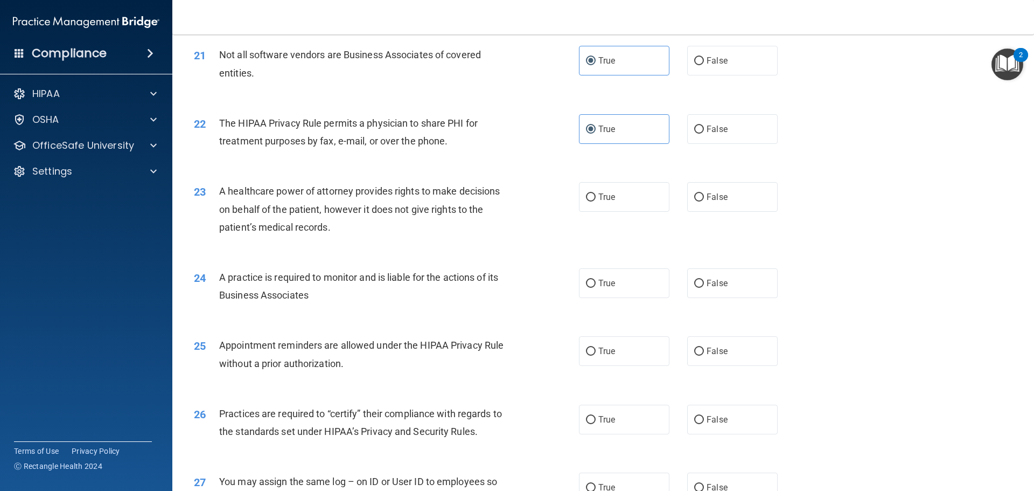
scroll to position [1724, 0]
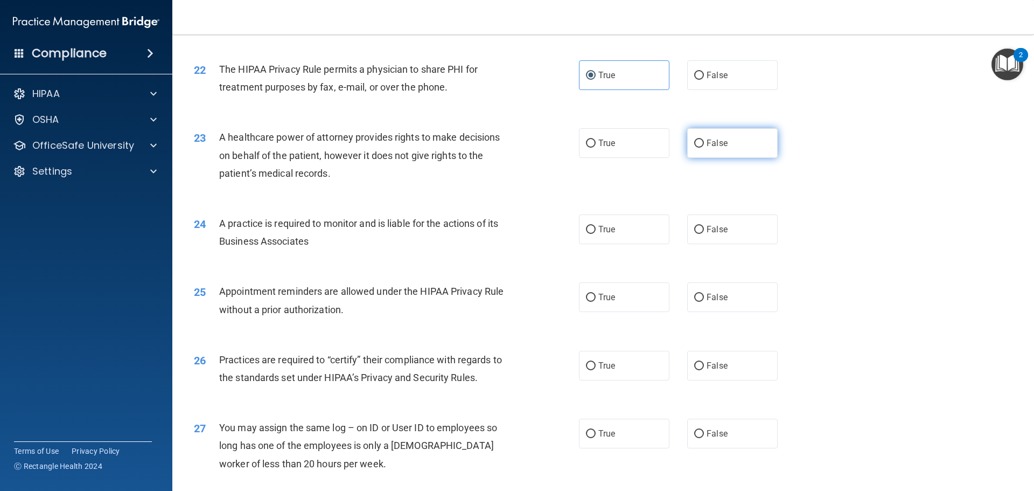
click at [742, 154] on label "False" at bounding box center [732, 143] width 90 height 30
click at [704, 148] on input "False" at bounding box center [699, 143] width 10 height 8
radio input "true"
click at [734, 235] on label "False" at bounding box center [732, 229] width 90 height 30
click at [704, 234] on input "False" at bounding box center [699, 230] width 10 height 8
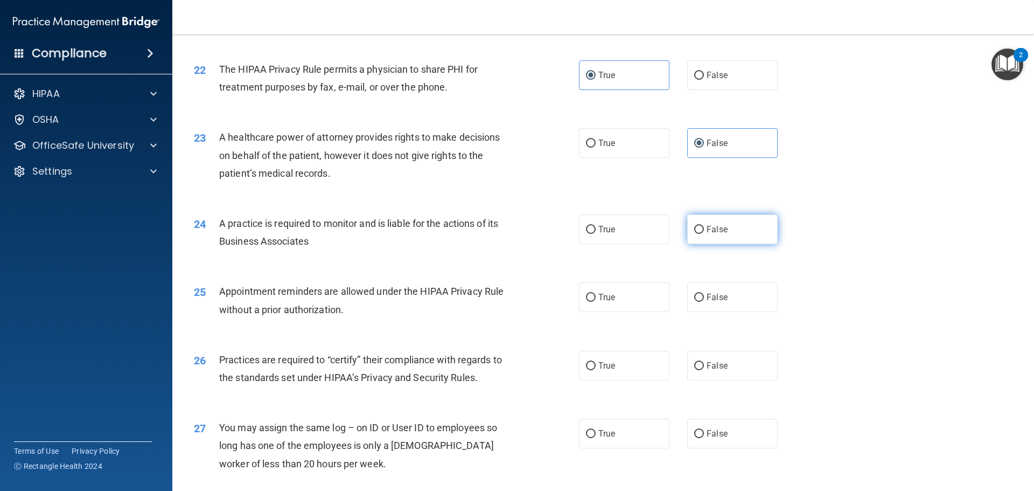
radio input "true"
click at [617, 304] on label "True" at bounding box center [624, 297] width 90 height 30
click at [596, 302] on input "True" at bounding box center [591, 298] width 10 height 8
radio input "true"
click at [695, 362] on input "False" at bounding box center [699, 366] width 10 height 8
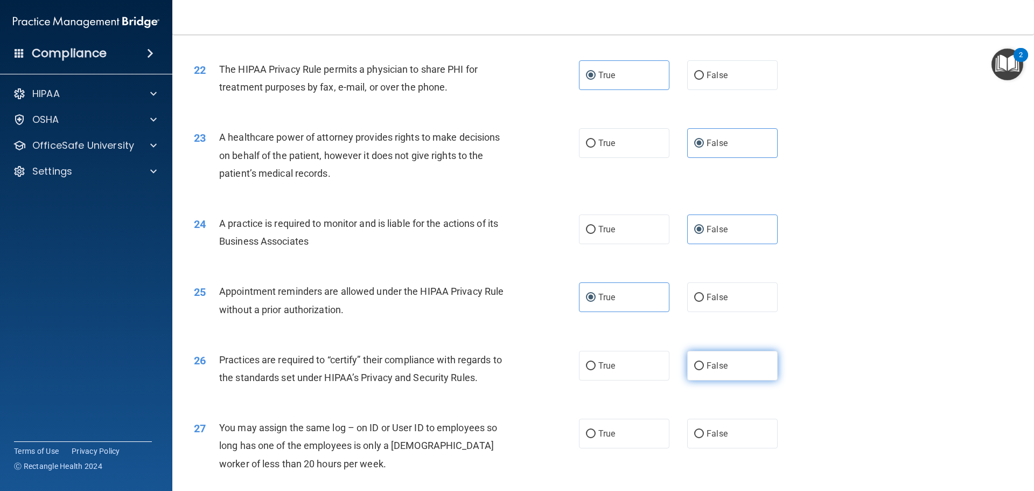
radio input "true"
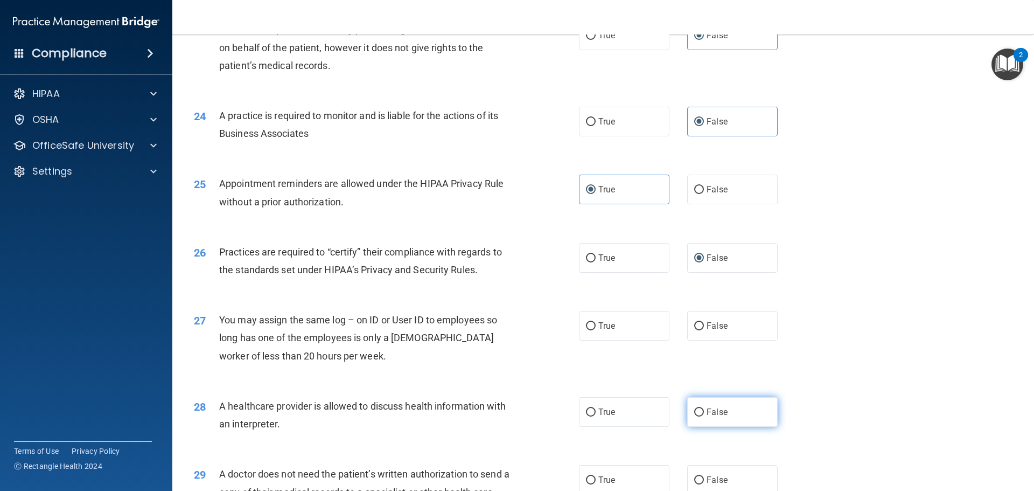
scroll to position [1885, 0]
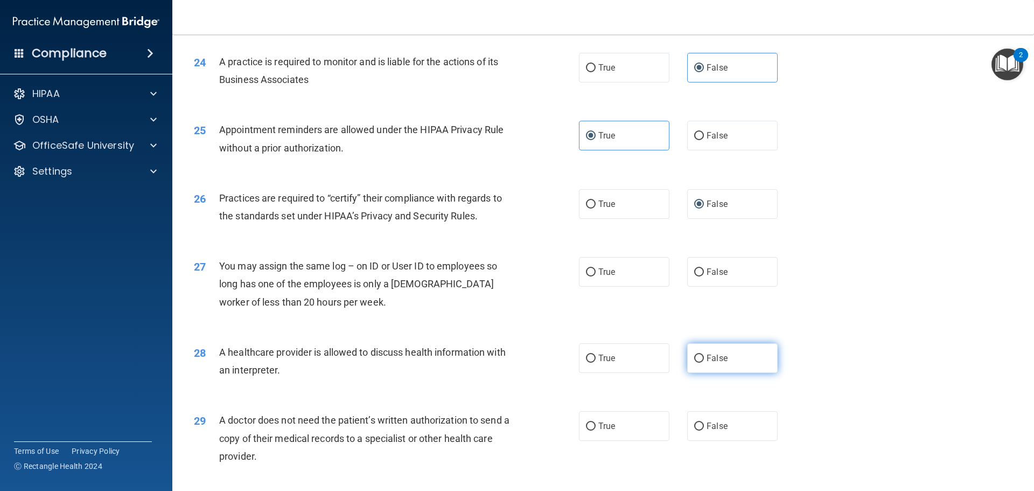
click at [721, 350] on label "False" at bounding box center [732, 358] width 90 height 30
click at [704, 354] on input "False" at bounding box center [699, 358] width 10 height 8
radio input "true"
click at [706, 277] on label "False" at bounding box center [732, 272] width 90 height 30
click at [704, 276] on input "False" at bounding box center [699, 272] width 10 height 8
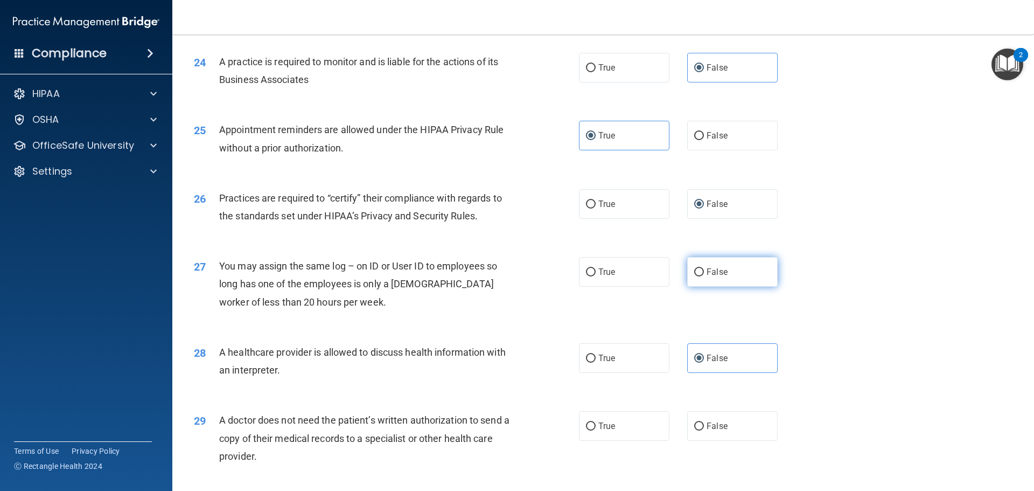
radio input "true"
drag, startPoint x: 669, startPoint y: 354, endPoint x: 658, endPoint y: 359, distance: 12.3
click at [668, 354] on div "True False" at bounding box center [687, 358] width 217 height 30
click at [655, 359] on label "True" at bounding box center [624, 358] width 90 height 30
click at [596, 359] on input "True" at bounding box center [591, 358] width 10 height 8
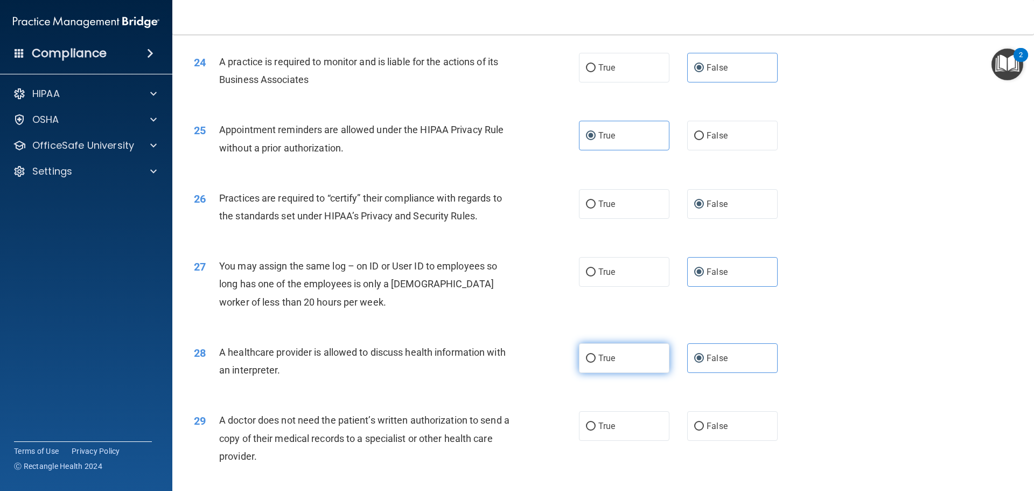
radio input "true"
radio input "false"
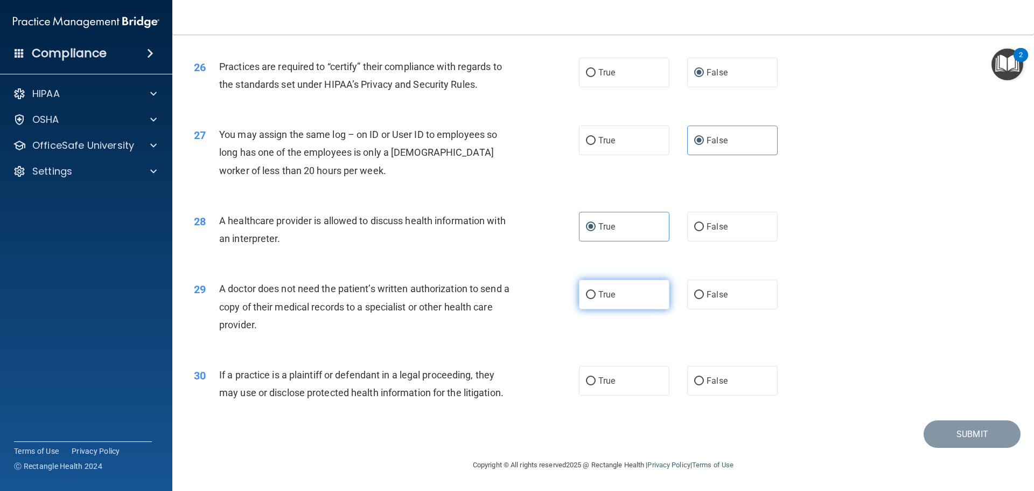
click at [617, 300] on label "True" at bounding box center [624, 295] width 90 height 30
click at [596, 299] on input "True" at bounding box center [591, 295] width 10 height 8
radio input "true"
click at [620, 371] on label "True" at bounding box center [624, 381] width 90 height 30
click at [596, 377] on input "True" at bounding box center [591, 381] width 10 height 8
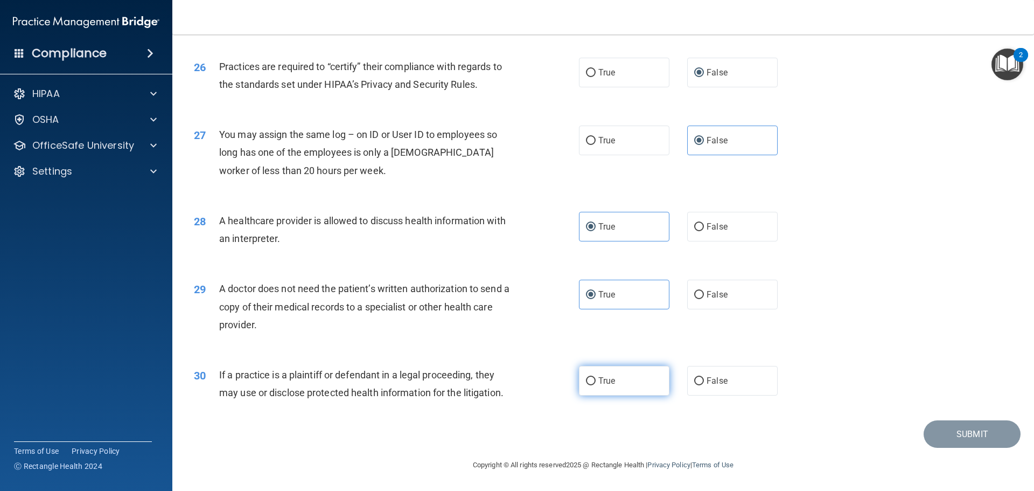
radio input "true"
click at [954, 430] on button "Submit" at bounding box center [972, 433] width 97 height 27
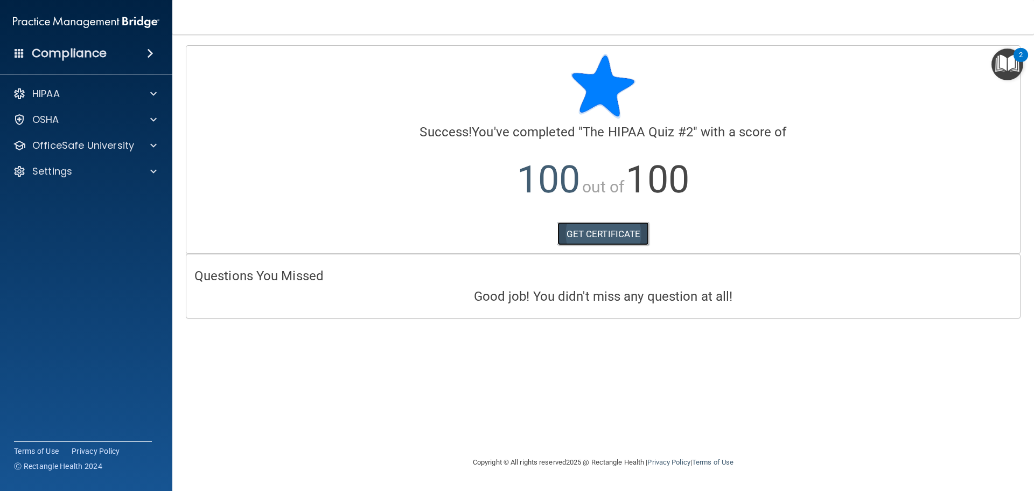
click at [610, 238] on link "GET CERTIFICATE" at bounding box center [603, 234] width 92 height 24
click at [153, 149] on span at bounding box center [153, 145] width 6 height 13
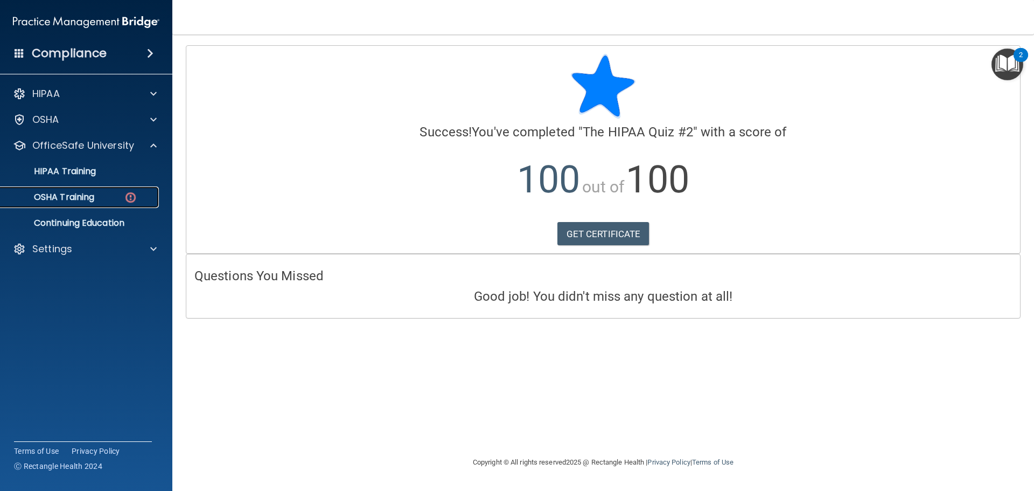
click at [131, 199] on img at bounding box center [130, 197] width 13 height 13
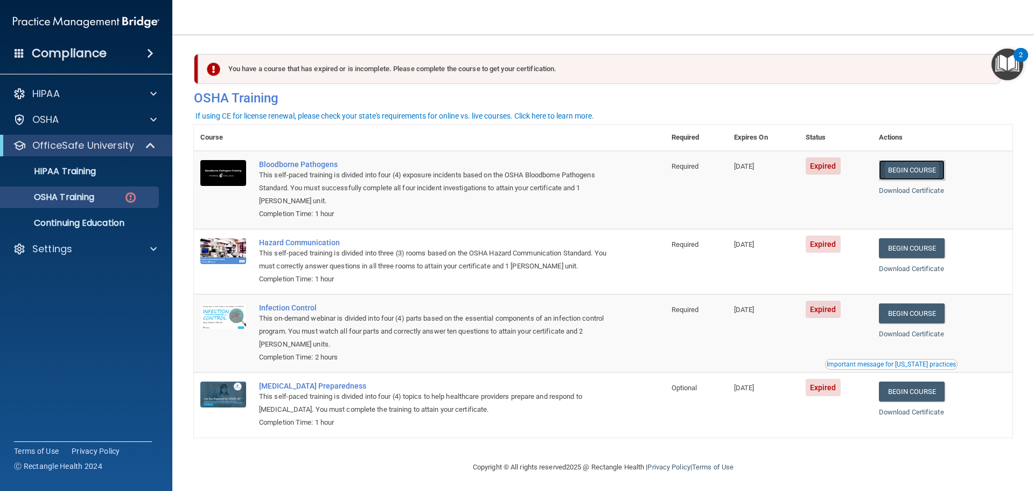
click at [905, 170] on link "Begin Course" at bounding box center [912, 170] width 66 height 20
click at [83, 198] on p "OSHA Training" at bounding box center [50, 197] width 87 height 11
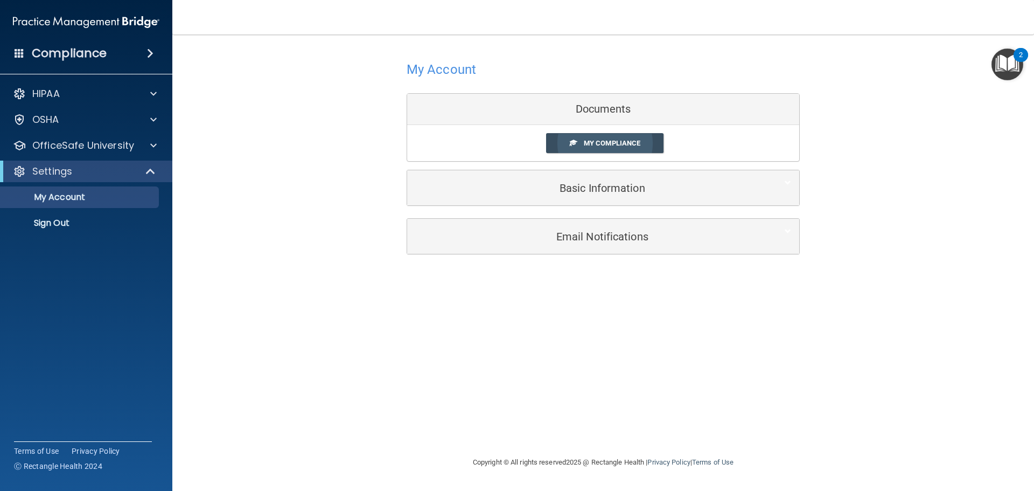
click at [558, 142] on link "My Compliance" at bounding box center [605, 143] width 118 height 20
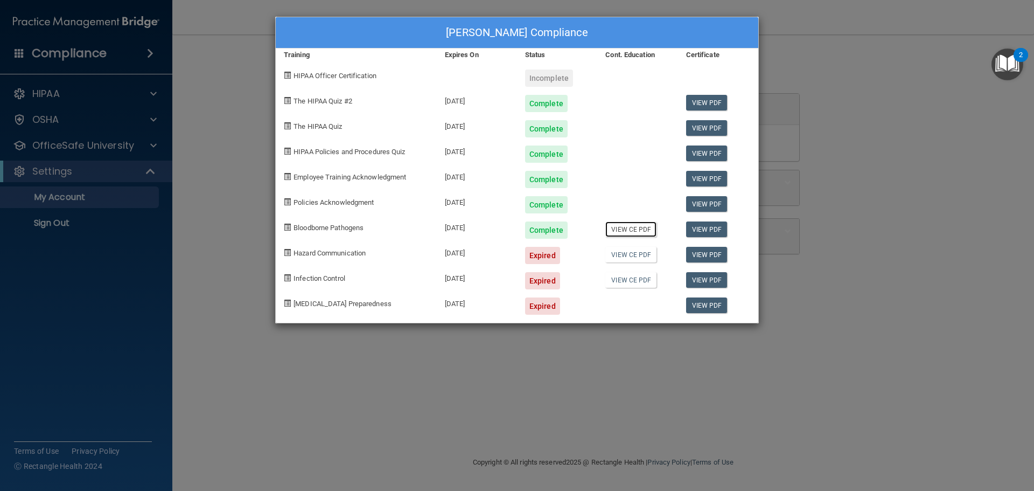
click at [647, 232] on link "View CE PDF" at bounding box center [630, 229] width 51 height 16
click at [702, 230] on link "View PDF" at bounding box center [706, 229] width 41 height 16
drag, startPoint x: 299, startPoint y: 395, endPoint x: 287, endPoint y: 345, distance: 51.7
click at [300, 394] on div "Autumn Powell's Compliance Training Expires On Status Cont. Education Certifica…" at bounding box center [517, 245] width 1034 height 491
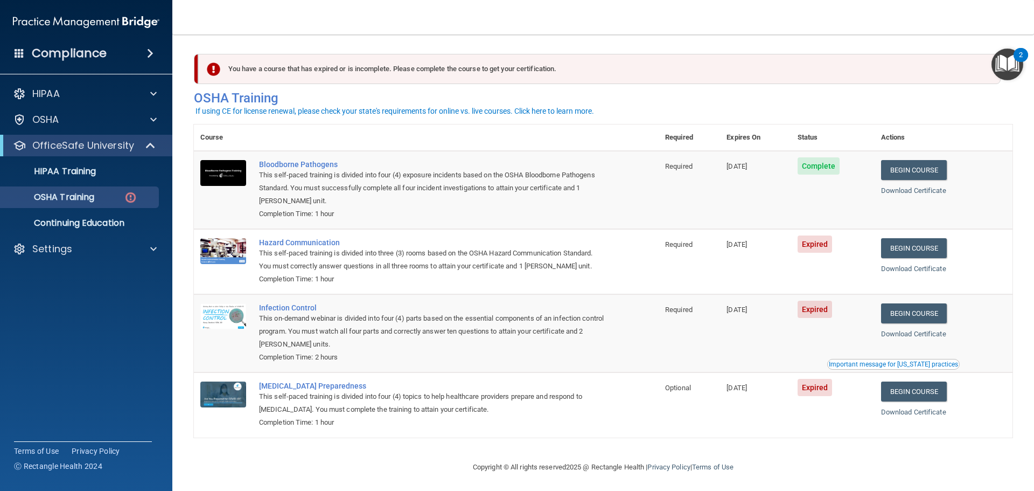
scroll to position [5, 0]
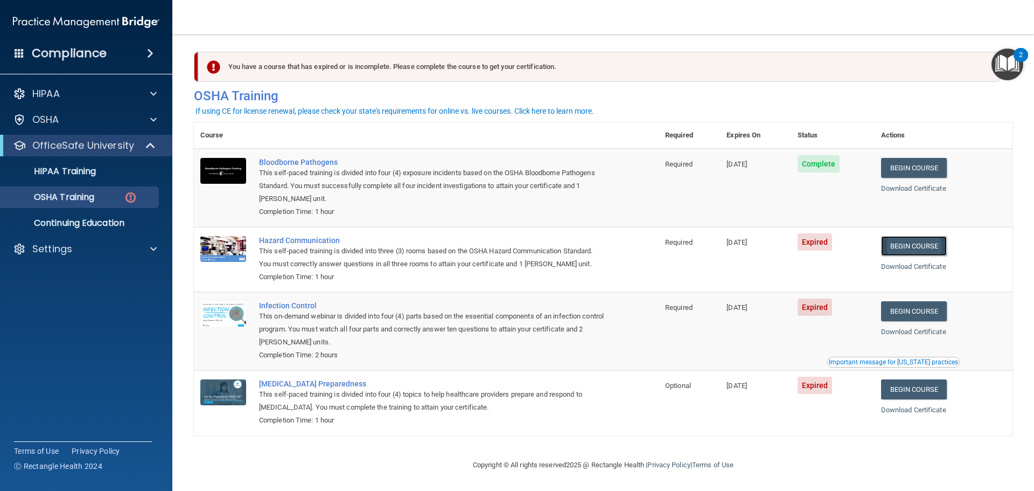
click at [897, 248] on link "Begin Course" at bounding box center [914, 246] width 66 height 20
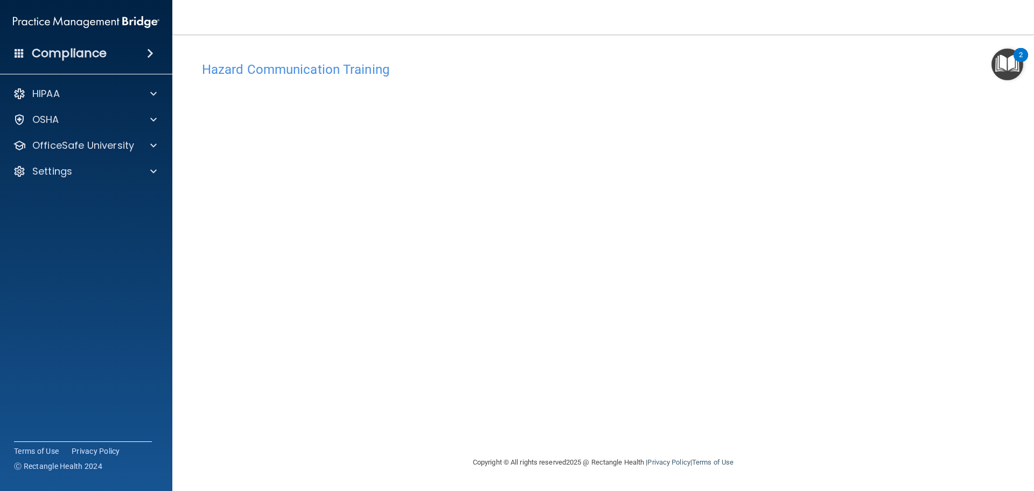
click at [763, 317] on div "Hazard Communication Training This course doesn’t expire until [DATE]. Are you …" at bounding box center [603, 256] width 819 height 400
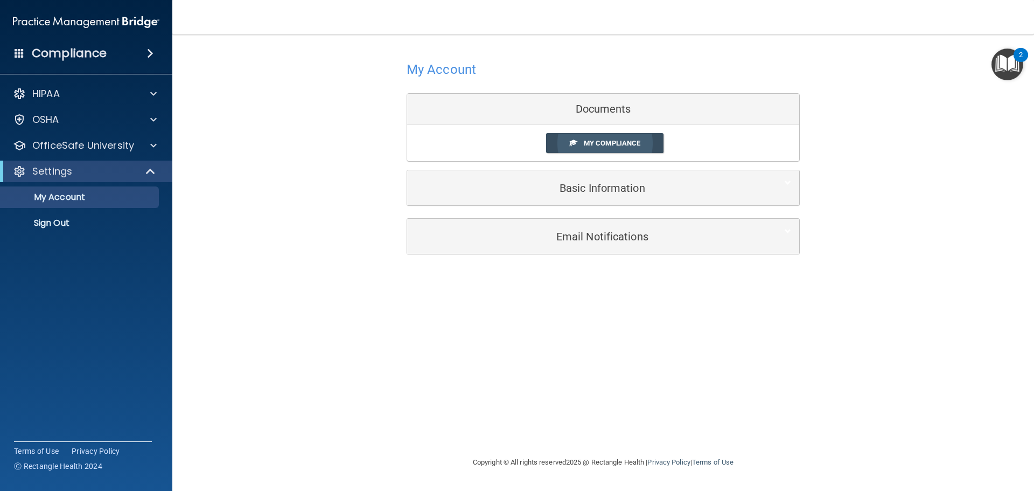
click at [626, 147] on span "My Compliance" at bounding box center [612, 143] width 57 height 8
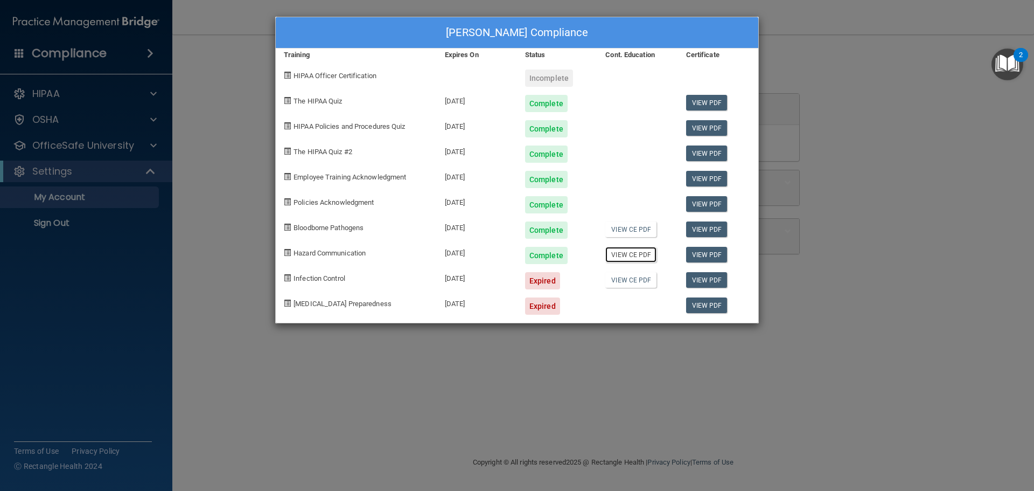
click at [644, 260] on link "View CE PDF" at bounding box center [630, 255] width 51 height 16
click at [702, 254] on link "View PDF" at bounding box center [706, 255] width 41 height 16
click at [243, 103] on div "Autumn Powell's Compliance Training Expires On Status Cont. Education Certifica…" at bounding box center [517, 245] width 1034 height 491
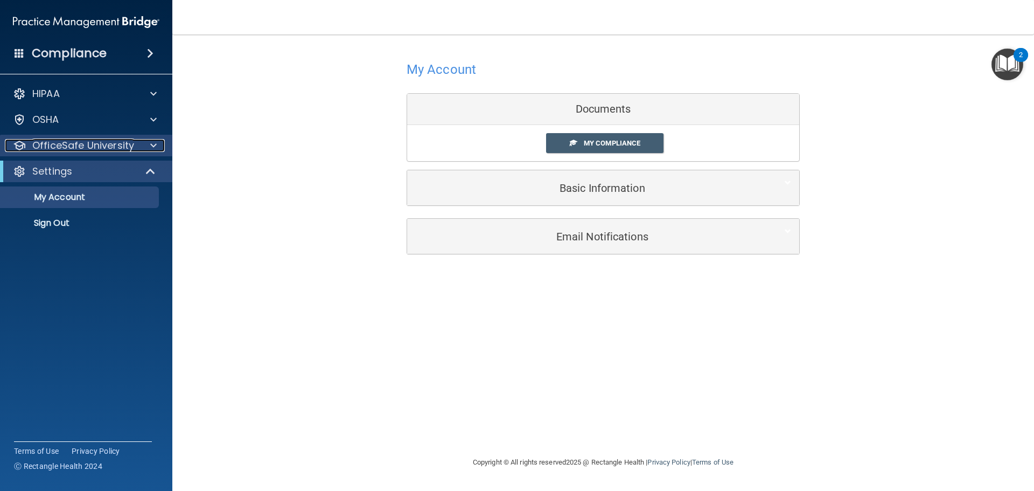
click at [95, 151] on p "OfficeSafe University" at bounding box center [83, 145] width 102 height 13
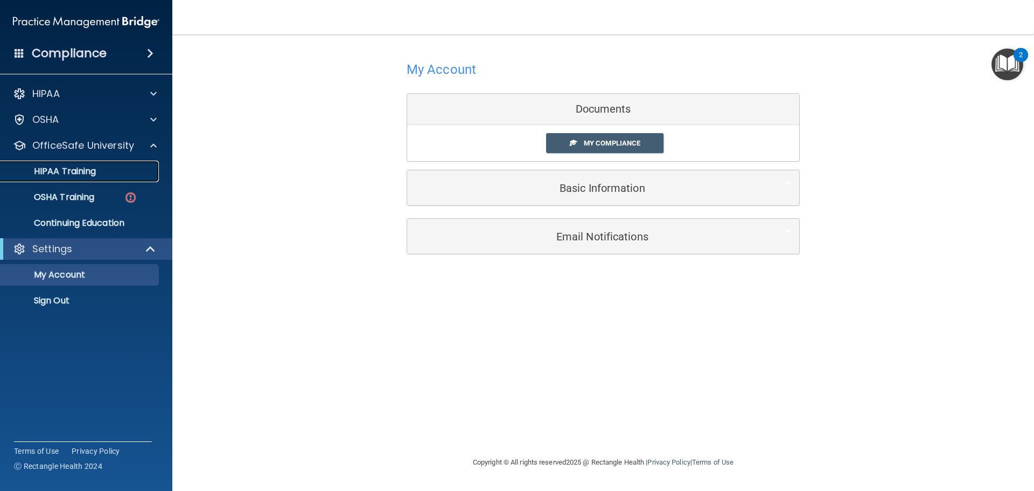
click at [92, 172] on p "HIPAA Training" at bounding box center [51, 171] width 89 height 11
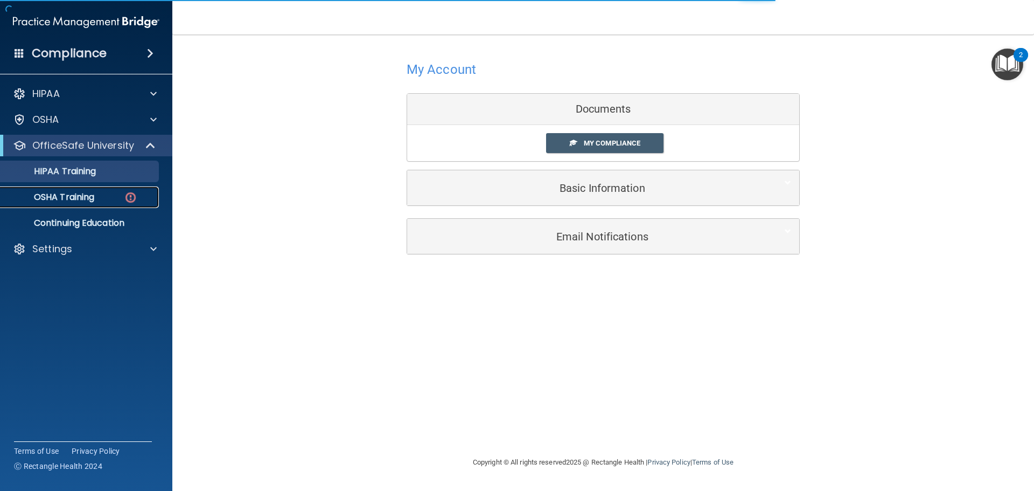
click at [121, 196] on div "OSHA Training" at bounding box center [80, 197] width 147 height 11
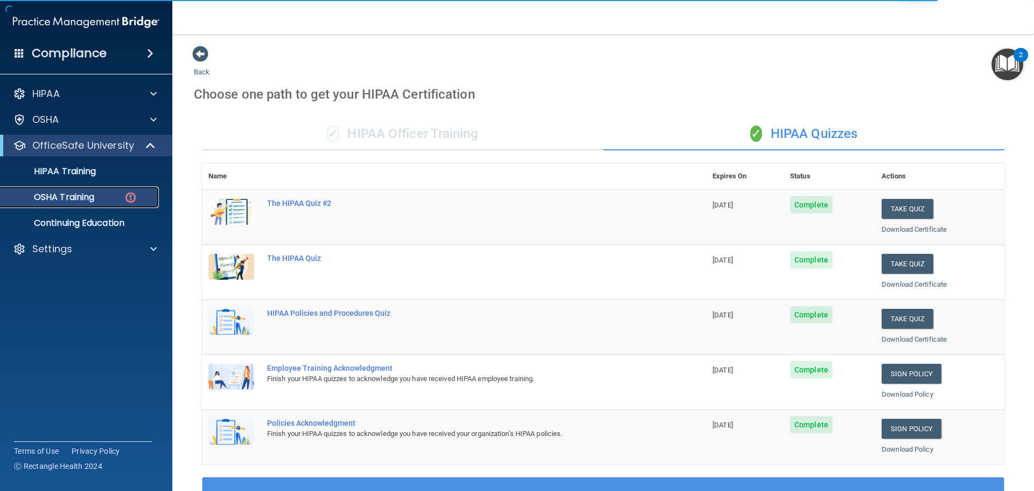
click at [106, 204] on link "OSHA Training" at bounding box center [74, 197] width 170 height 22
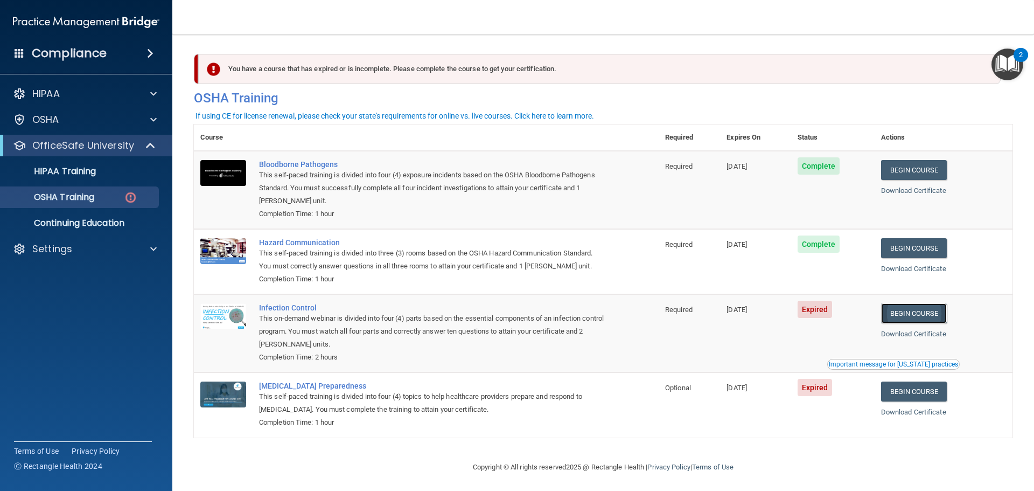
click at [905, 312] on link "Begin Course" at bounding box center [914, 313] width 66 height 20
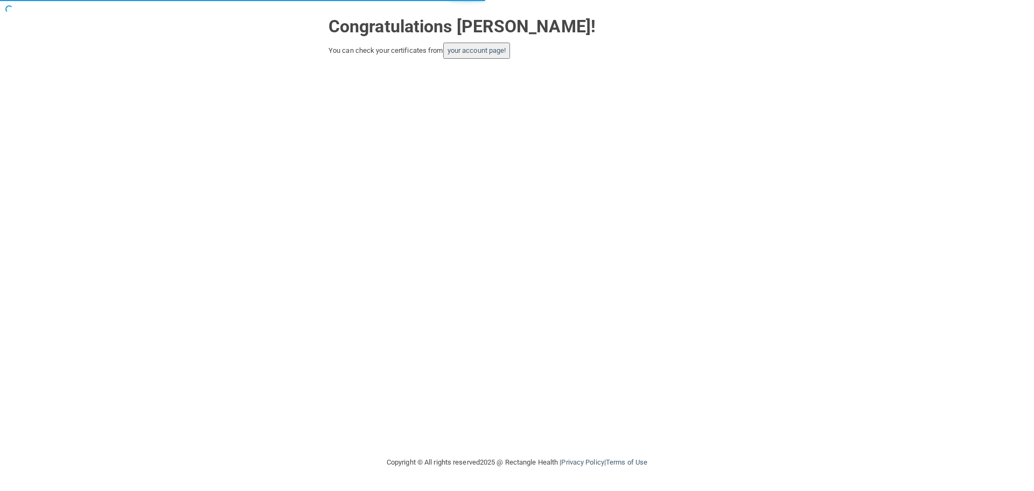
click at [498, 60] on div "Congratulations [PERSON_NAME]! You can check your certificates from your accoun…" at bounding box center [517, 228] width 991 height 434
click at [498, 57] on button "your account page!" at bounding box center [476, 51] width 67 height 16
click at [506, 54] on link "your account page!" at bounding box center [477, 50] width 59 height 8
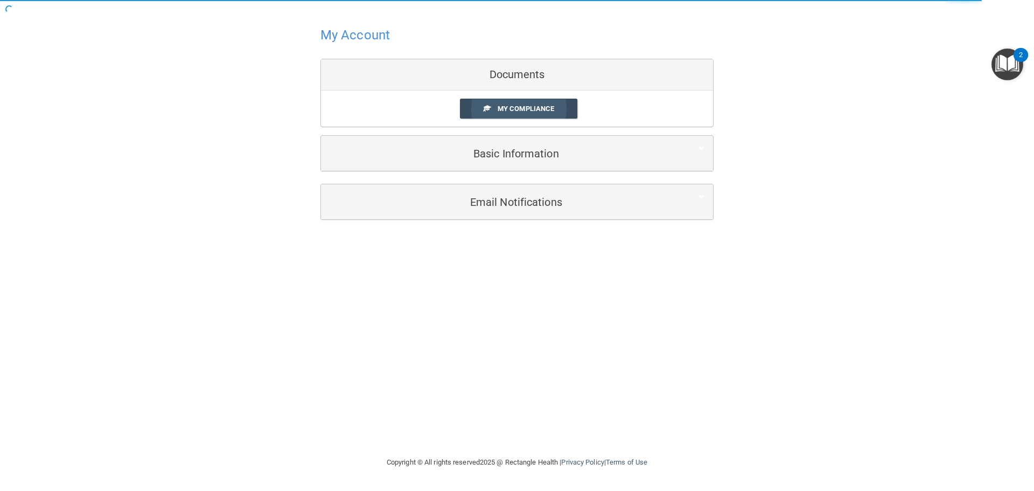
click at [558, 107] on link "My Compliance" at bounding box center [519, 109] width 118 height 20
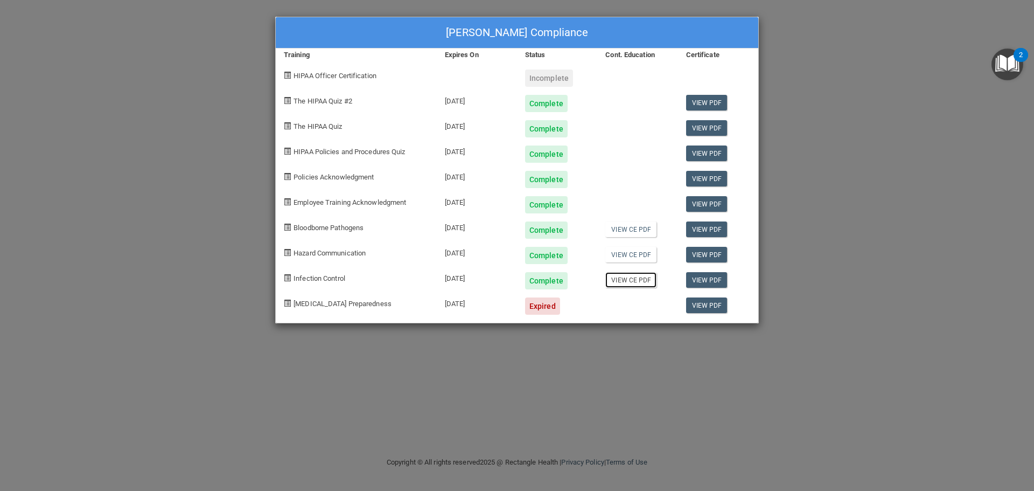
click at [646, 284] on link "View CE PDF" at bounding box center [630, 280] width 51 height 16
click at [704, 280] on link "View PDF" at bounding box center [706, 280] width 41 height 16
click at [715, 308] on link "View PDF" at bounding box center [706, 305] width 41 height 16
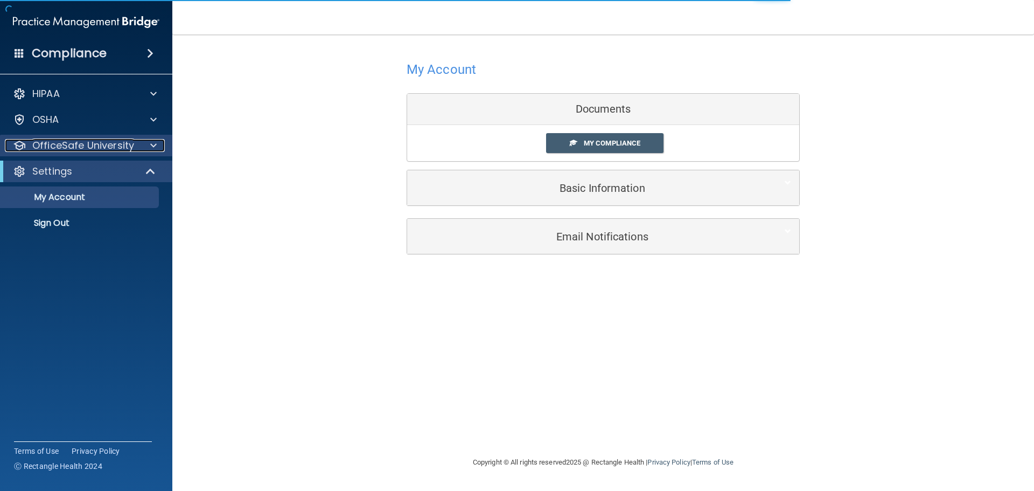
click at [135, 149] on div "OfficeSafe University" at bounding box center [72, 145] width 134 height 13
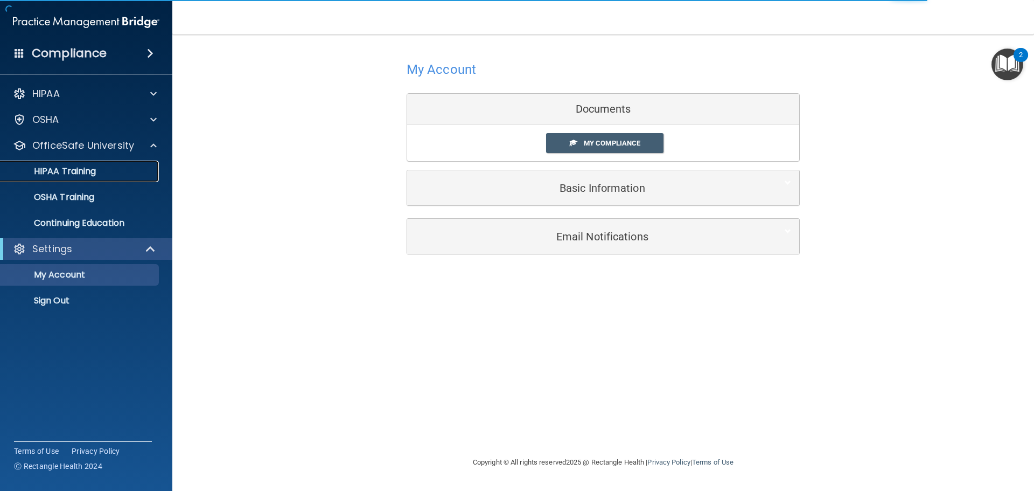
click at [128, 170] on div "HIPAA Training" at bounding box center [80, 171] width 147 height 11
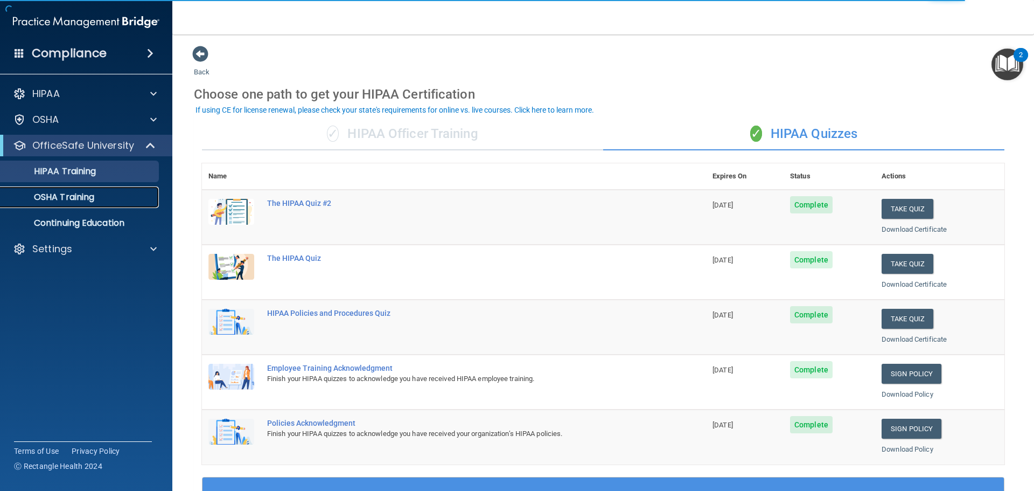
click at [80, 194] on p "OSHA Training" at bounding box center [50, 197] width 87 height 11
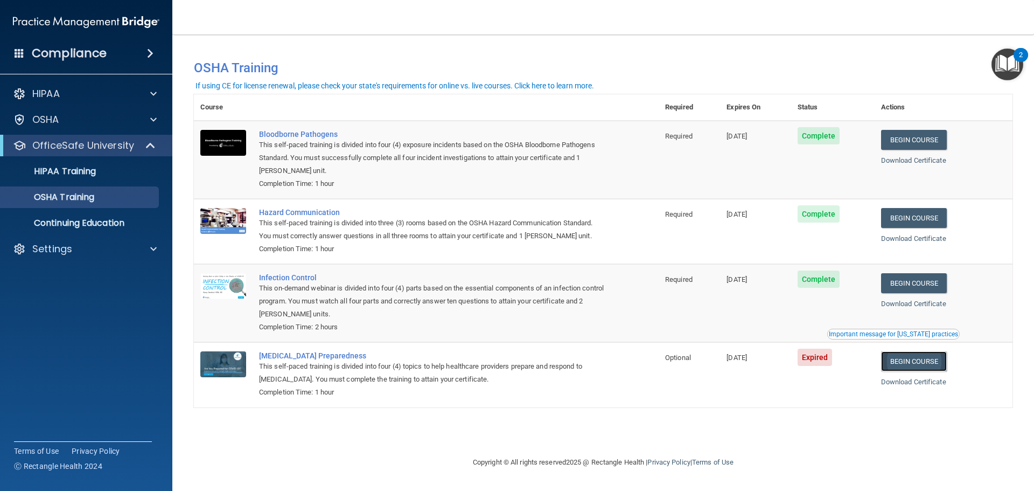
click at [924, 366] on link "Begin Course" at bounding box center [914, 361] width 66 height 20
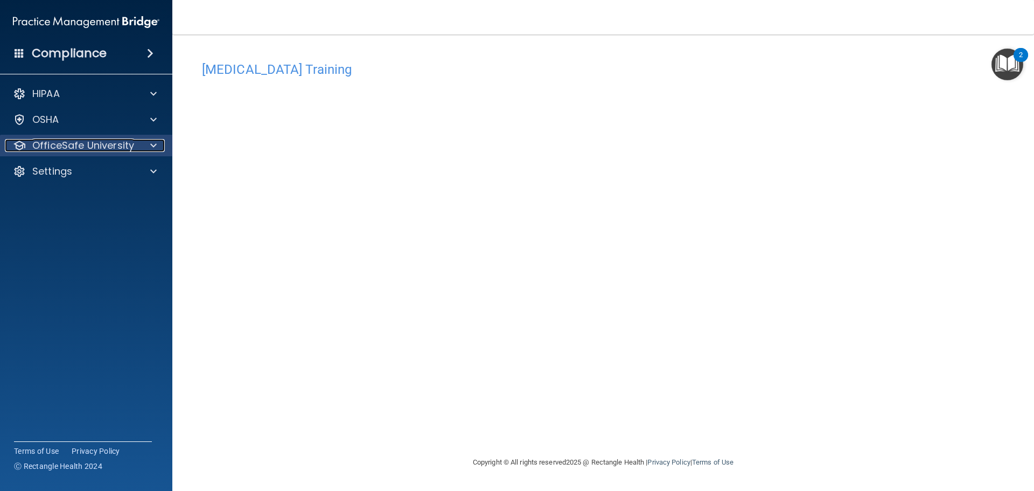
click at [122, 149] on p "OfficeSafe University" at bounding box center [83, 145] width 102 height 13
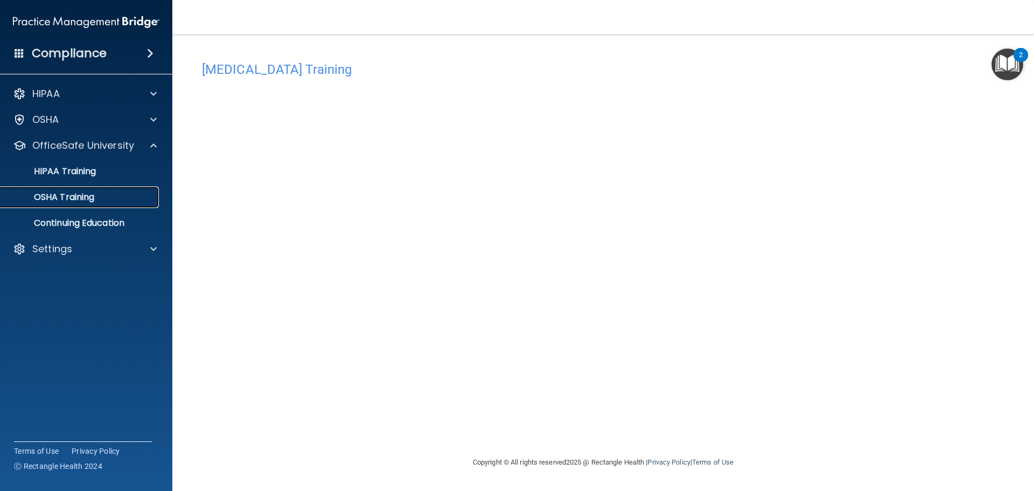
click at [101, 193] on div "OSHA Training" at bounding box center [80, 197] width 147 height 11
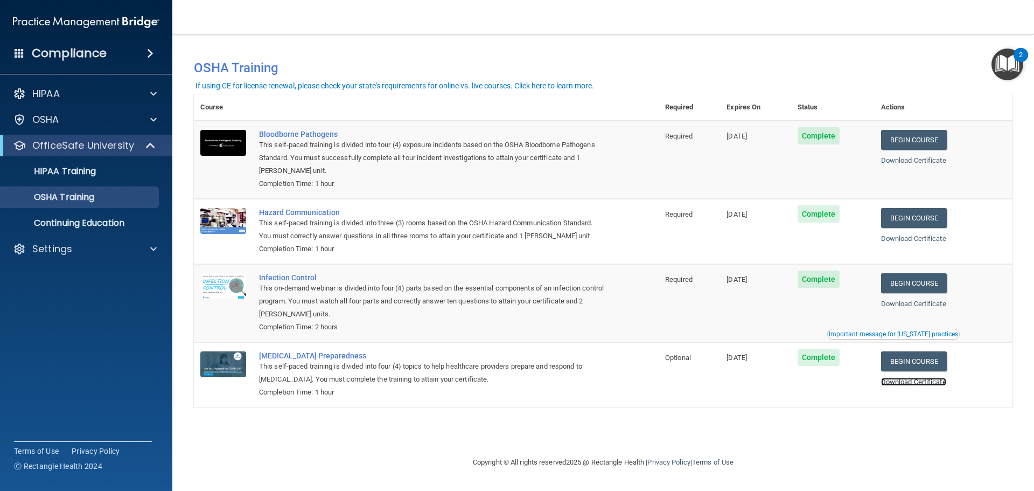
click at [921, 385] on link "Download Certificate" at bounding box center [913, 382] width 65 height 8
click at [901, 302] on link "Download Certificate" at bounding box center [913, 303] width 65 height 8
click at [95, 222] on p "Continuing Education" at bounding box center [80, 223] width 147 height 11
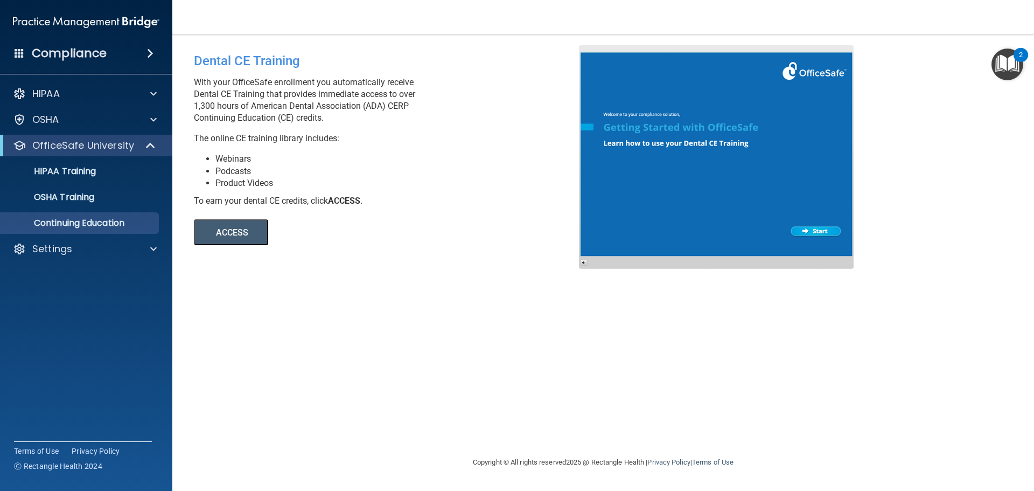
click at [153, 54] on span at bounding box center [150, 53] width 6 height 13
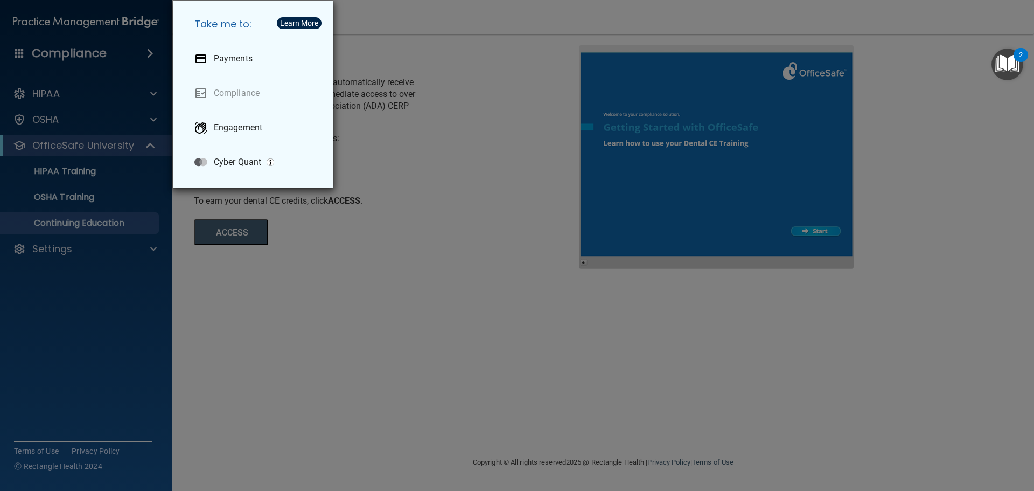
click at [116, 96] on div "Take me to: Payments Compliance Engagement Cyber Quant" at bounding box center [517, 245] width 1034 height 491
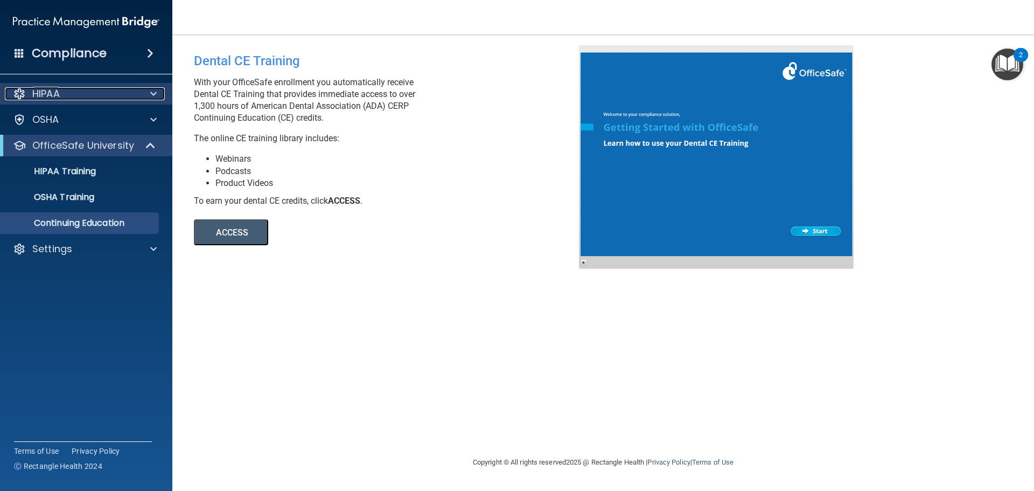
click at [154, 92] on span at bounding box center [153, 93] width 6 height 13
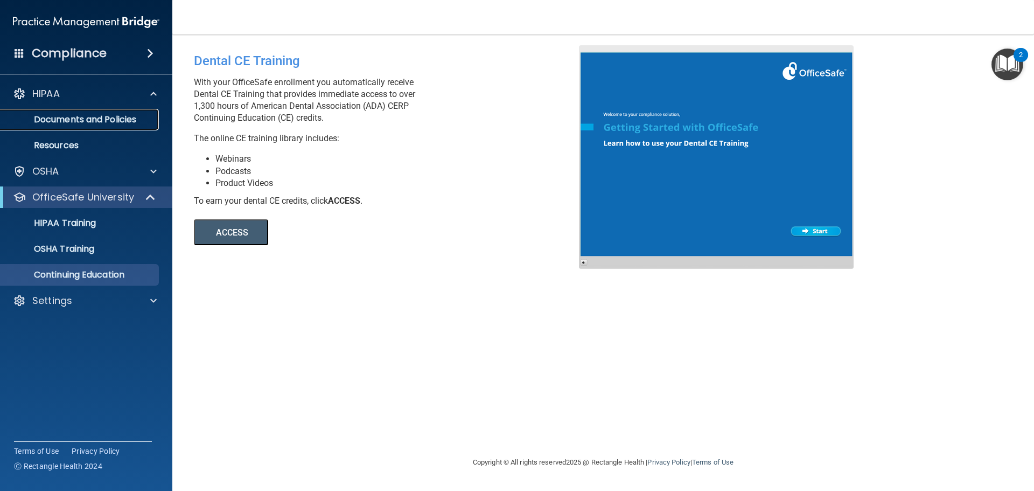
click at [131, 124] on p "Documents and Policies" at bounding box center [80, 119] width 147 height 11
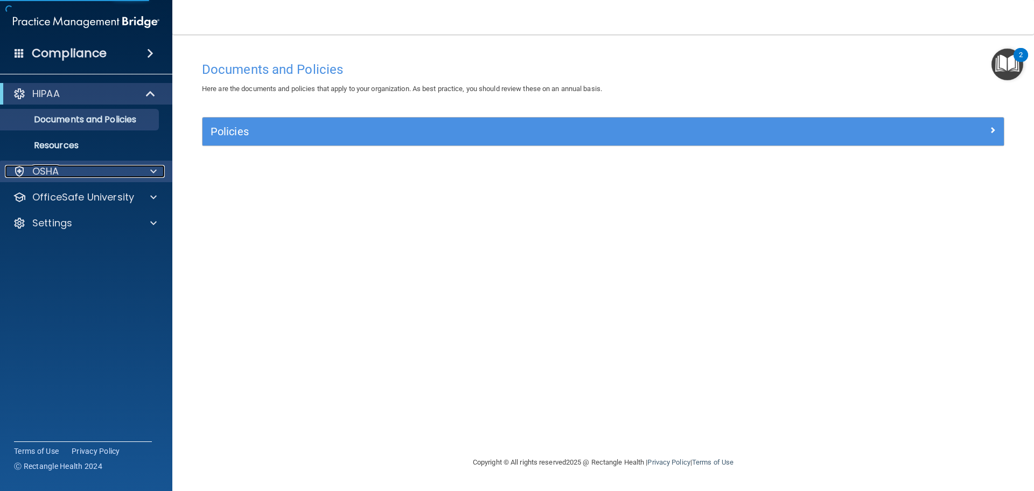
click at [150, 169] on span at bounding box center [153, 171] width 6 height 13
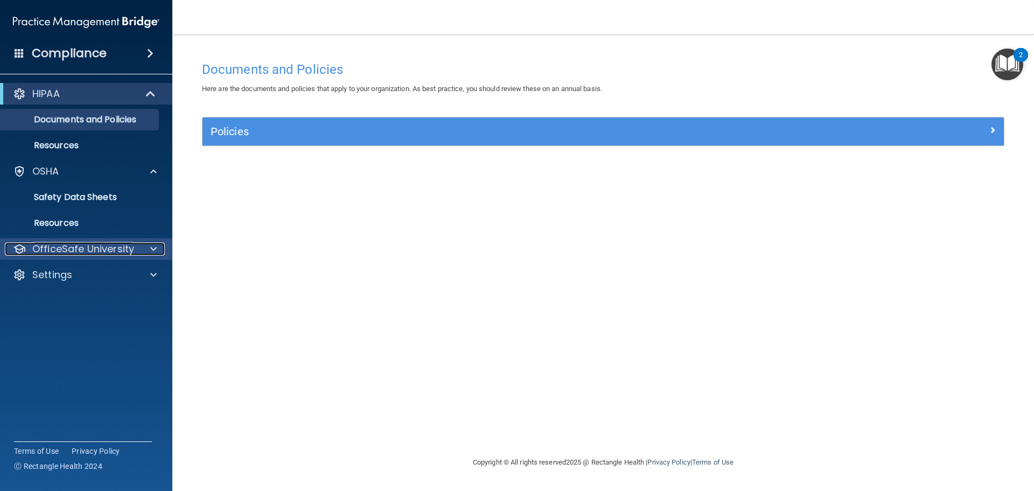
click at [108, 254] on p "OfficeSafe University" at bounding box center [83, 248] width 102 height 13
click at [154, 246] on span at bounding box center [153, 248] width 6 height 13
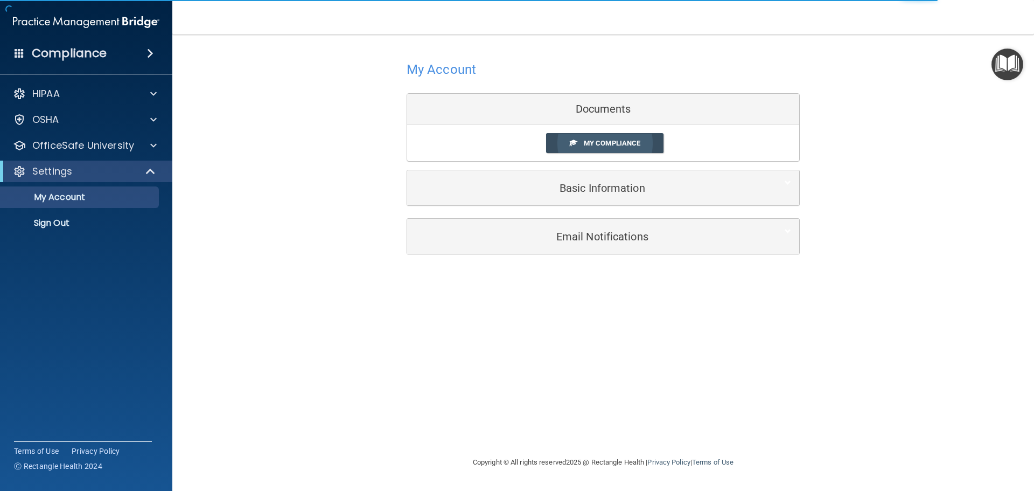
click at [580, 149] on link "My Compliance" at bounding box center [605, 143] width 118 height 20
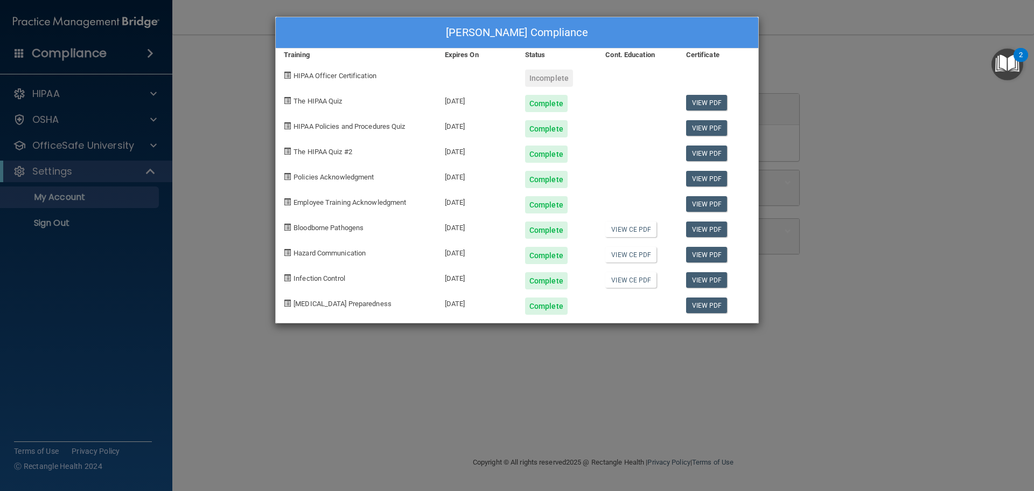
click at [547, 82] on div "Incomplete" at bounding box center [549, 77] width 48 height 17
click at [370, 81] on div "HIPAA Officer Certification" at bounding box center [356, 73] width 161 height 25
click at [370, 79] on span "HIPAA Officer Certification" at bounding box center [335, 76] width 83 height 8
click at [371, 75] on span "HIPAA Officer Certification" at bounding box center [335, 76] width 83 height 8
click at [285, 38] on div "[PERSON_NAME] Compliance" at bounding box center [517, 32] width 483 height 31
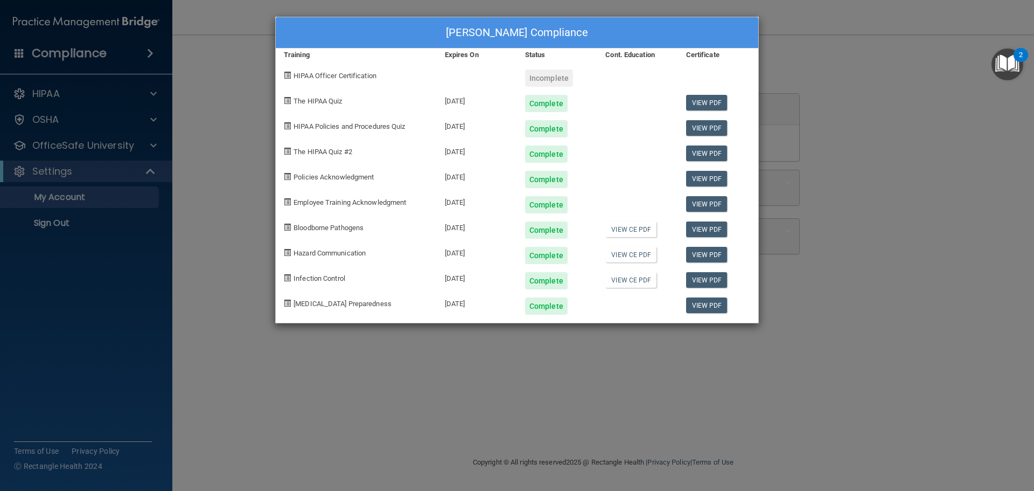
click at [255, 57] on div "[PERSON_NAME] Compliance Training Expires On Status Cont. Education Certificate…" at bounding box center [517, 245] width 1034 height 491
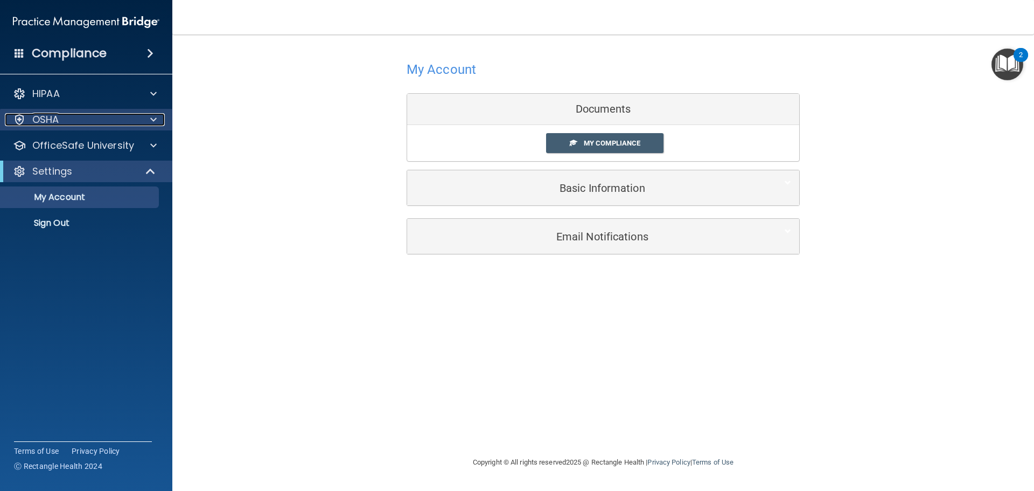
click at [120, 122] on div "OSHA" at bounding box center [72, 119] width 134 height 13
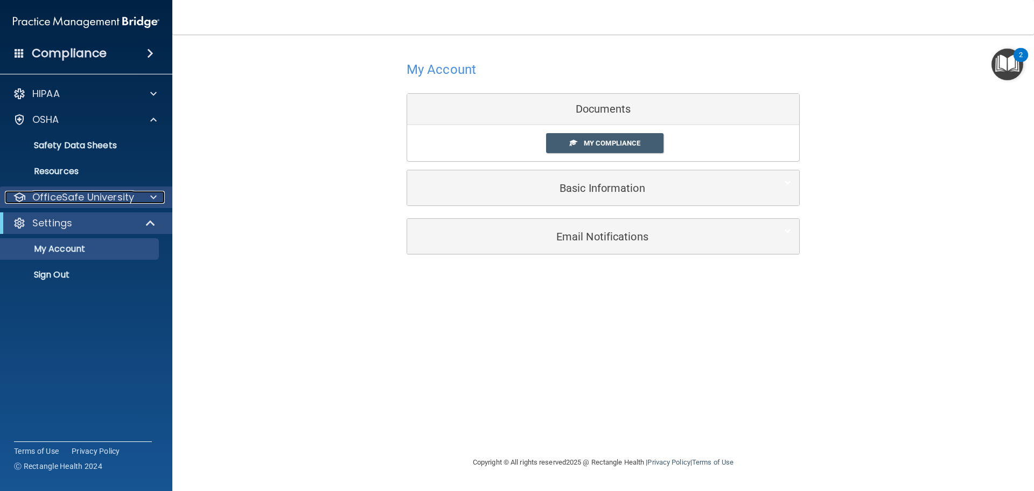
click at [142, 193] on div at bounding box center [151, 197] width 27 height 13
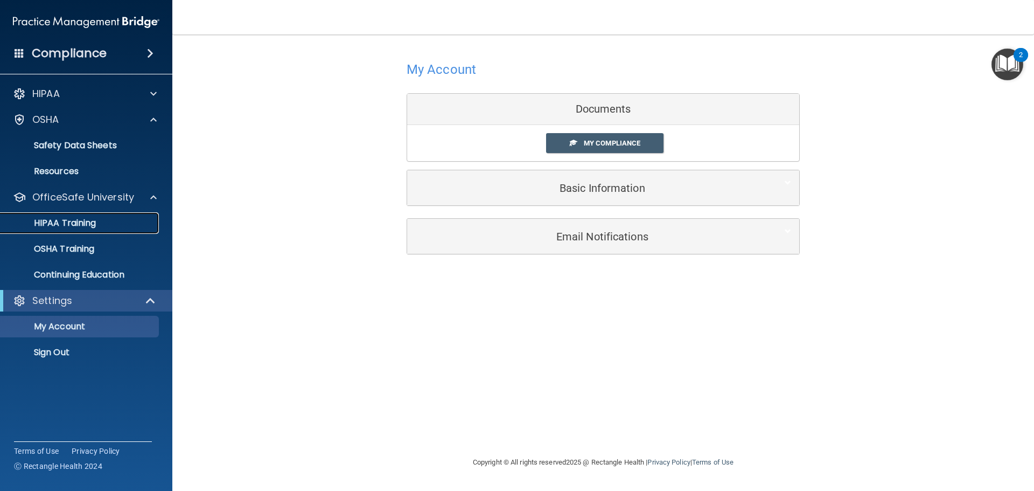
click at [113, 220] on div "HIPAA Training" at bounding box center [80, 223] width 147 height 11
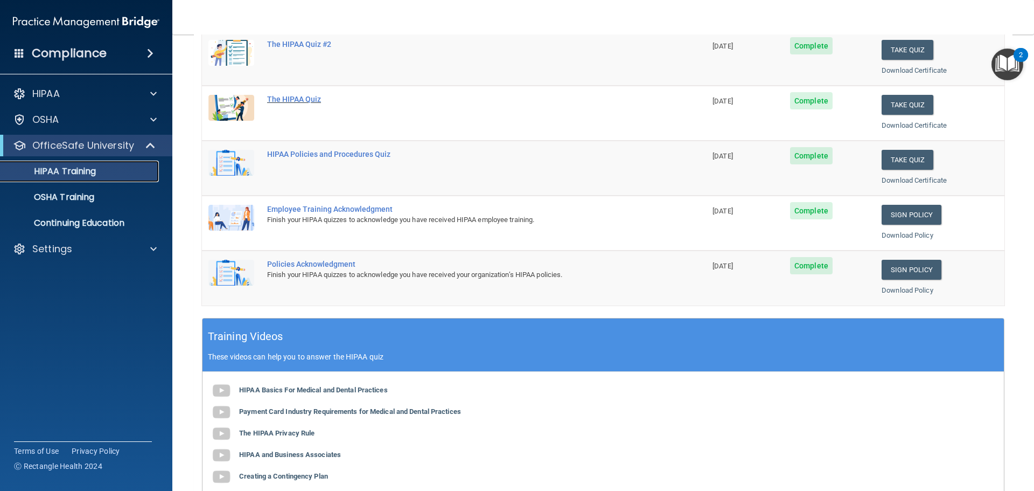
scroll to position [51, 0]
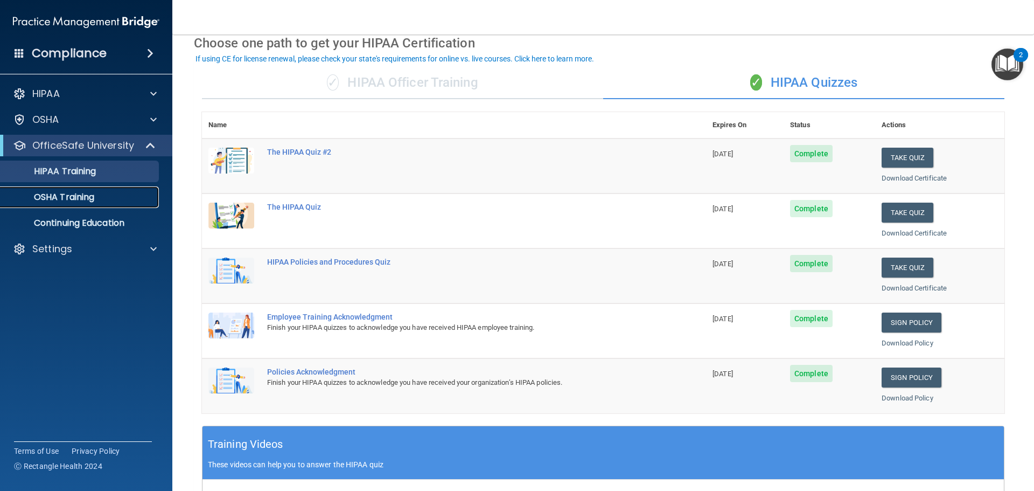
click at [105, 188] on link "OSHA Training" at bounding box center [74, 197] width 170 height 22
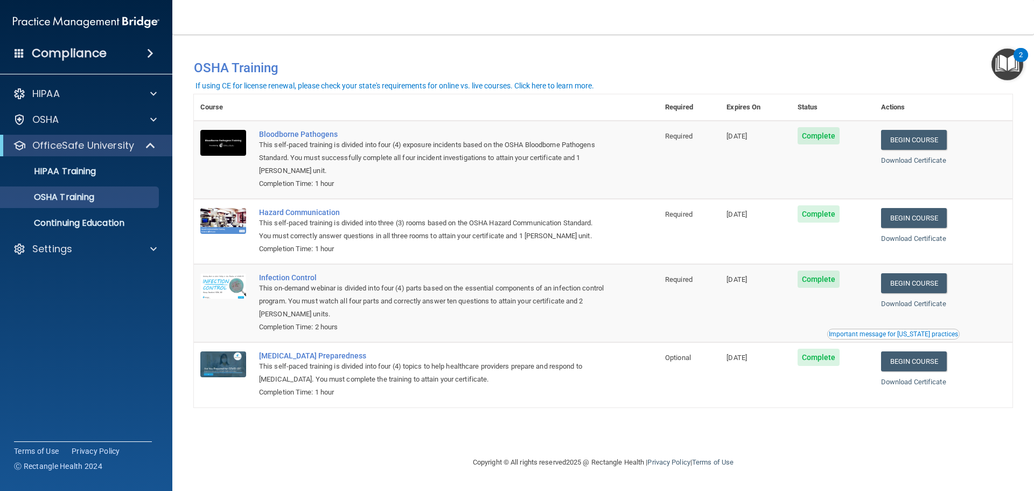
click at [96, 55] on h4 "Compliance" at bounding box center [69, 53] width 75 height 15
